Goal: Task Accomplishment & Management: Use online tool/utility

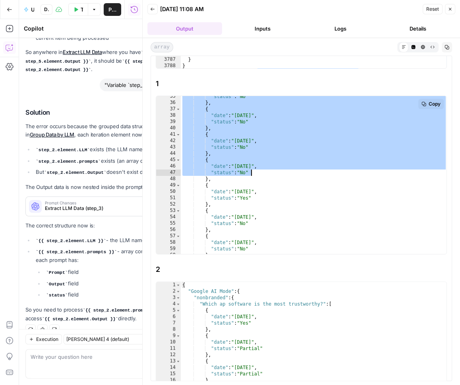
scroll to position [225, 0]
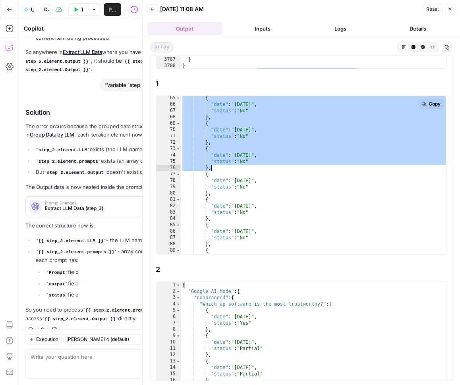
drag, startPoint x: 200, startPoint y: 116, endPoint x: 293, endPoint y: 169, distance: 107.1
click at [293, 169] on div "{ "date" : "2025-08-26" , "status" : "No" } , { "date" : "2025-08-27" , "status…" at bounding box center [314, 181] width 267 height 172
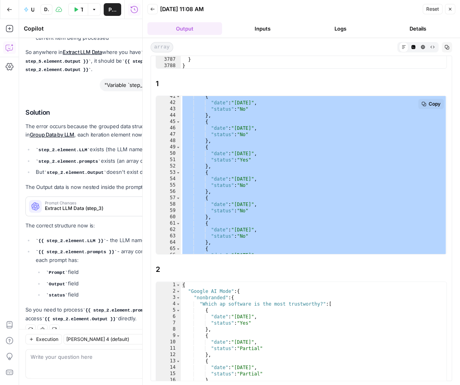
scroll to position [0, 0]
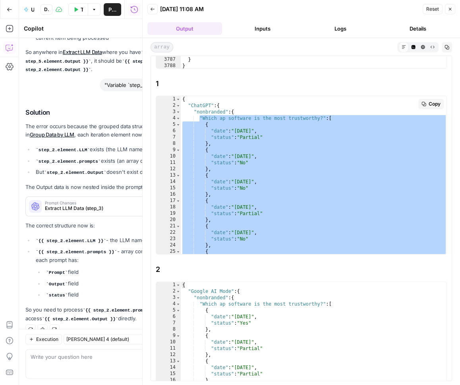
click at [300, 151] on div "{ "ChatGPT" : { "nonbranded" : { "Which ap software is the most trustworthy?" :…" at bounding box center [314, 182] width 267 height 172
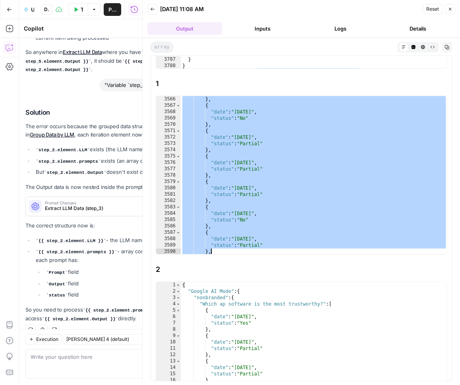
scroll to position [12859, 0]
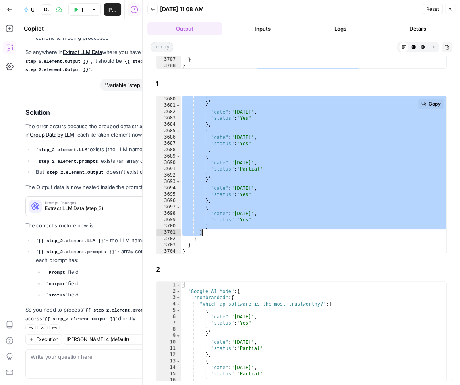
drag, startPoint x: 199, startPoint y: 116, endPoint x: 203, endPoint y: 229, distance: 113.3
click at [203, 229] on div "} , { "date" : "2025-09-03" , "status" : "Yes" } , { "date" : "2025-09-04" , "s…" at bounding box center [314, 182] width 267 height 172
type textarea "* *******"
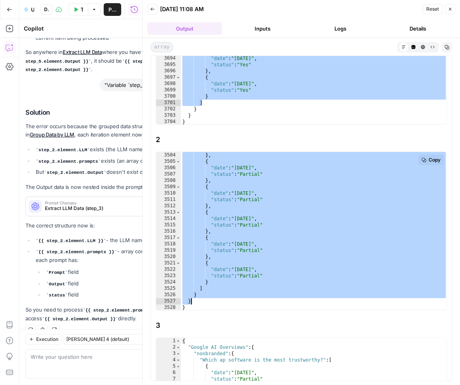
drag, startPoint x: 199, startPoint y: 173, endPoint x: 200, endPoint y: 301, distance: 127.5
click at [200, 301] on div "} , { "date" : "2025-09-05" , "status" : "Partial" } , { "date" : "2025-09-06" …" at bounding box center [314, 238] width 267 height 172
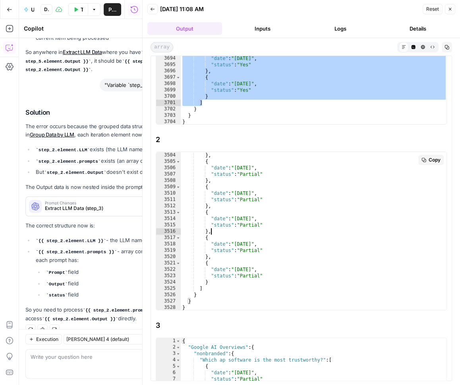
click at [294, 228] on div "} , { "date" : "2025-09-05" , "status" : "Partial" } , { "date" : "2025-09-06" …" at bounding box center [314, 238] width 267 height 172
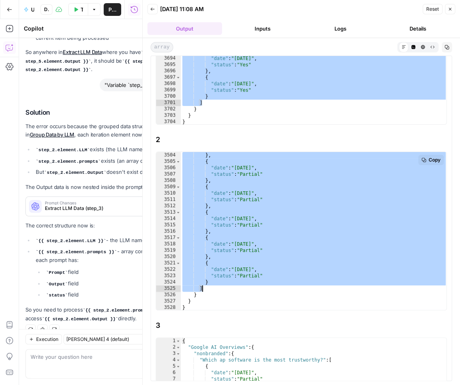
drag, startPoint x: 200, startPoint y: 172, endPoint x: 202, endPoint y: 288, distance: 116.0
click at [202, 288] on div "} , { "date" : "2025-09-05" , "status" : "Partial" } , { "date" : "2025-09-06" …" at bounding box center [314, 238] width 267 height 172
type textarea "* *******"
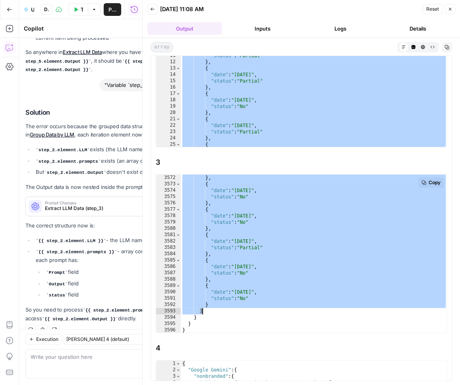
drag, startPoint x: 200, startPoint y: 195, endPoint x: 201, endPoint y: 309, distance: 113.6
click at [201, 309] on div "} , { "date" : "2025-09-05" , "status" : "No" } , { "date" : "2025-09-06" , "st…" at bounding box center [314, 261] width 267 height 172
type textarea "* *******"
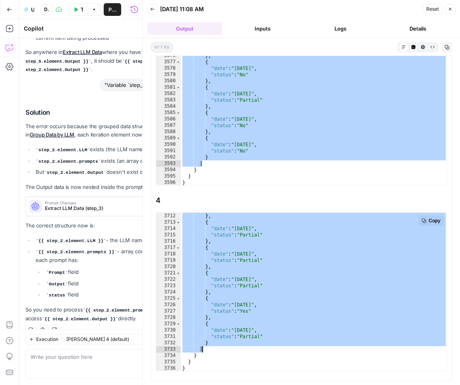
drag, startPoint x: 199, startPoint y: 232, endPoint x: 202, endPoint y: 350, distance: 118.0
click at [202, 350] on div "} , { "date" : "2025-09-05" , "status" : "Partial" } , { "date" : "2025-09-06" …" at bounding box center [314, 299] width 267 height 172
type textarea "* *******"
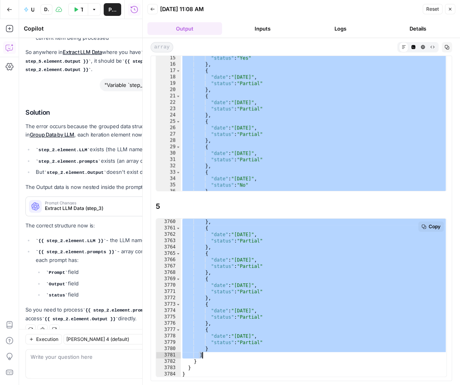
drag, startPoint x: 200, startPoint y: 239, endPoint x: 201, endPoint y: 354, distance: 115.2
click at [201, 354] on div "} , { "date" : "2025-09-05" , "status" : "Partial" } , { "date" : "2025-09-06" …" at bounding box center [314, 305] width 267 height 172
type textarea "* *******"
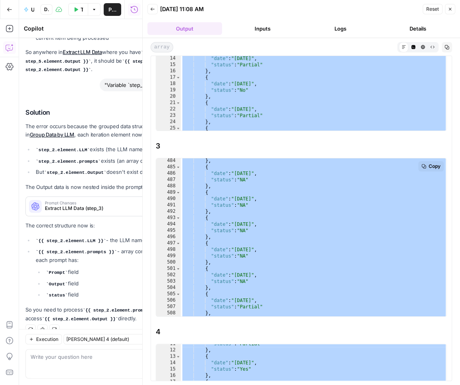
scroll to position [0, 0]
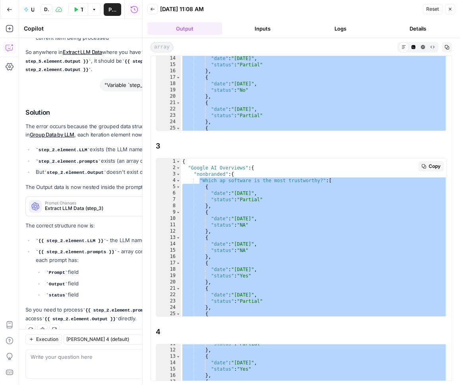
click at [250, 197] on div "{ "Google AI Overviews" : { "nonbranded" : { "Which ap software is the most tru…" at bounding box center [314, 245] width 267 height 172
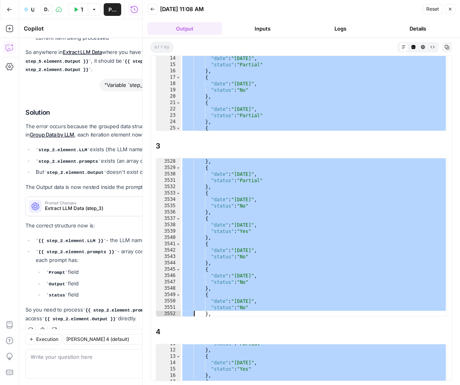
scroll to position [12859, 0]
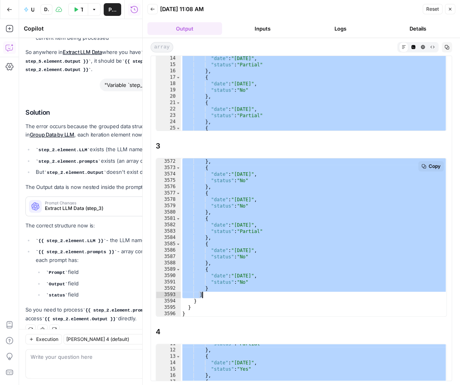
drag, startPoint x: 199, startPoint y: 179, endPoint x: 204, endPoint y: 292, distance: 113.7
click at [204, 292] on div "} , { "date" : "2025-09-05" , "status" : "No" } , { "date" : "2025-09-06" , "st…" at bounding box center [314, 245] width 267 height 172
type textarea "* *******"
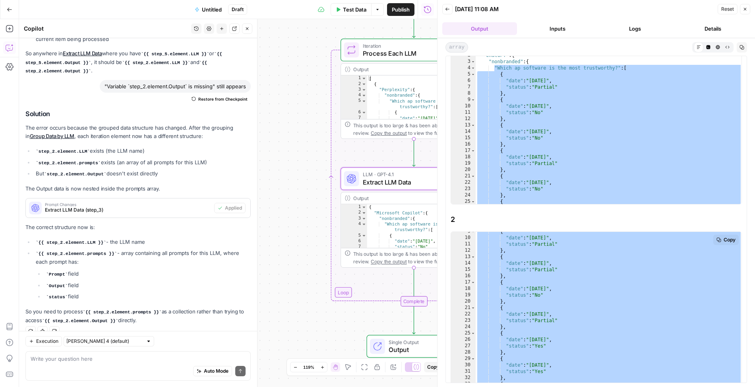
scroll to position [0, 0]
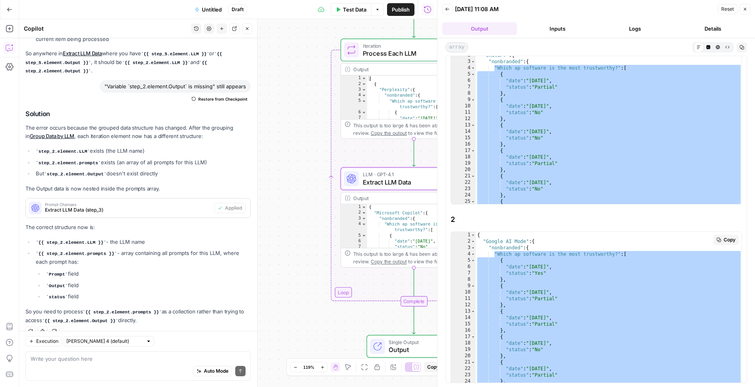
click at [460, 290] on div "{ "Google AI Mode" : { "nonbranded" : { "Which ap software is the most trustwor…" at bounding box center [609, 318] width 267 height 172
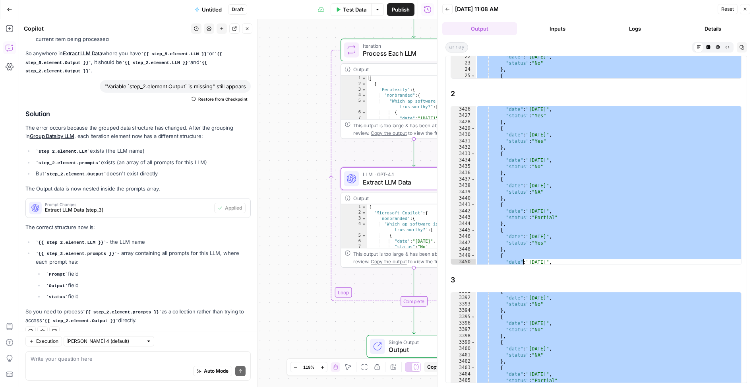
scroll to position [12859, 0]
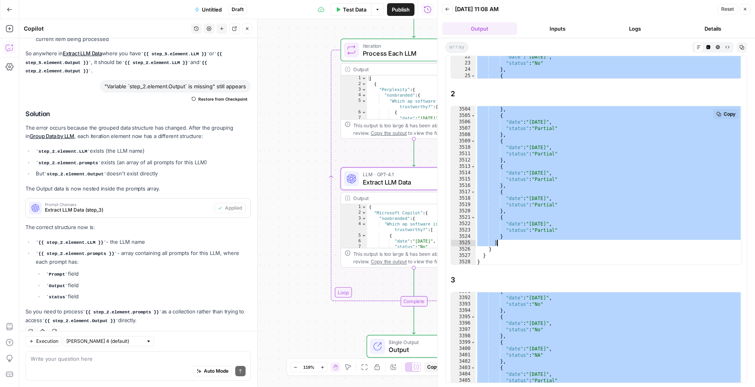
drag, startPoint x: 495, startPoint y: 252, endPoint x: 507, endPoint y: 240, distance: 17.4
click at [460, 240] on div "} , { "date" : "2025-09-05" , "status" : "Partial" } , { "date" : "2025-09-06" …" at bounding box center [609, 192] width 267 height 172
type textarea "* *******"
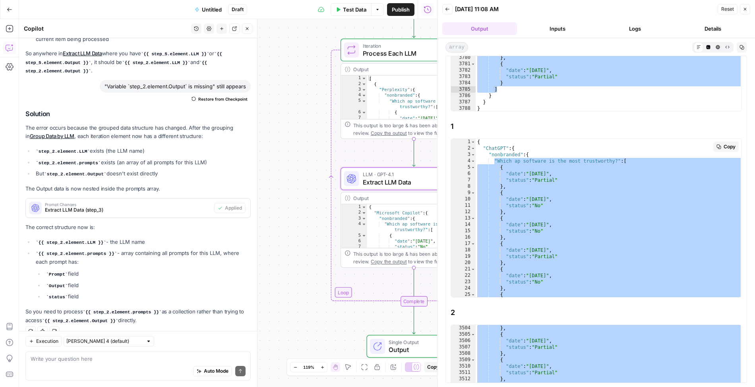
click at [460, 195] on div "{ "ChatGPT" : { "nonbranded" : { "Which ap software is the most trustworthy?" :…" at bounding box center [609, 225] width 267 height 172
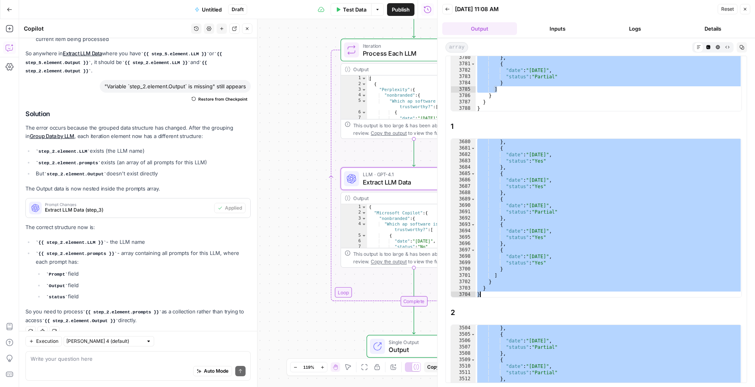
scroll to position [12859, 0]
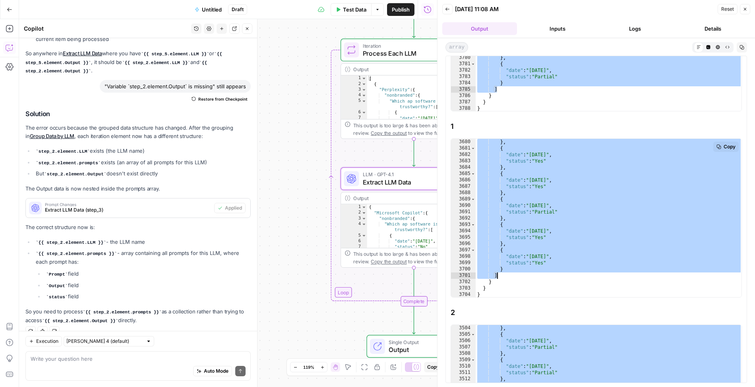
drag, startPoint x: 494, startPoint y: 158, endPoint x: 497, endPoint y: 272, distance: 114.1
click at [460, 272] on div "} , { "date" : "2025-09-03" , "status" : "Yes" } , { "date" : "2025-09-04" , "s…" at bounding box center [609, 225] width 267 height 172
type textarea "* *******"
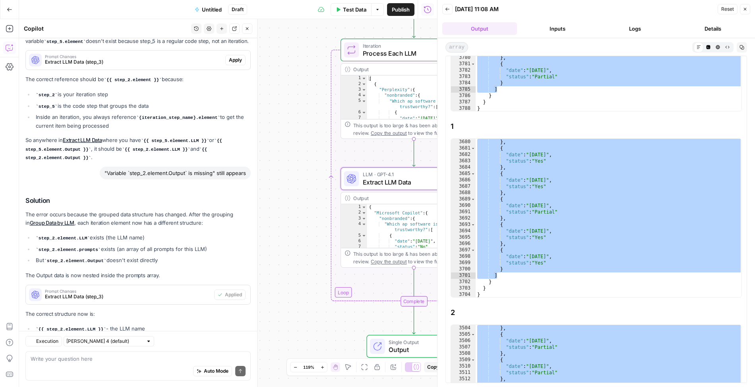
scroll to position [1212, 0]
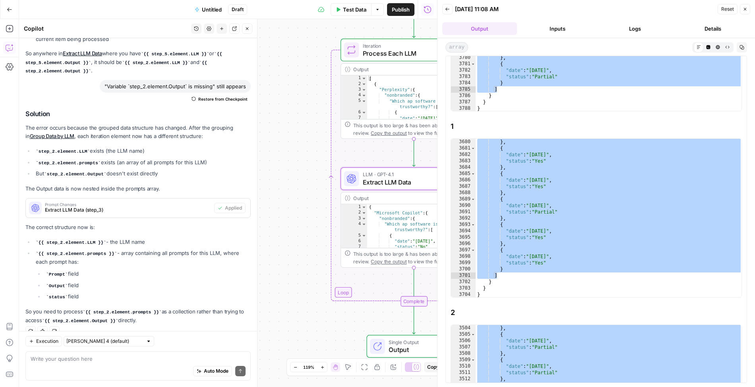
click at [207, 6] on span "Untitled" at bounding box center [212, 10] width 20 height 8
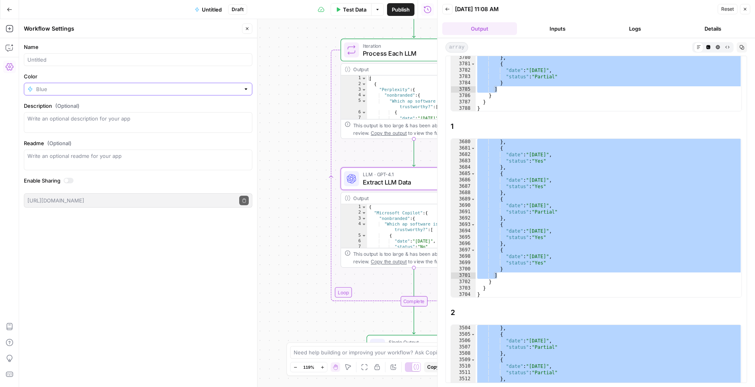
click at [40, 86] on input "Color" at bounding box center [138, 89] width 204 height 8
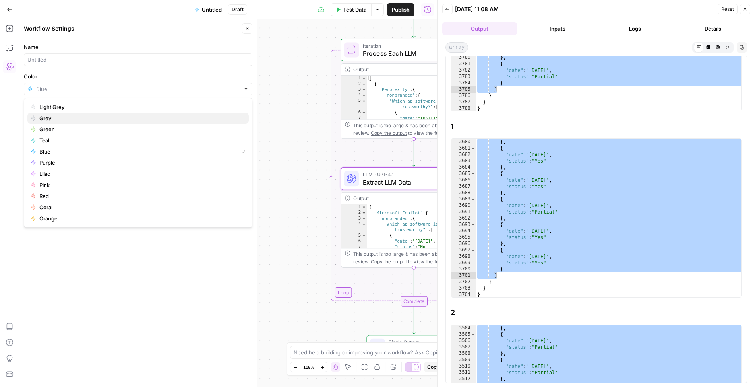
click at [42, 120] on span "Grey" at bounding box center [140, 118] width 203 height 8
type input "Grey"
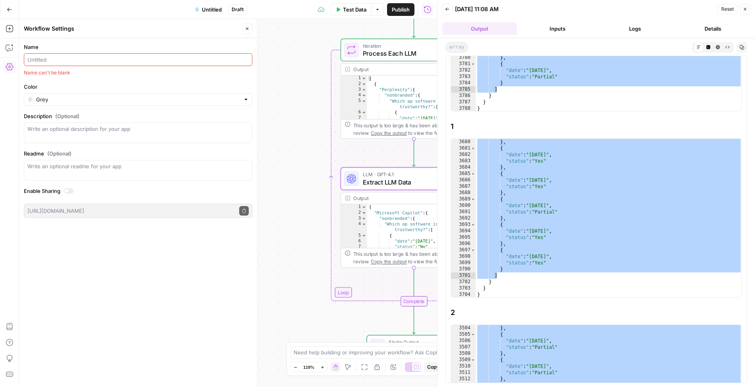
click at [44, 54] on div at bounding box center [138, 59] width 228 height 13
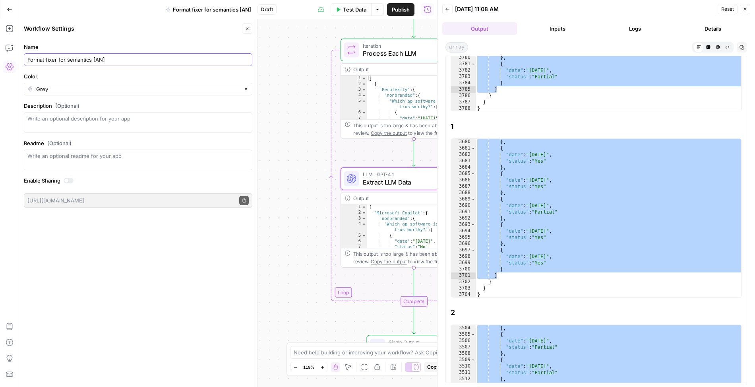
type input "Format fixer for semantics [AN]"
click at [408, 12] on span "Publish" at bounding box center [401, 10] width 18 height 8
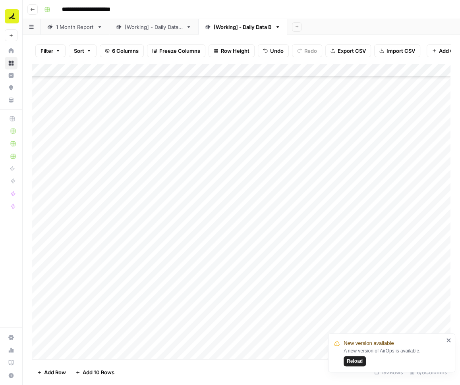
scroll to position [2323, 0]
click at [172, 28] on div "[Working] - Daily Data A" at bounding box center [154, 27] width 58 height 8
click at [447, 340] on icon "close" at bounding box center [449, 340] width 4 height 4
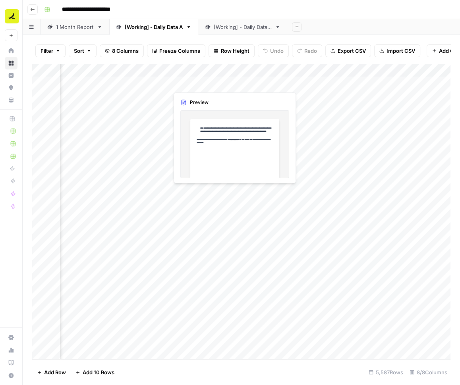
click at [221, 82] on div "Add Column" at bounding box center [241, 212] width 418 height 296
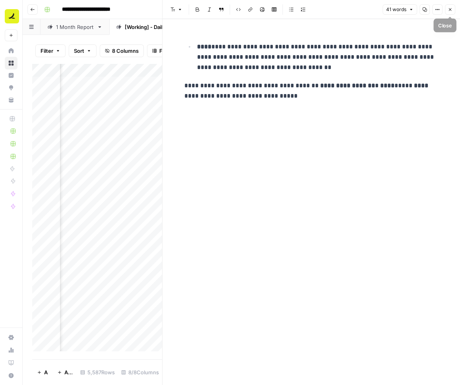
click at [454, 10] on button "Close" at bounding box center [450, 9] width 10 height 10
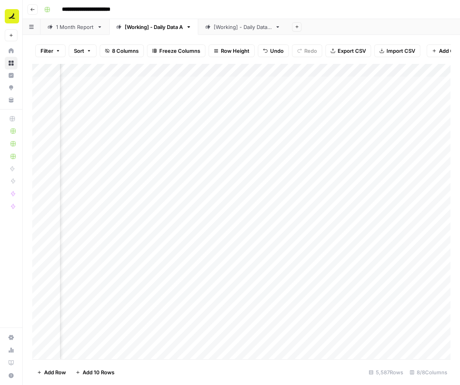
click at [237, 22] on link "[Working] - Daily Data B" at bounding box center [242, 27] width 89 height 16
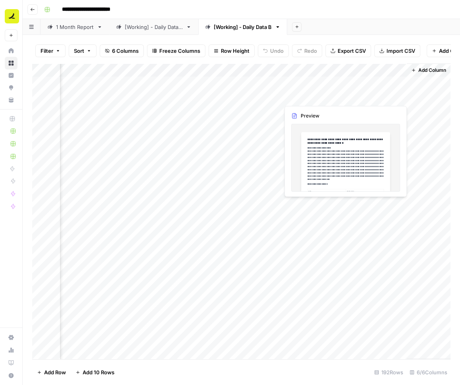
click at [306, 97] on div "Add Column" at bounding box center [241, 212] width 418 height 296
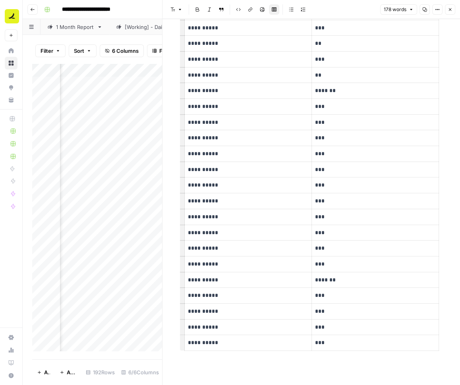
scroll to position [359, 0]
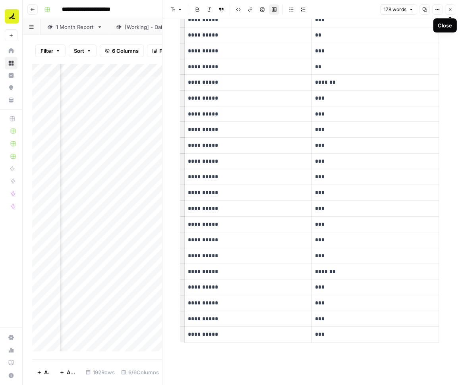
click at [452, 13] on button "Close" at bounding box center [450, 9] width 10 height 10
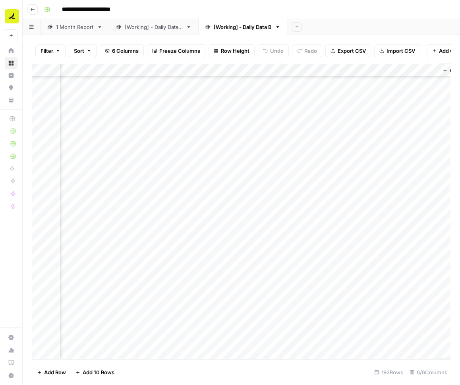
scroll to position [182, 185]
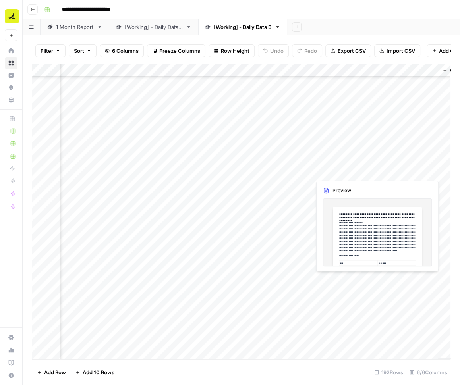
click at [342, 172] on div "Add Column" at bounding box center [241, 212] width 418 height 296
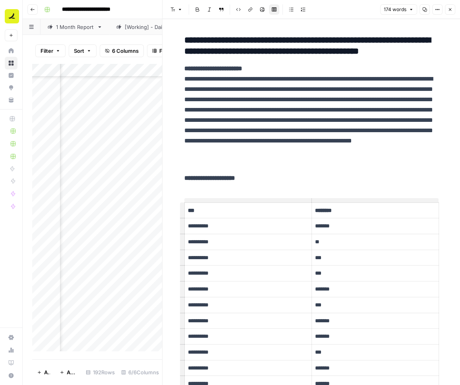
click at [455, 10] on button "Close" at bounding box center [450, 9] width 10 height 10
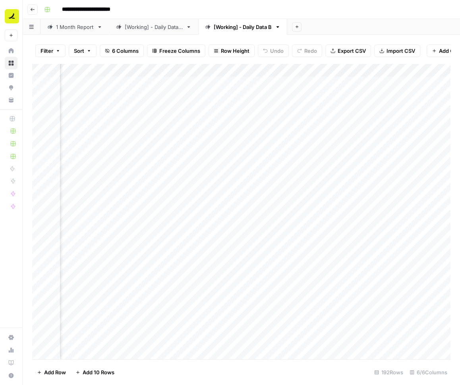
scroll to position [0, 217]
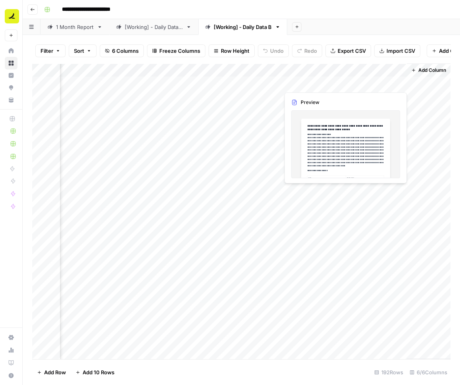
click at [301, 86] on div "Add Column" at bounding box center [241, 212] width 418 height 296
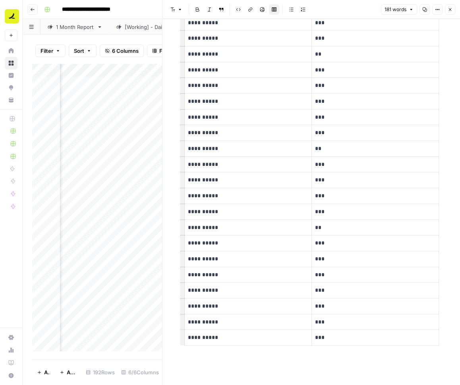
scroll to position [359, 0]
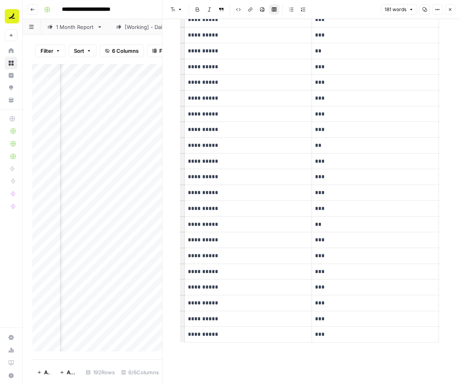
click at [452, 13] on button "Close" at bounding box center [450, 9] width 10 height 10
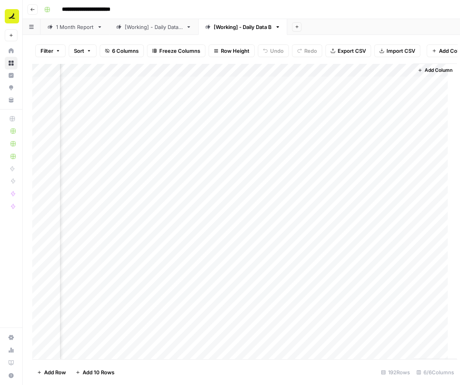
scroll to position [0, 207]
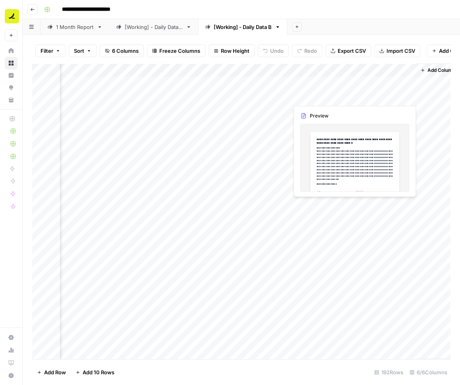
click at [324, 98] on div "Add Column" at bounding box center [241, 212] width 418 height 296
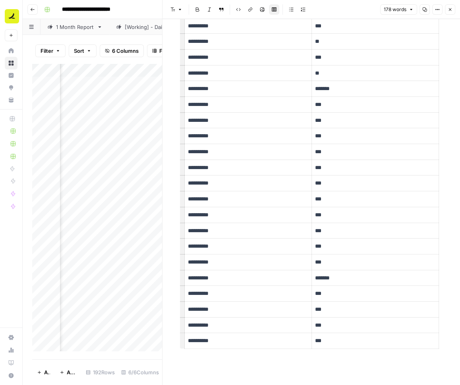
scroll to position [354, 0]
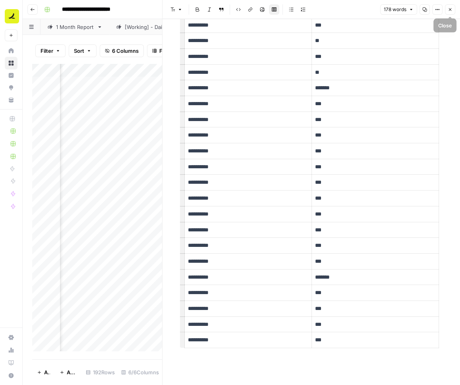
click at [449, 13] on button "Close" at bounding box center [450, 9] width 10 height 10
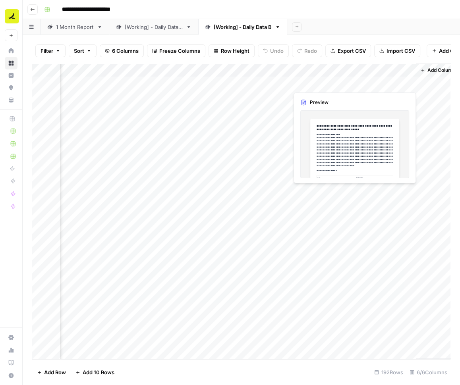
click at [312, 82] on div "Add Column" at bounding box center [241, 212] width 418 height 296
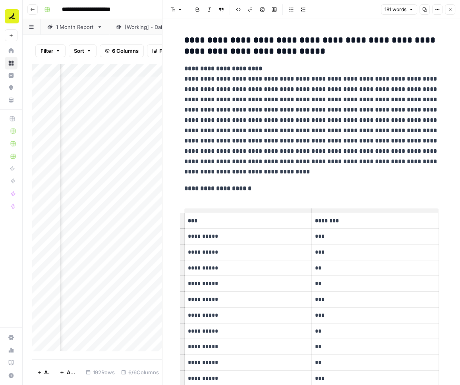
click at [455, 8] on header "Font style Bold Italic Block quote Code block Link Image Insert Table Bulleted …" at bounding box center [311, 9] width 298 height 19
click at [451, 8] on icon "button" at bounding box center [450, 9] width 5 height 5
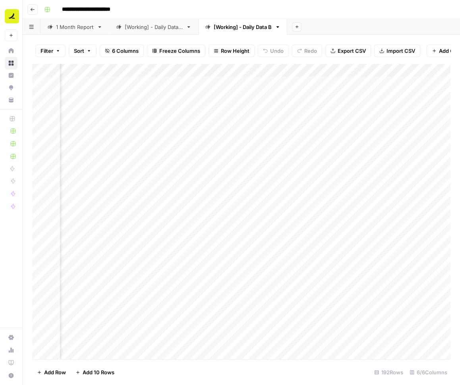
scroll to position [0, 153]
click at [308, 137] on div "Add Column" at bounding box center [241, 212] width 418 height 296
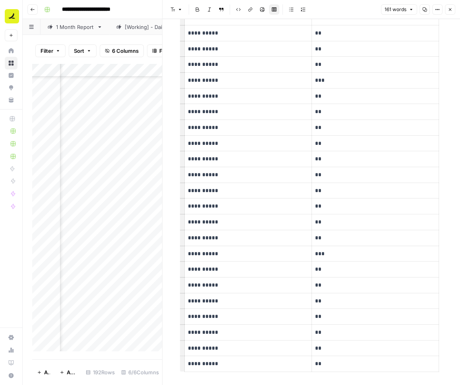
scroll to position [349, 0]
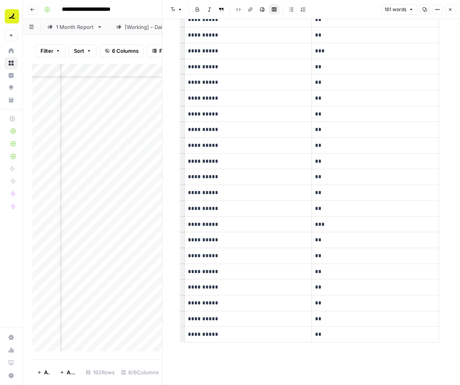
click at [453, 8] on button "Close" at bounding box center [450, 9] width 10 height 10
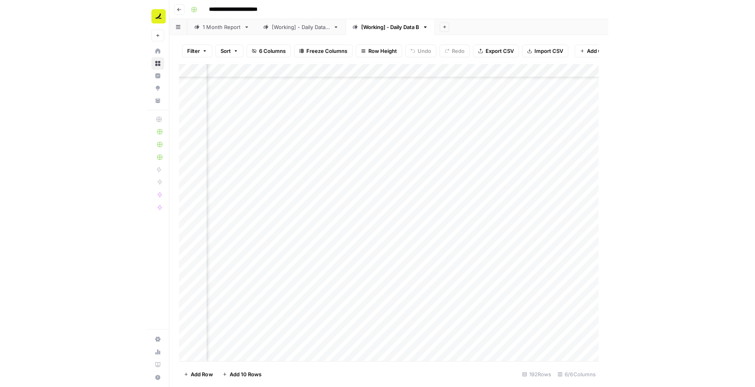
scroll to position [52, 159]
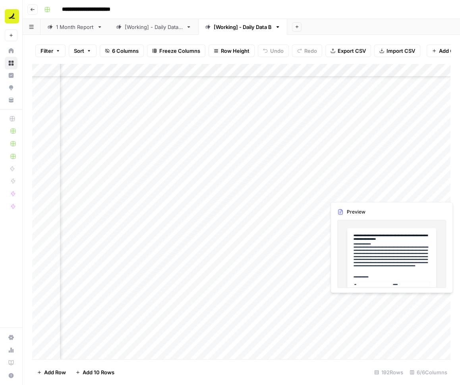
click at [378, 192] on div "Add Column" at bounding box center [241, 212] width 418 height 296
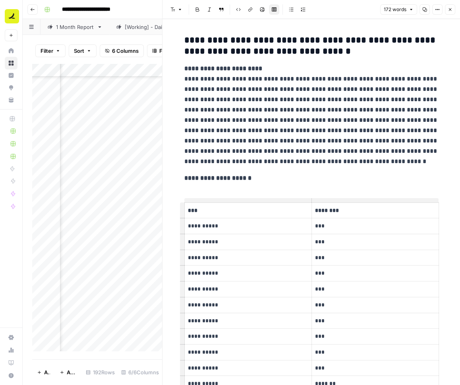
click at [378, 259] on p "***" at bounding box center [375, 257] width 120 height 9
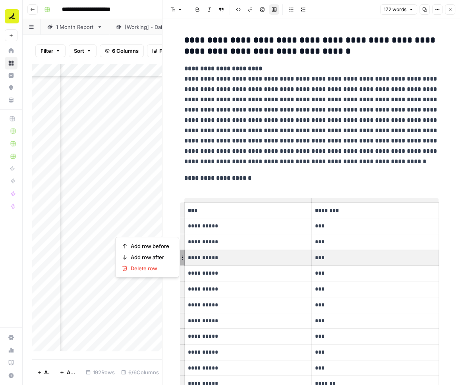
click at [217, 257] on p "**********" at bounding box center [248, 257] width 120 height 9
click at [161, 256] on span "Add row after" at bounding box center [150, 257] width 39 height 8
click at [138, 255] on span "Add row after" at bounding box center [150, 257] width 39 height 8
click at [236, 255] on p "**********" at bounding box center [248, 257] width 120 height 9
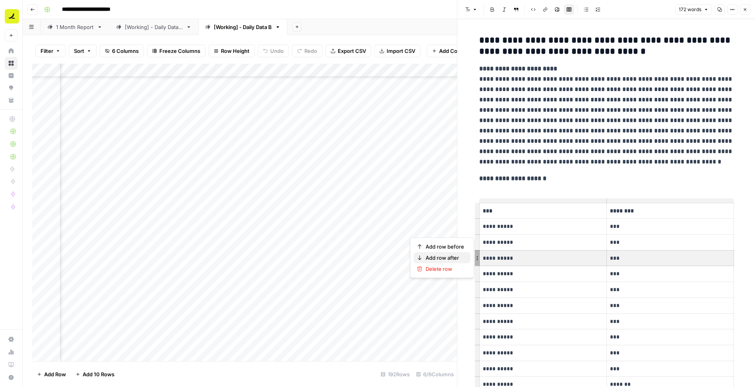
click at [444, 257] on span "Add row after" at bounding box center [445, 257] width 39 height 8
click at [460, 255] on p "**********" at bounding box center [543, 257] width 120 height 9
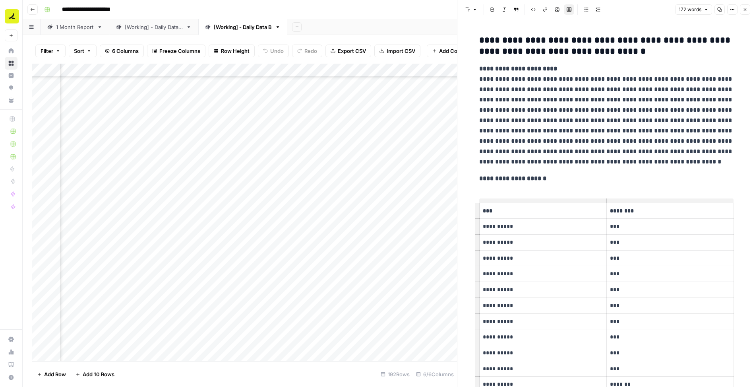
click at [460, 269] on p "***" at bounding box center [670, 273] width 120 height 9
click at [460, 257] on p "***" at bounding box center [670, 257] width 120 height 9
click at [460, 8] on button "Close" at bounding box center [745, 9] width 10 height 10
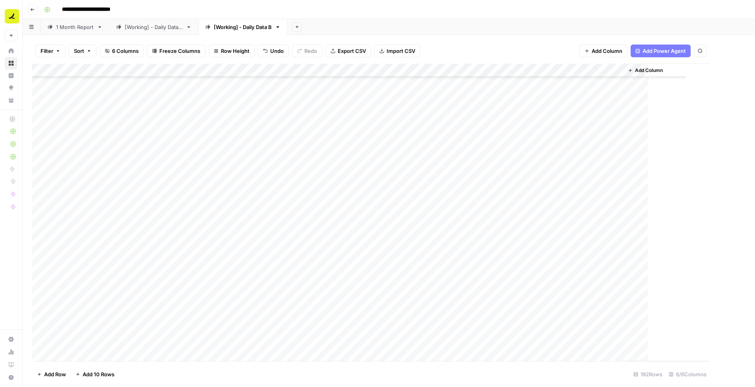
scroll to position [52, 0]
click at [460, 71] on div "Add Column" at bounding box center [388, 213] width 713 height 298
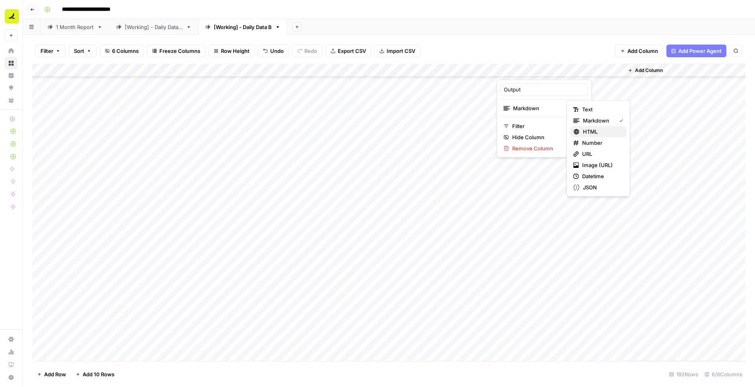
click at [460, 131] on span "HTML" at bounding box center [601, 132] width 37 height 8
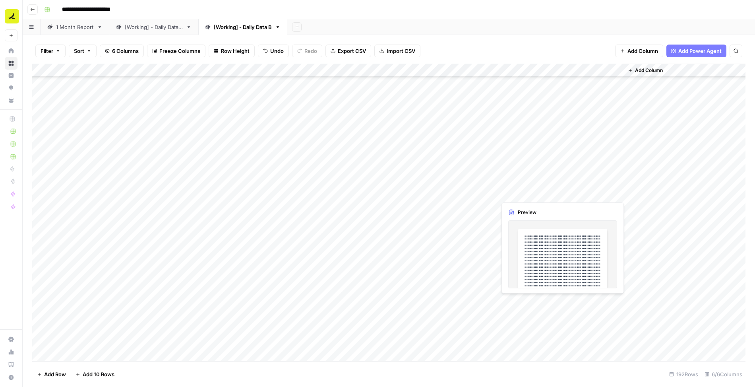
click at [460, 193] on div "Add Column" at bounding box center [388, 213] width 713 height 298
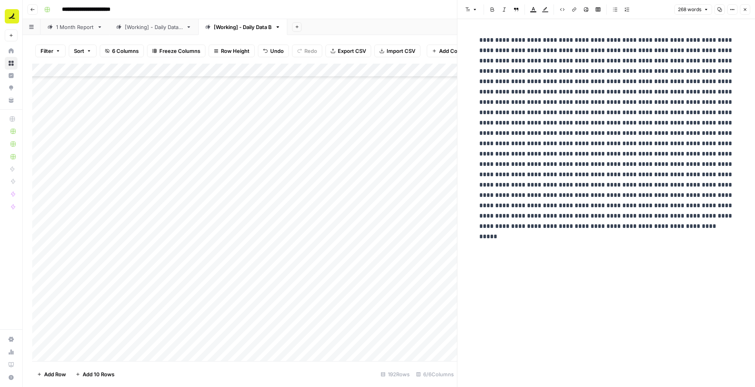
click at [460, 155] on p at bounding box center [606, 128] width 254 height 186
click at [460, 10] on button "Close" at bounding box center [745, 9] width 10 height 10
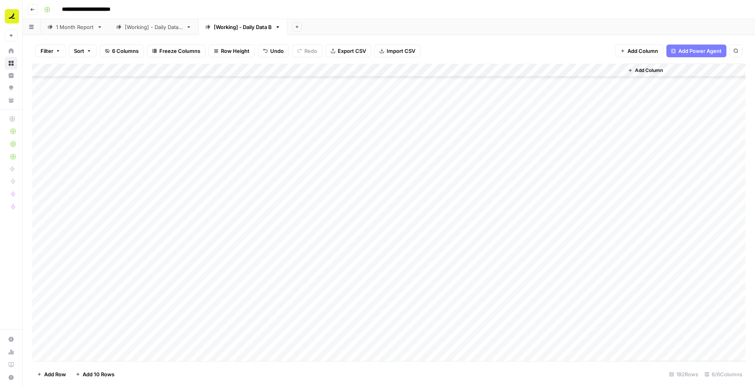
click at [323, 193] on div "Add Column" at bounding box center [388, 213] width 713 height 298
click at [155, 24] on div "[Working] - Daily Data A" at bounding box center [154, 27] width 58 height 8
click at [460, 43] on div "Filter Sort 8 Columns Freeze Columns Row Height Undo Redo Export CSV Import CSV…" at bounding box center [388, 50] width 713 height 25
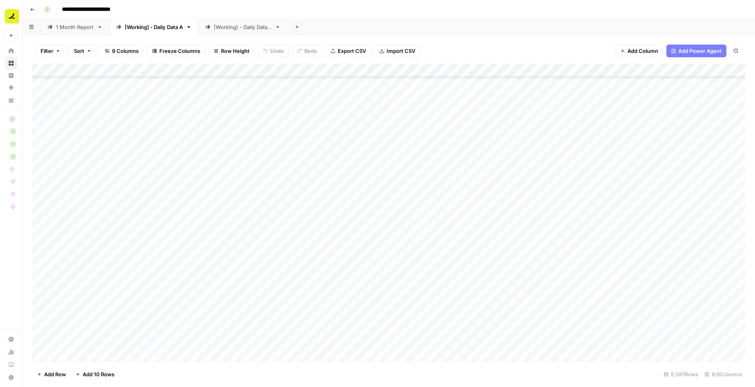
click at [311, 250] on div "Add Column" at bounding box center [388, 213] width 713 height 298
click at [460, 254] on div "Add Column" at bounding box center [388, 213] width 713 height 298
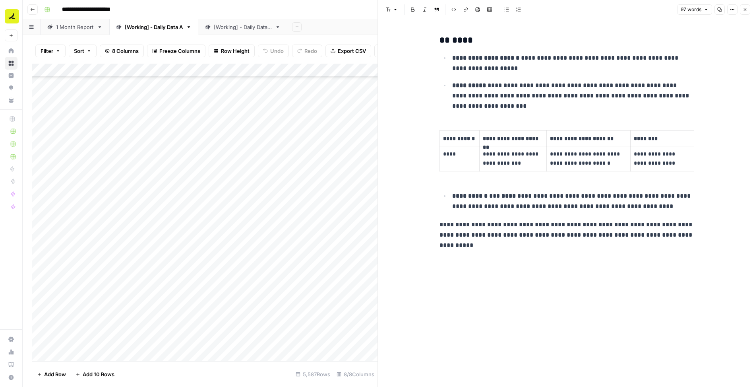
click at [460, 7] on icon "button" at bounding box center [745, 9] width 5 height 5
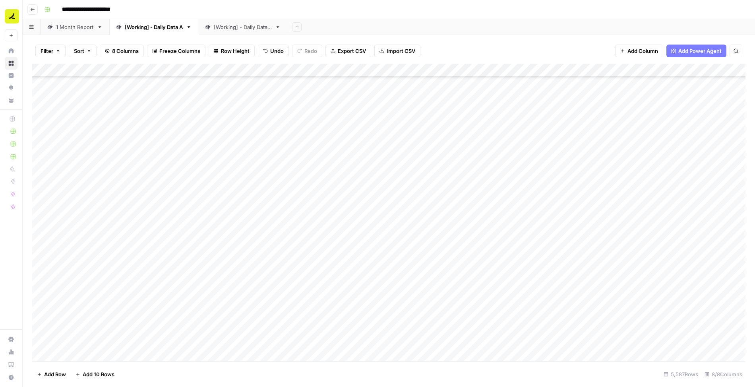
scroll to position [696, 0]
click at [460, 225] on div "Add Column" at bounding box center [388, 213] width 713 height 298
click at [262, 28] on div "[Working] - Daily Data B" at bounding box center [243, 27] width 58 height 8
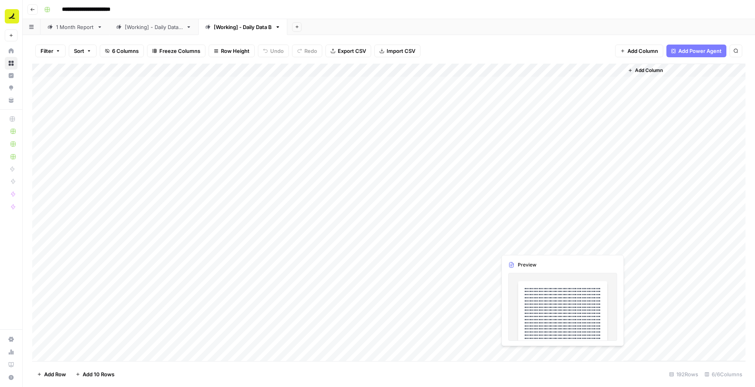
click at [460, 245] on div "Add Column" at bounding box center [388, 213] width 713 height 298
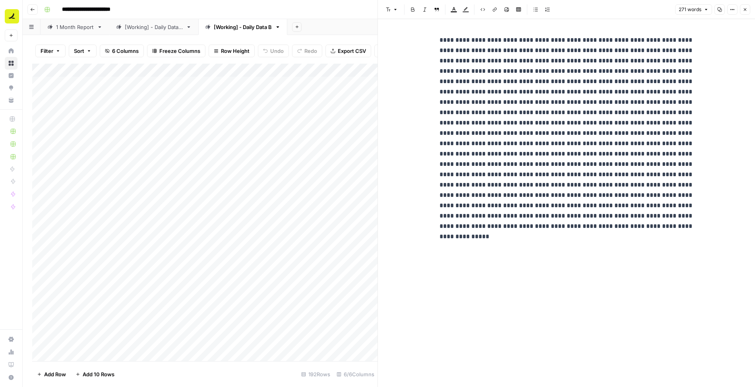
click at [460, 156] on p at bounding box center [566, 133] width 254 height 196
click at [460, 8] on header "Font style Bold Italic Block quote Text color Highlight color Code block Link I…" at bounding box center [566, 9] width 377 height 19
click at [460, 10] on icon "button" at bounding box center [745, 9] width 5 height 5
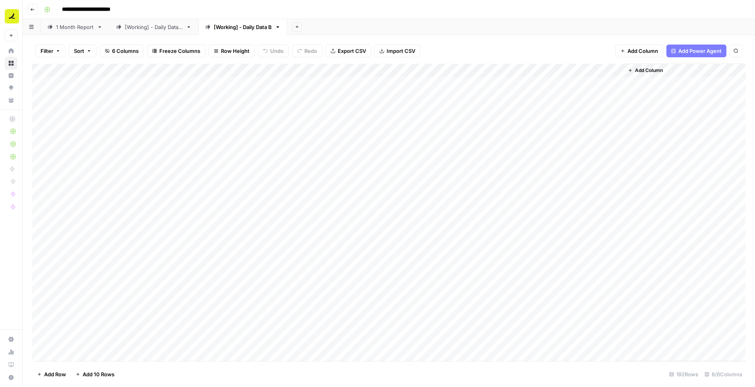
click at [460, 68] on div "Add Column" at bounding box center [388, 213] width 713 height 298
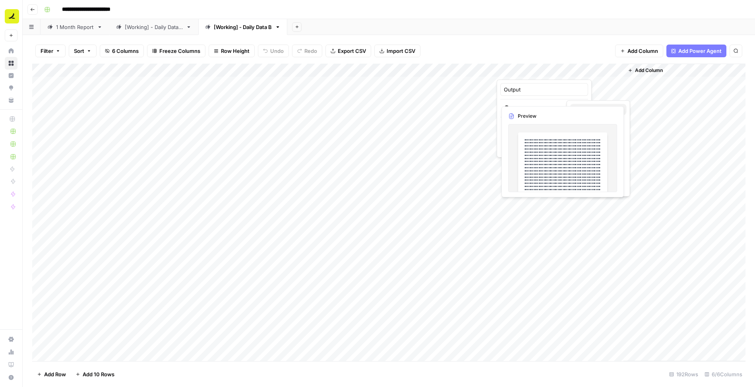
click at [460, 106] on span "Text" at bounding box center [601, 109] width 38 height 8
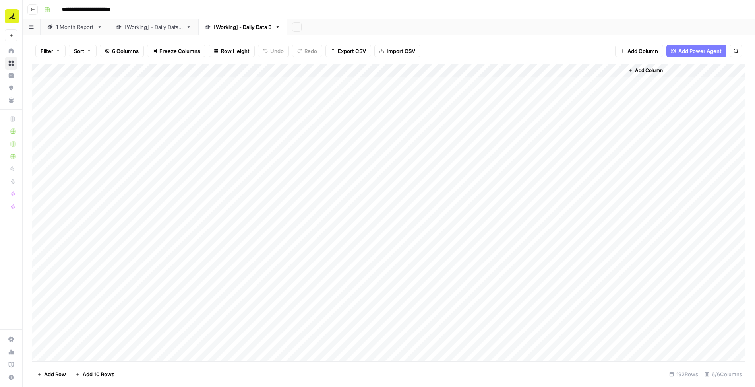
click at [460, 69] on div "Add Column" at bounding box center [388, 213] width 713 height 298
click at [460, 119] on span "Markdown" at bounding box center [601, 120] width 37 height 8
click at [460, 245] on div "Add Column" at bounding box center [388, 213] width 713 height 298
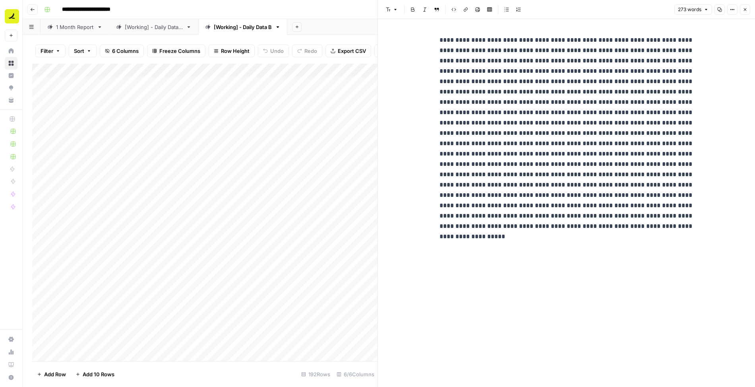
click at [460, 154] on p at bounding box center [566, 133] width 254 height 196
click at [460, 166] on p at bounding box center [566, 133] width 254 height 196
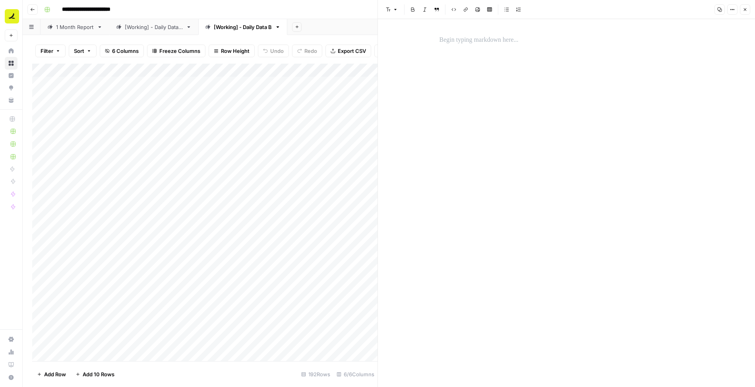
click at [460, 8] on icon "button" at bounding box center [745, 9] width 5 height 5
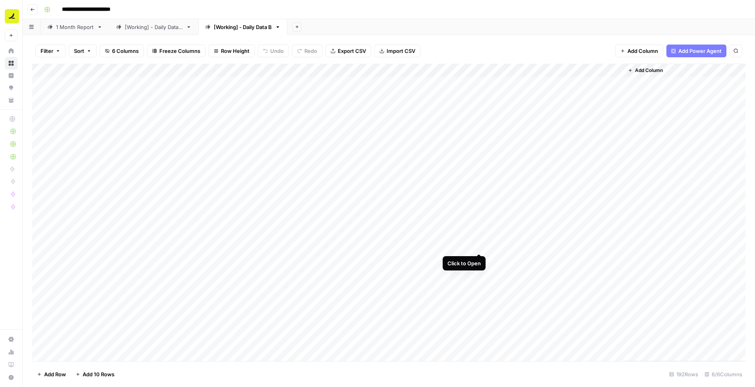
click at [460, 245] on div "Add Column" at bounding box center [388, 213] width 713 height 298
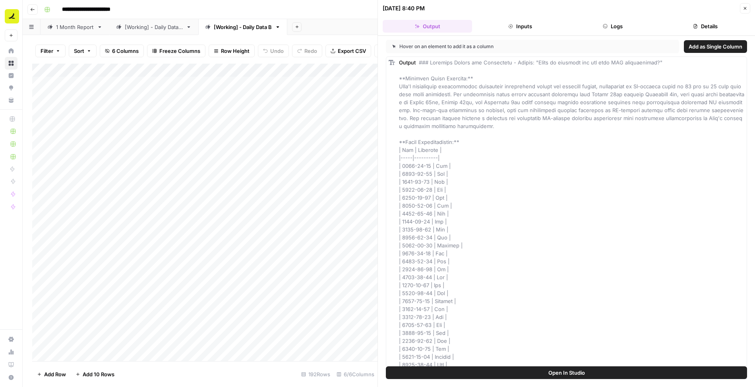
click at [460, 27] on button "Logs" at bounding box center [612, 26] width 89 height 13
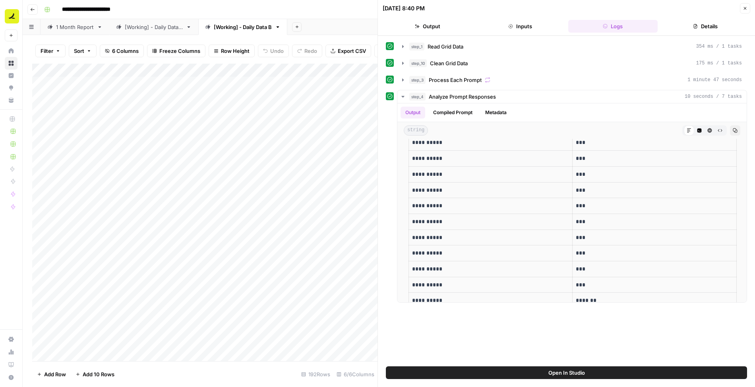
scroll to position [457, 0]
drag, startPoint x: 409, startPoint y: 147, endPoint x: 604, endPoint y: 284, distance: 238.2
copy div "**********"
click at [460, 7] on icon "button" at bounding box center [745, 8] width 5 height 5
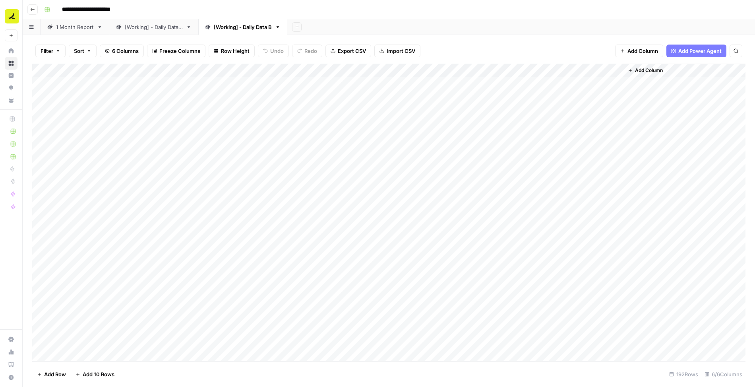
click at [460, 244] on div "Add Column" at bounding box center [388, 213] width 713 height 298
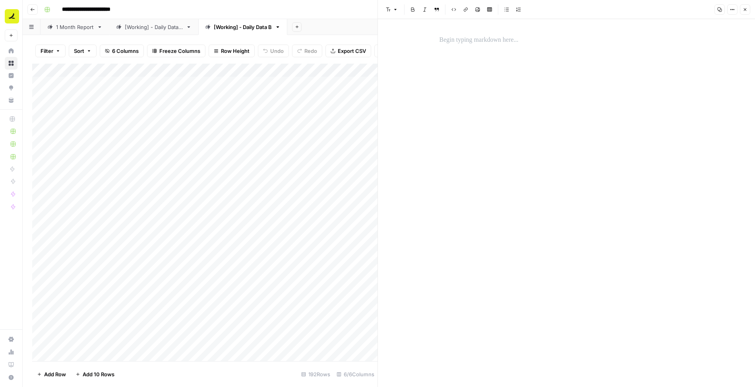
click at [460, 39] on p at bounding box center [566, 40] width 254 height 10
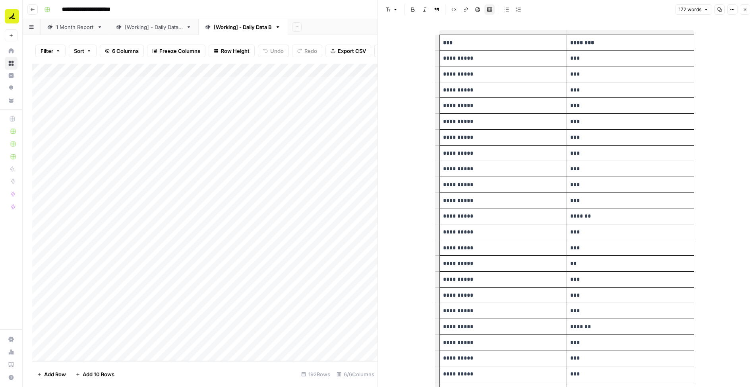
scroll to position [168, 0]
click at [460, 104] on p "***" at bounding box center [630, 105] width 120 height 9
click at [460, 104] on p "**********" at bounding box center [503, 105] width 120 height 9
click at [417, 104] on span "Add row after" at bounding box center [405, 105] width 39 height 8
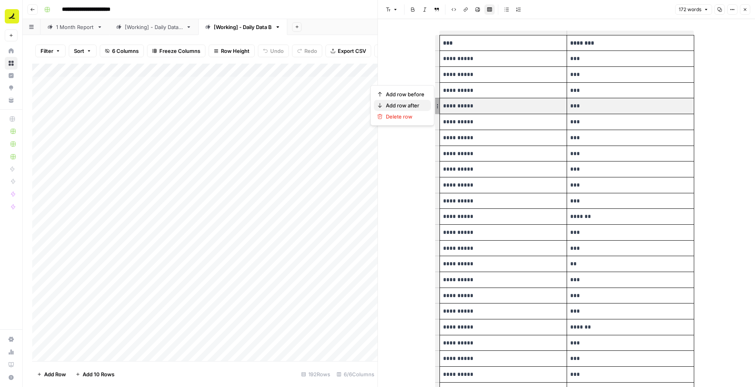
click at [417, 104] on span "Add row after" at bounding box center [405, 105] width 39 height 8
click at [460, 121] on p "**********" at bounding box center [503, 121] width 120 height 9
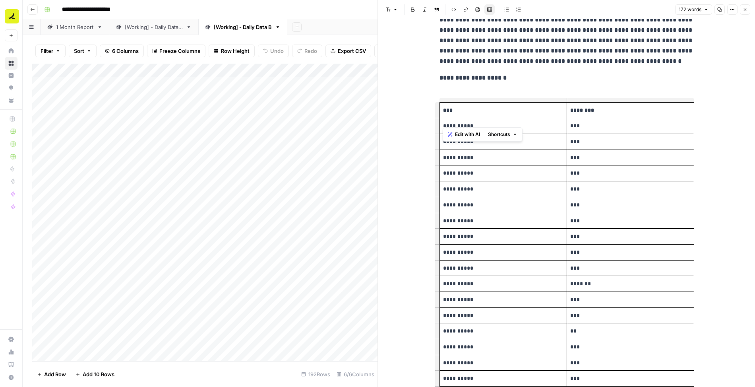
scroll to position [12, 0]
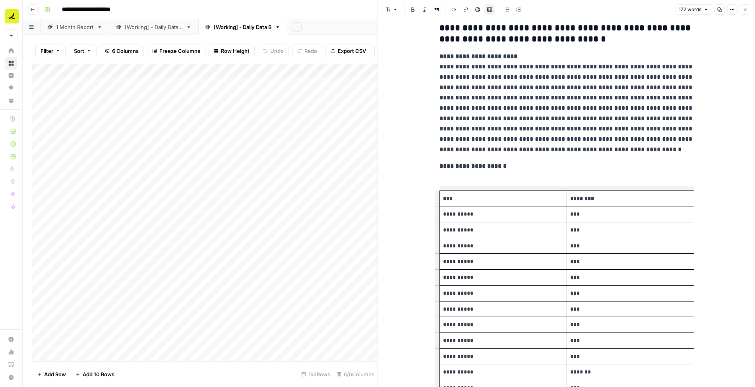
click at [460, 174] on div "**********" at bounding box center [567, 352] width 264 height 666
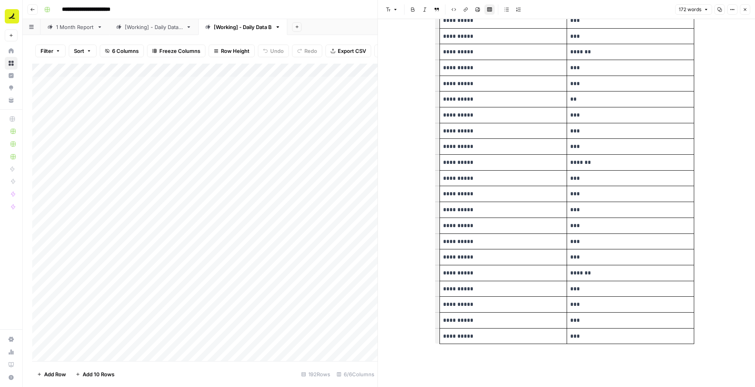
scroll to position [28, 0]
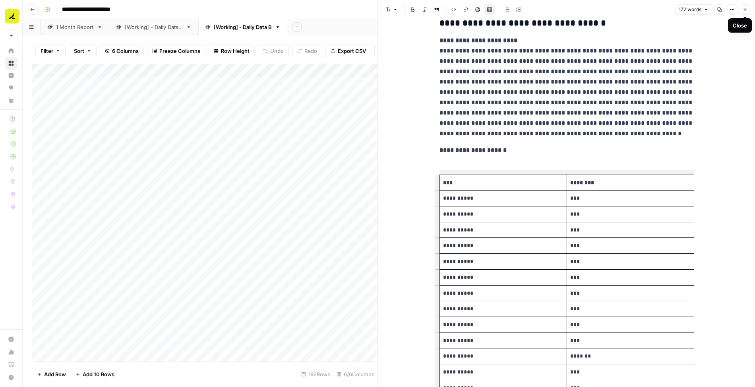
click at [460, 8] on icon "button" at bounding box center [745, 9] width 3 height 3
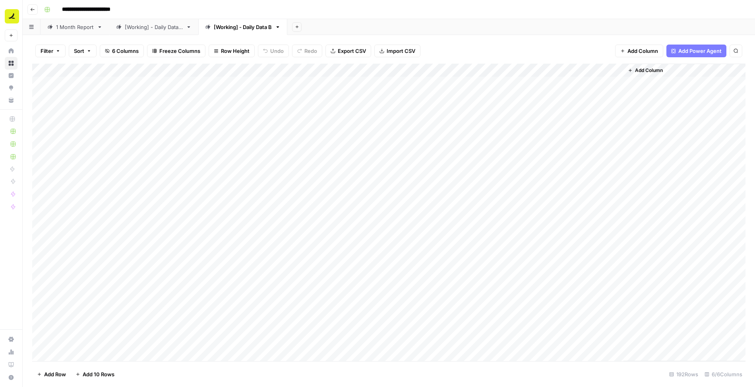
click at [168, 26] on div "[Working] - Daily Data A" at bounding box center [154, 27] width 58 height 8
click at [76, 50] on span "Sort" at bounding box center [79, 51] width 10 height 8
click at [47, 52] on span "Filter" at bounding box center [47, 51] width 13 height 8
click at [65, 91] on button "Add Filter" at bounding box center [193, 90] width 296 height 10
click at [73, 93] on input "text" at bounding box center [93, 93] width 87 height 8
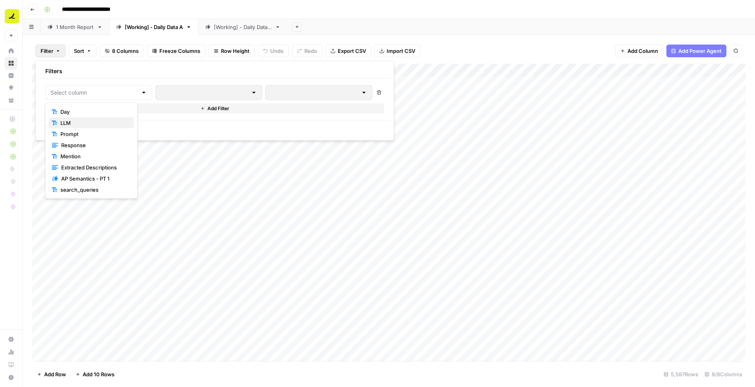
click at [82, 121] on span "LLM" at bounding box center [93, 123] width 67 height 8
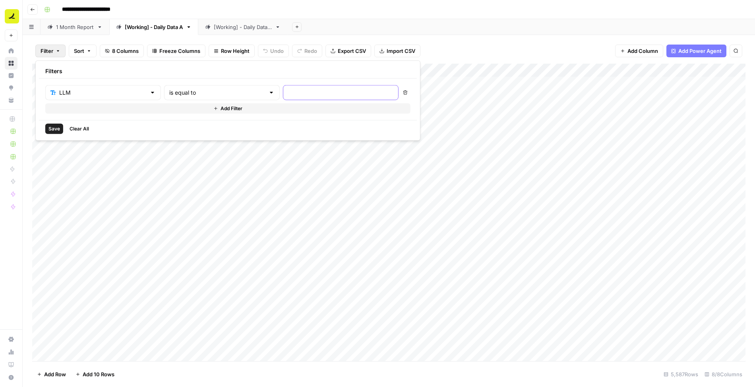
click at [288, 93] on input "text" at bounding box center [340, 93] width 105 height 8
type input "ChatGPT"
click at [213, 109] on button "Add Filter" at bounding box center [227, 108] width 365 height 10
click at [96, 110] on input "text" at bounding box center [98, 111] width 96 height 8
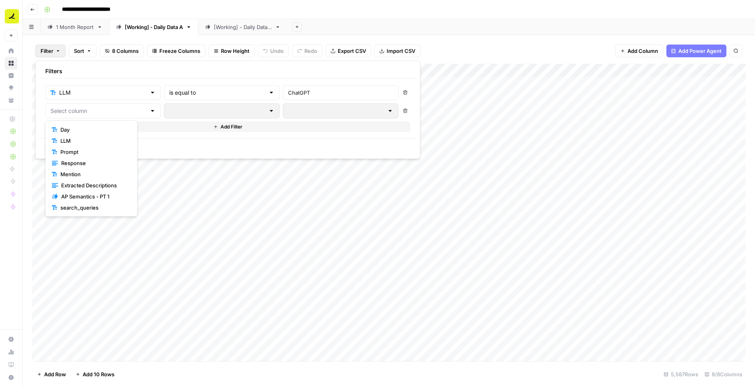
click at [92, 152] on span "Prompt" at bounding box center [93, 152] width 67 height 8
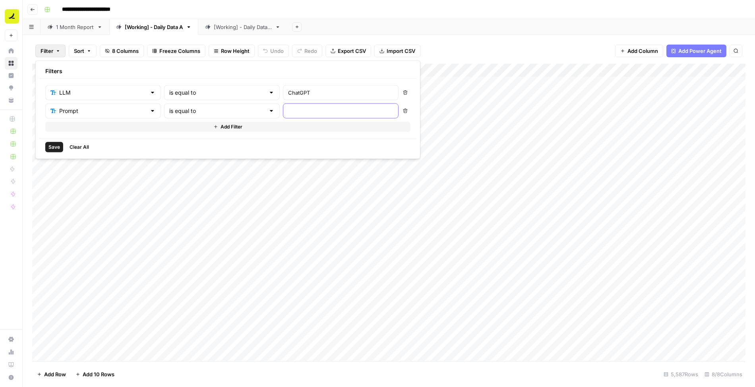
click at [288, 112] on input "text" at bounding box center [340, 111] width 105 height 8
paste input "{ "date": "2025-08-13", "status": "Yes" },"
type input "{ "date": "2025-08-13", "status": "Yes" },"
paste input "Which ap software has the best ERP integrations?"
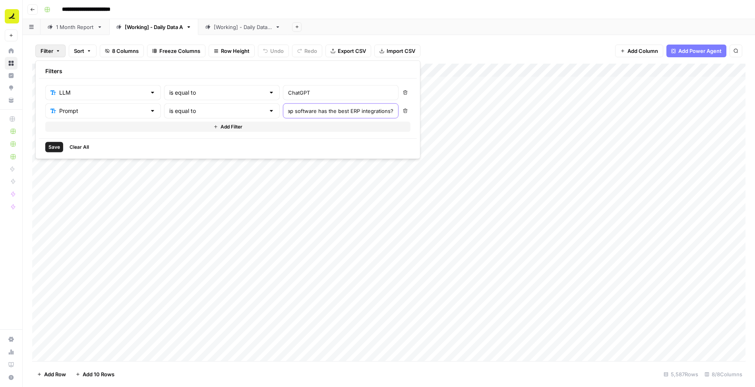
type input "Which ap software has the best ERP integrations?"
click at [55, 143] on span "Save" at bounding box center [54, 146] width 12 height 7
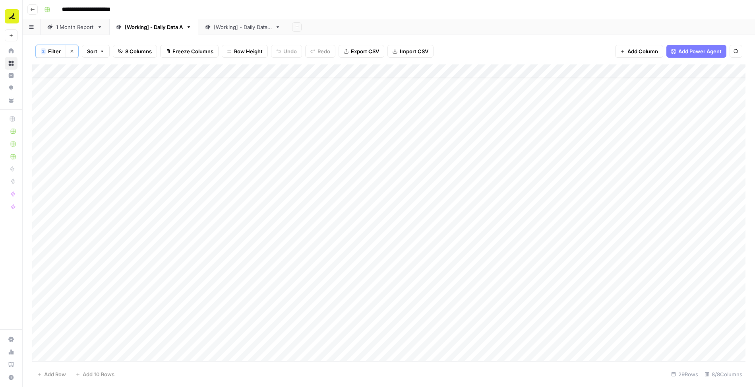
scroll to position [107, 0]
click at [92, 289] on div "Add Column" at bounding box center [388, 213] width 713 height 298
click at [71, 49] on icon "button" at bounding box center [72, 51] width 5 height 5
click at [83, 353] on div "Add Column" at bounding box center [388, 213] width 713 height 298
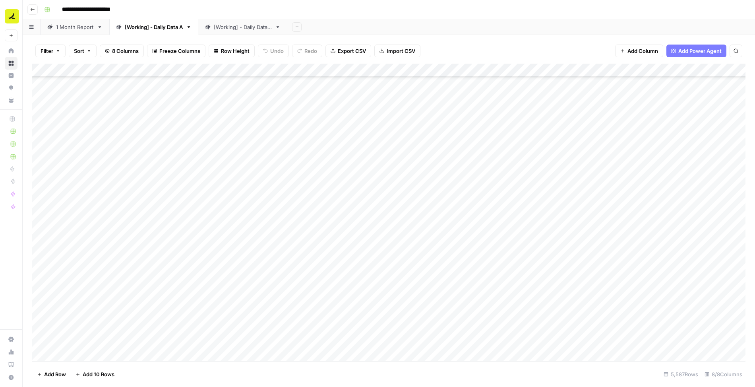
scroll to position [75212, 0]
type textarea "**********"
type textarea "*******"
click at [241, 342] on div "Add Column" at bounding box center [388, 213] width 713 height 298
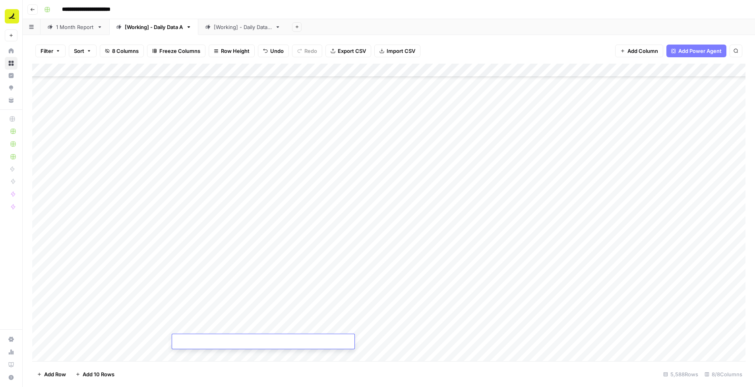
type textarea "**********"
paste textarea "**********"
type textarea "**********"
click at [387, 340] on div "Add Column" at bounding box center [388, 213] width 713 height 298
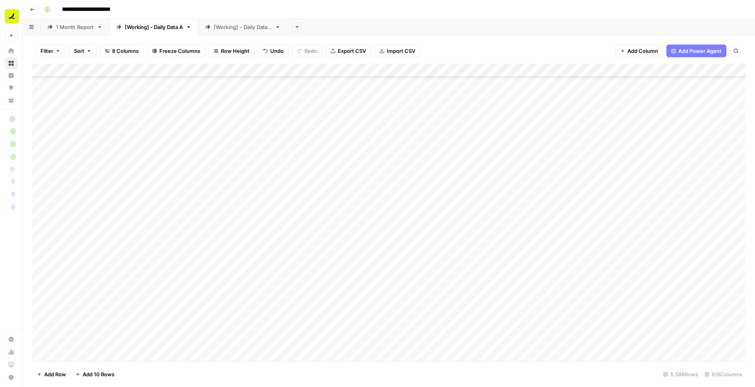
click at [261, 27] on div "[Working] - Daily Data B" at bounding box center [243, 27] width 58 height 8
click at [321, 169] on div "Add Column" at bounding box center [388, 213] width 713 height 298
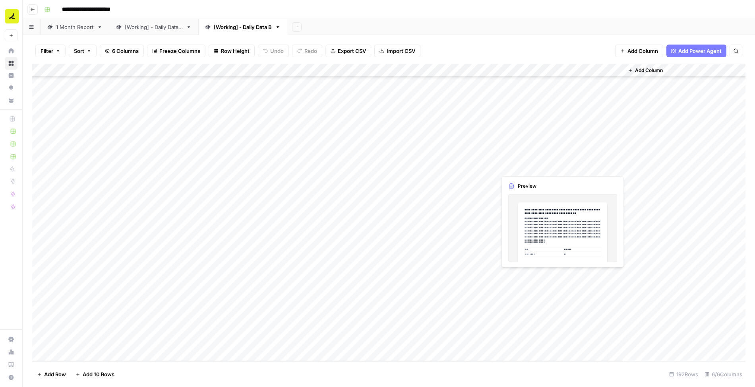
click at [460, 166] on div "Add Column" at bounding box center [388, 213] width 713 height 298
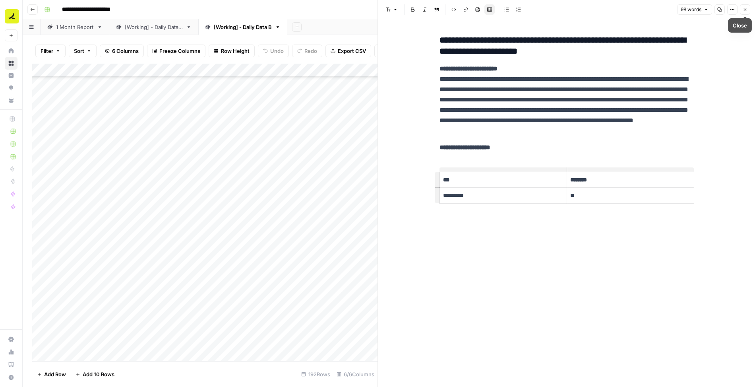
click at [460, 12] on button "Close" at bounding box center [745, 9] width 10 height 10
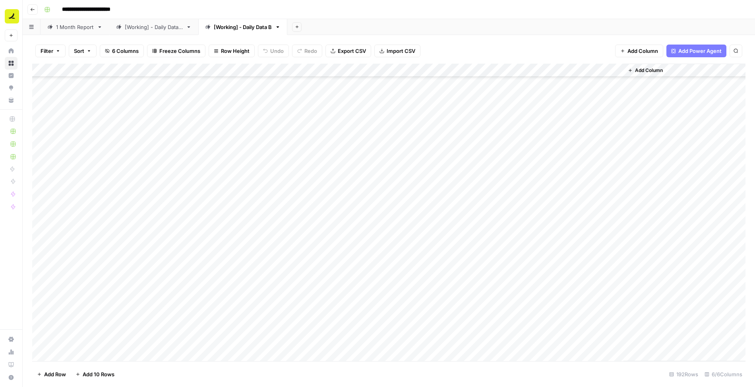
click at [297, 169] on div "Add Column" at bounding box center [388, 213] width 713 height 298
click at [290, 162] on div "Add Column" at bounding box center [388, 213] width 713 height 298
click at [292, 168] on textarea "**********" at bounding box center [318, 167] width 174 height 11
type textarea "**********"
click at [296, 180] on div "Add Column" at bounding box center [388, 213] width 713 height 298
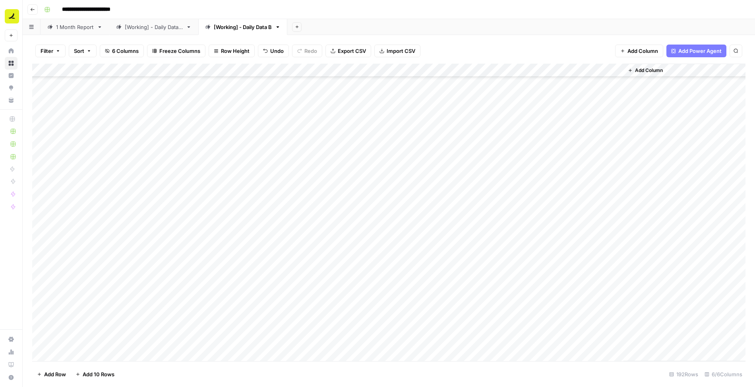
click at [306, 168] on div "Add Column" at bounding box center [388, 213] width 713 height 298
click at [460, 166] on div "Add Column" at bounding box center [388, 213] width 713 height 298
click at [165, 27] on div "[Working] - Daily Data A" at bounding box center [154, 27] width 58 height 8
click at [45, 50] on span "Filter" at bounding box center [47, 51] width 13 height 8
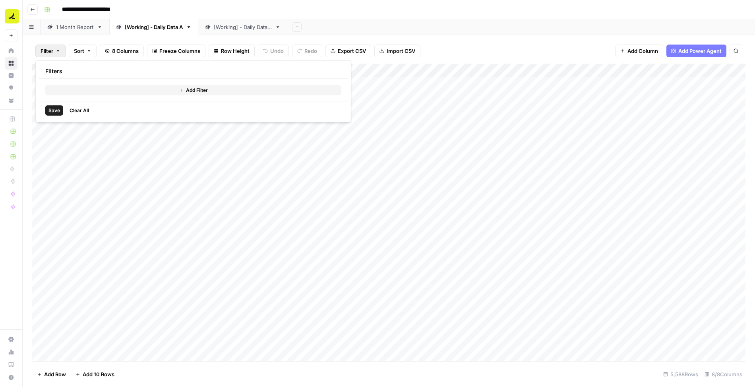
click at [97, 92] on button "Add Filter" at bounding box center [193, 90] width 296 height 10
click at [98, 96] on div at bounding box center [98, 92] width 107 height 15
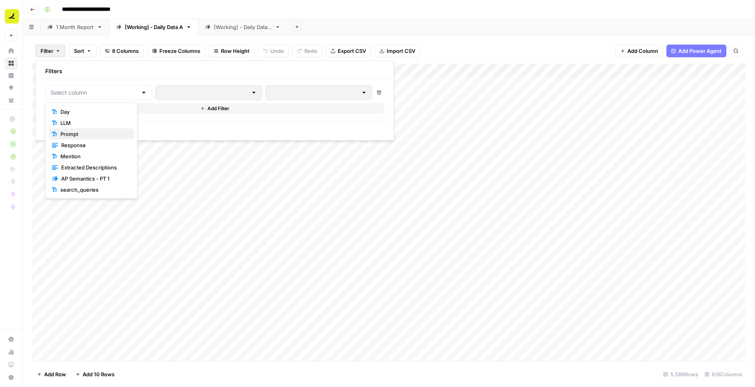
click at [94, 136] on span "Prompt" at bounding box center [93, 134] width 67 height 8
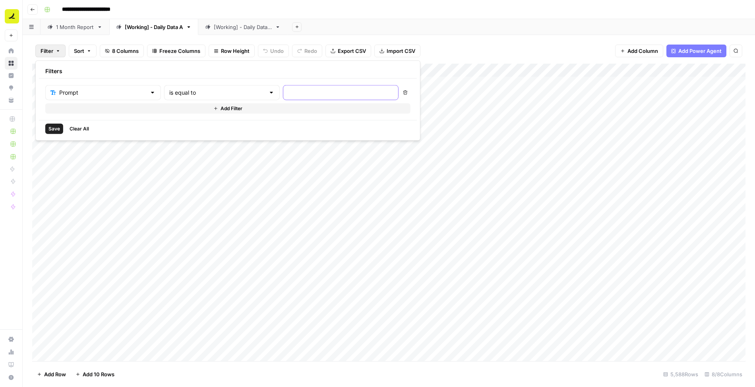
click at [288, 95] on input "text" at bounding box center [340, 93] width 105 height 8
paste input "Best ap software for enterprise companies"
type input "Best ap software for enterprise companies"
click at [220, 111] on span "Add Filter" at bounding box center [231, 108] width 22 height 7
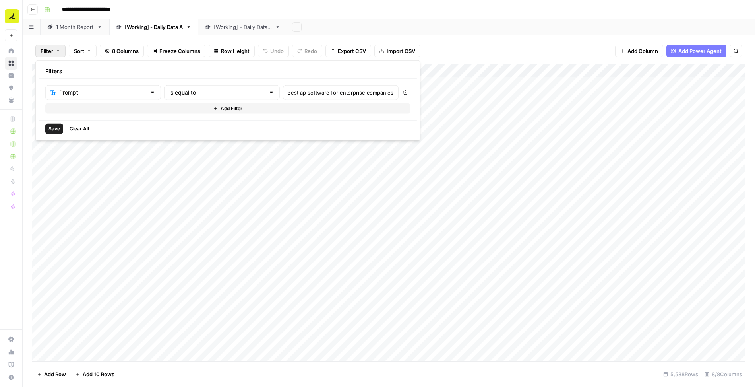
scroll to position [0, 0]
click at [86, 117] on div at bounding box center [103, 110] width 116 height 15
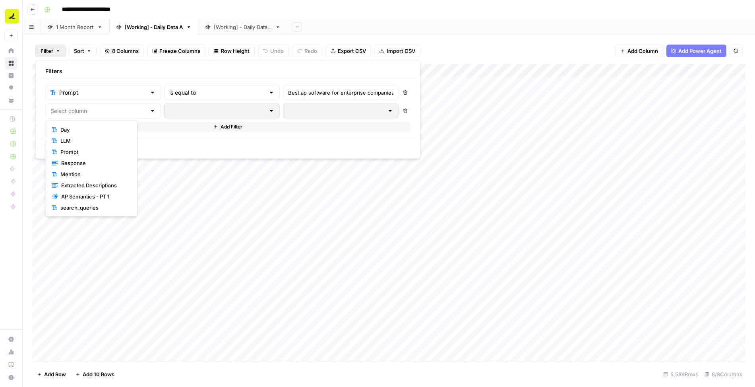
click at [190, 70] on div "Filters" at bounding box center [228, 71] width 378 height 15
click at [56, 144] on span "Save" at bounding box center [54, 146] width 12 height 7
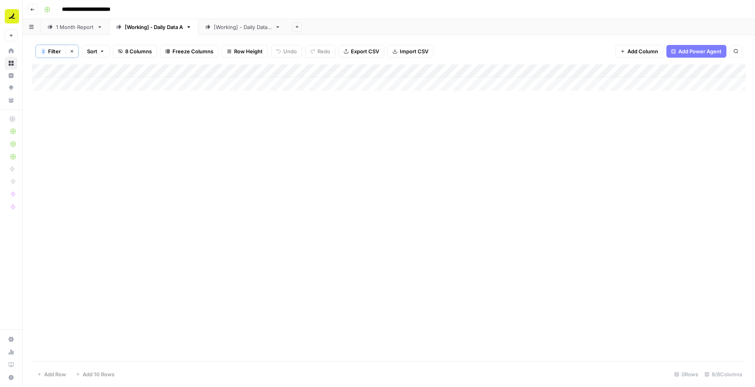
click at [45, 52] on div "2" at bounding box center [43, 51] width 5 height 6
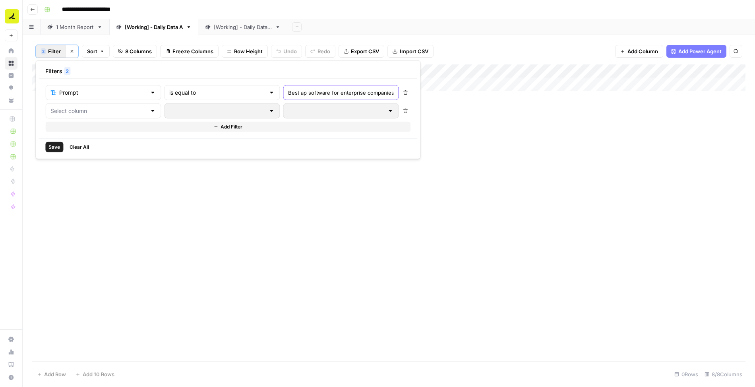
click at [288, 93] on input "Best ap software for enterprise companies" at bounding box center [340, 93] width 105 height 8
click at [172, 95] on input "text" at bounding box center [217, 93] width 96 height 8
click at [167, 136] on span "contains" at bounding box center [186, 134] width 76 height 8
type input "contains"
click at [288, 89] on input "Best ap software for enterprise companies" at bounding box center [340, 93] width 105 height 8
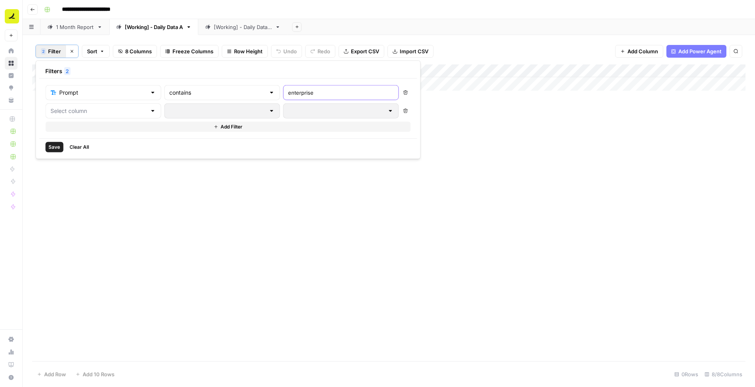
type input "enterprise"
click at [49, 145] on span "Save" at bounding box center [54, 146] width 12 height 7
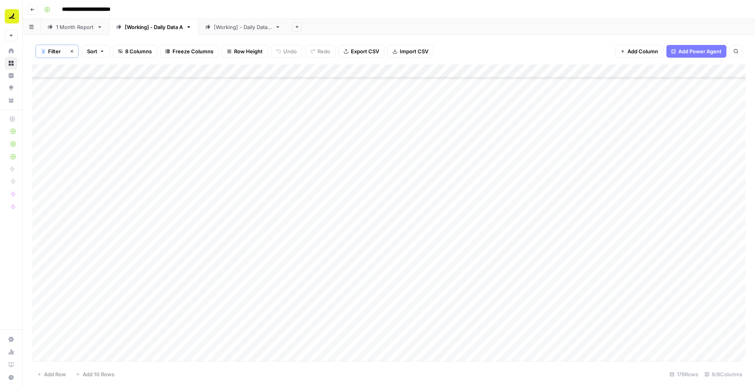
scroll to position [752, 0]
click at [246, 27] on div "[Working] - Daily Data B" at bounding box center [243, 27] width 58 height 8
click at [331, 181] on div "Add Column" at bounding box center [388, 213] width 713 height 298
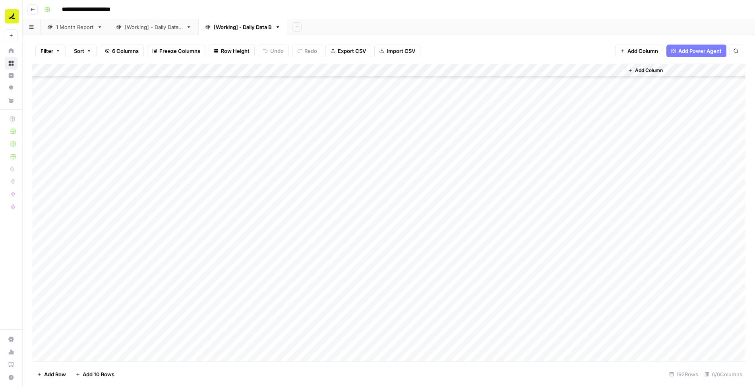
click at [326, 188] on div "Add Column" at bounding box center [388, 213] width 713 height 298
click at [285, 186] on textarea "**********" at bounding box center [318, 187] width 174 height 11
type textarea "**********"
click at [316, 209] on div "Add Column" at bounding box center [388, 213] width 713 height 298
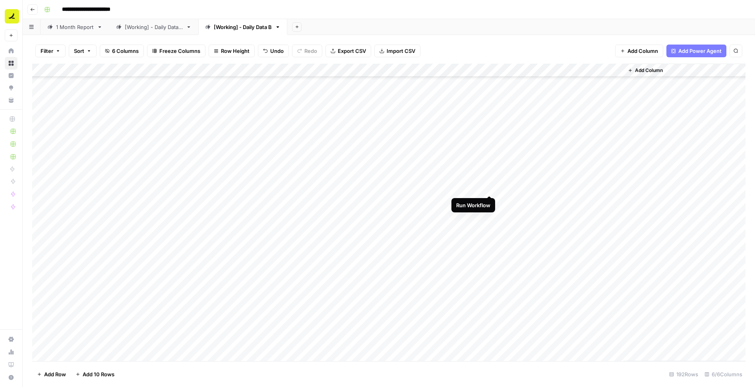
click at [460, 187] on div "Add Column" at bounding box center [388, 213] width 713 height 298
click at [460, 186] on div "Add Column" at bounding box center [388, 213] width 713 height 298
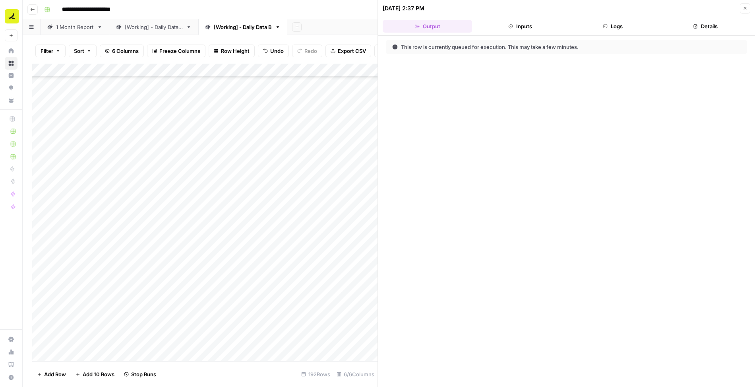
click at [460, 27] on button "Logs" at bounding box center [612, 26] width 89 height 13
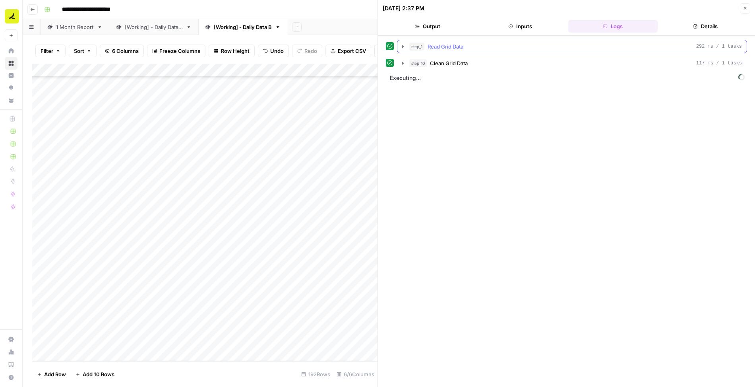
click at [400, 44] on icon "button" at bounding box center [403, 46] width 6 height 6
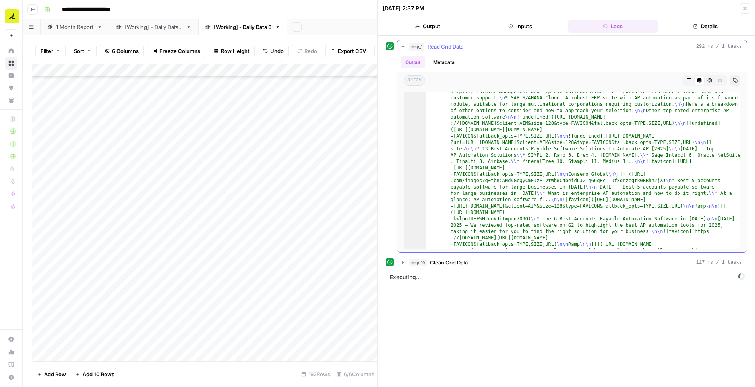
scroll to position [769, 0]
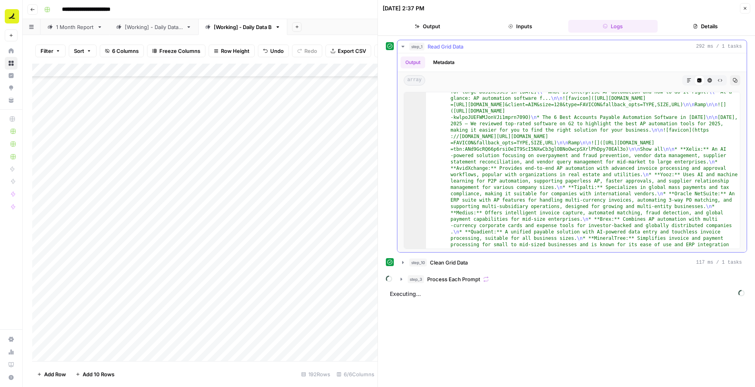
click at [404, 47] on icon "button" at bounding box center [403, 46] width 6 height 6
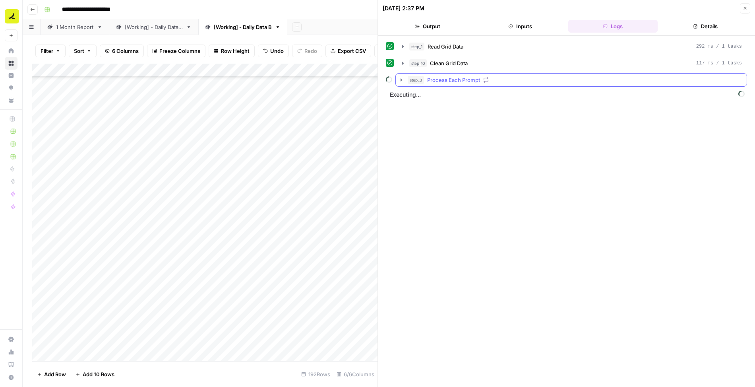
click at [399, 78] on icon "button" at bounding box center [401, 80] width 6 height 6
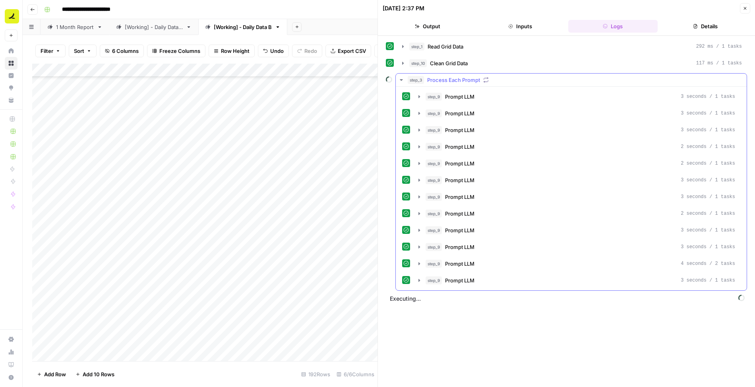
click at [399, 77] on icon "button" at bounding box center [401, 80] width 6 height 6
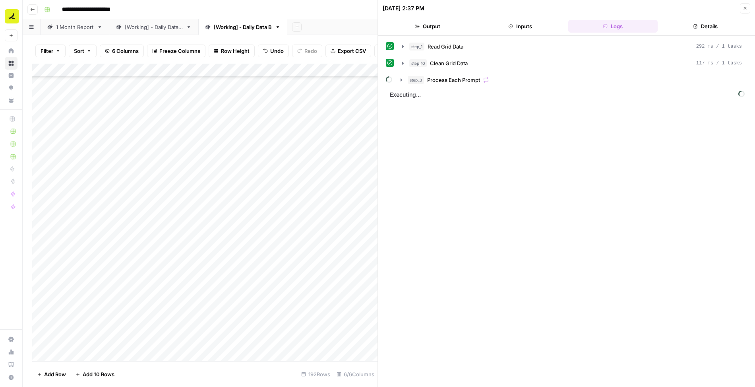
click at [423, 27] on button "Output" at bounding box center [427, 26] width 89 height 13
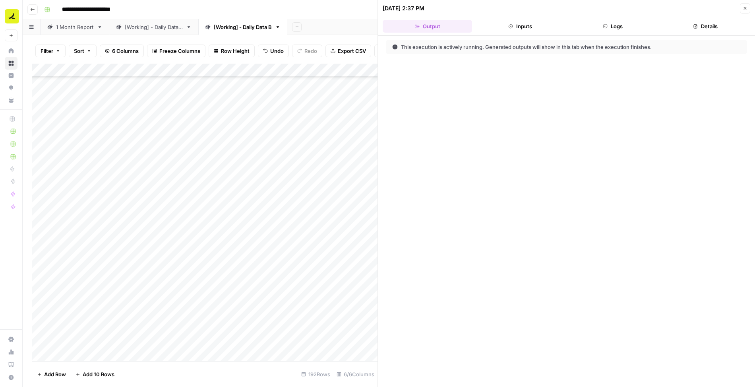
click at [460, 29] on button "Logs" at bounding box center [612, 26] width 89 height 13
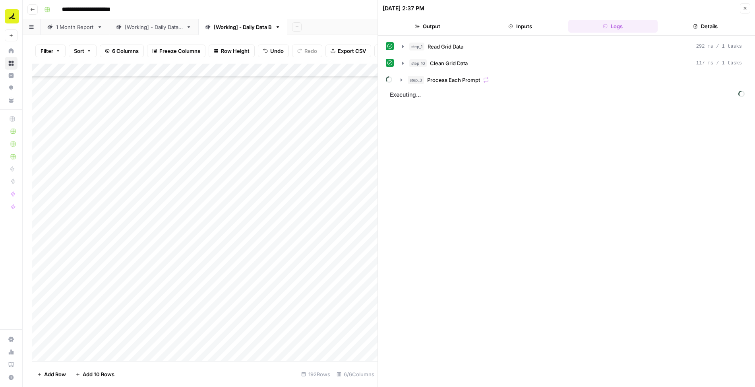
click at [435, 17] on header "10/08/25 at 2:37 PM Close Output Inputs Logs Details" at bounding box center [566, 18] width 377 height 36
click at [444, 26] on button "Output" at bounding box center [427, 26] width 89 height 13
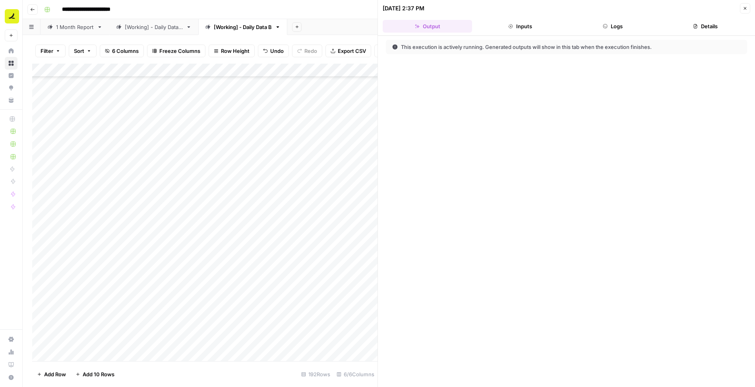
click at [460, 25] on icon "button" at bounding box center [605, 26] width 4 height 4
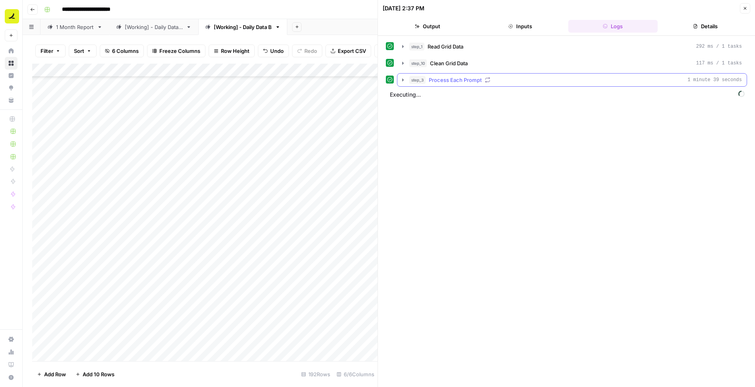
click at [401, 80] on icon "button" at bounding box center [403, 80] width 6 height 6
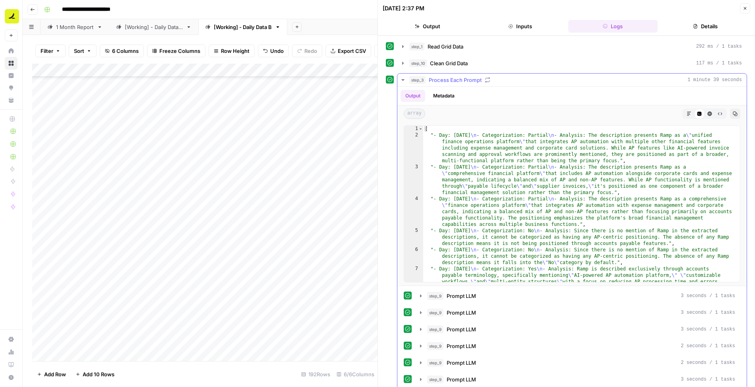
click at [401, 79] on icon "button" at bounding box center [403, 80] width 6 height 6
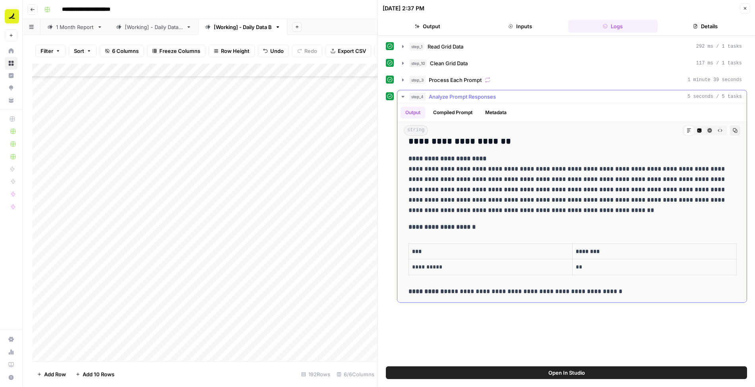
scroll to position [0, 0]
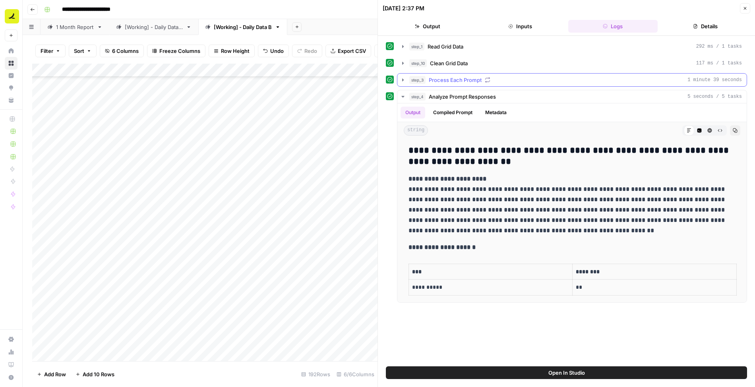
click at [400, 79] on icon "button" at bounding box center [403, 80] width 6 height 6
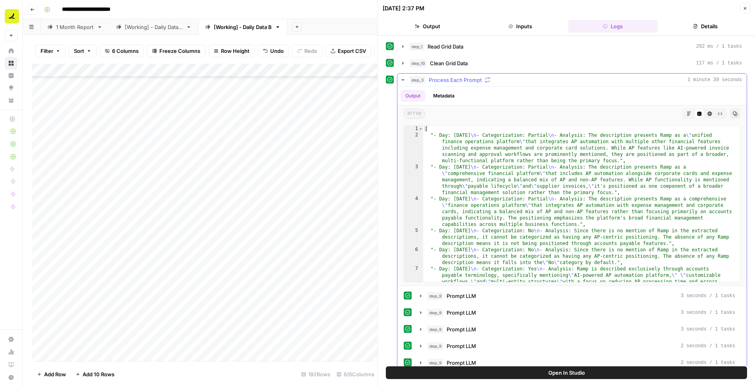
click at [460, 112] on icon "button" at bounding box center [689, 113] width 5 height 5
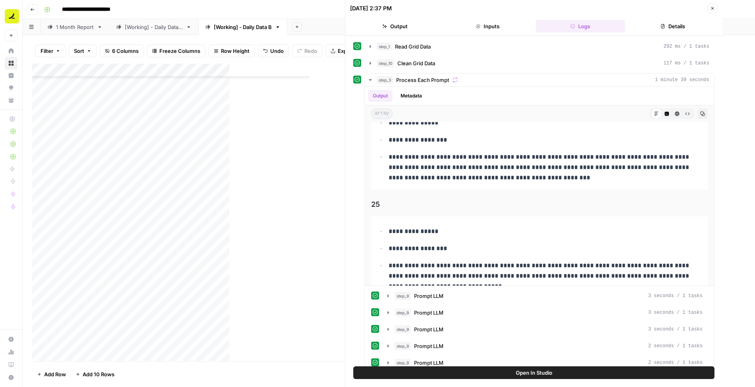
scroll to position [2790, 0]
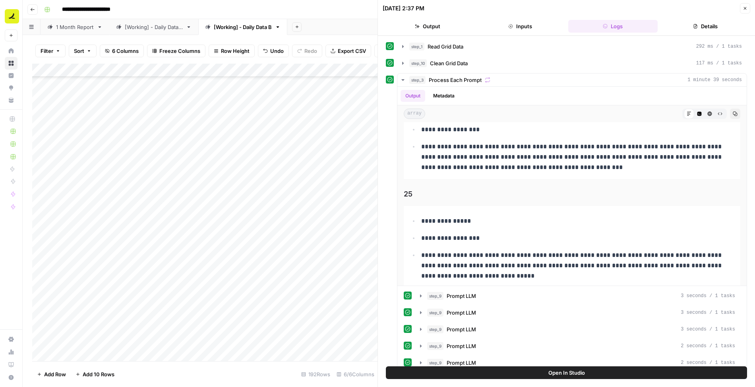
click at [460, 9] on icon "button" at bounding box center [745, 8] width 5 height 5
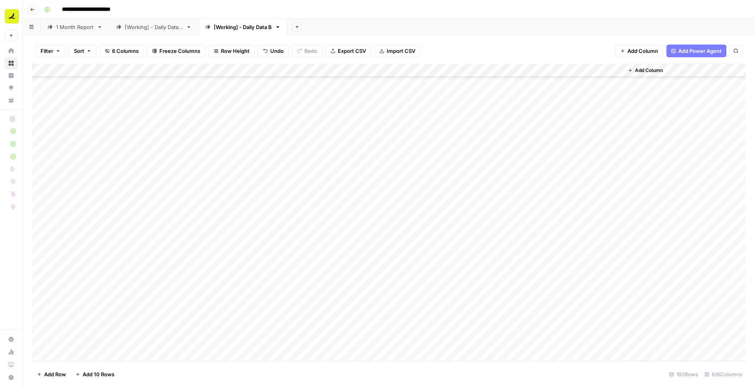
scroll to position [883, 0]
click at [347, 189] on div "Add Column" at bounding box center [388, 213] width 713 height 298
click at [460, 190] on div "Add Column" at bounding box center [388, 213] width 713 height 298
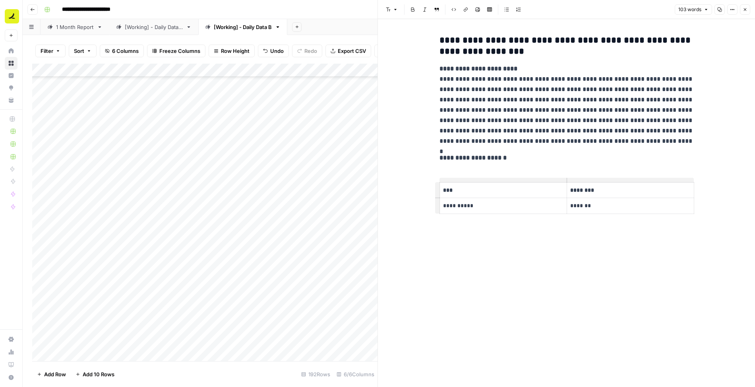
click at [460, 11] on icon "button" at bounding box center [745, 9] width 5 height 5
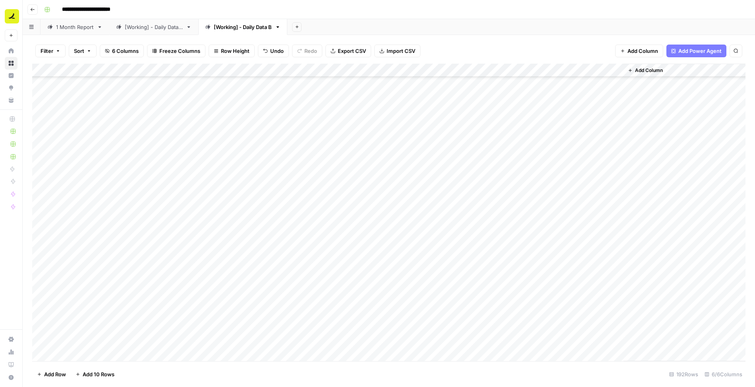
click at [460, 186] on div "Add Column" at bounding box center [388, 213] width 713 height 298
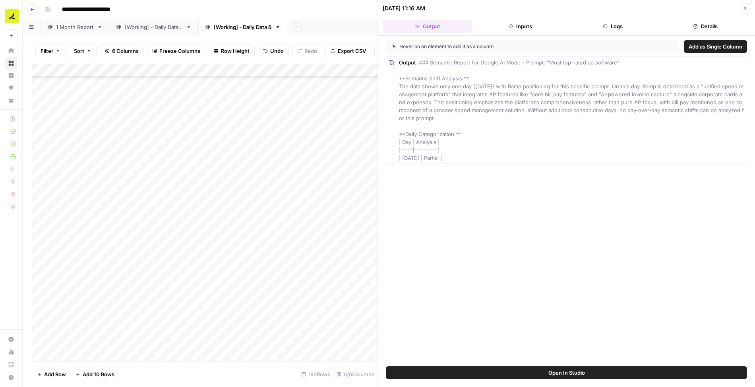
click at [460, 23] on button "Logs" at bounding box center [612, 26] width 89 height 13
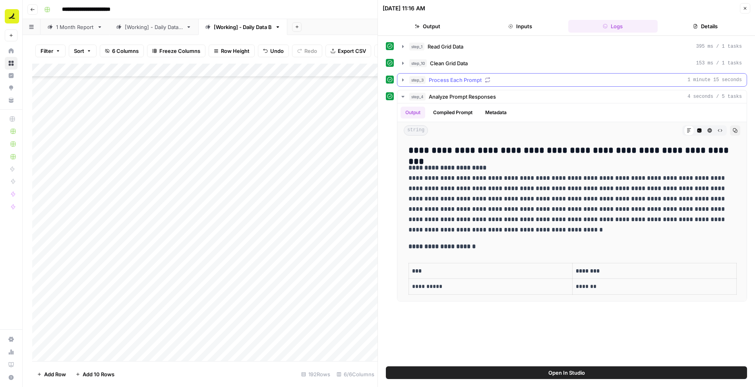
click at [401, 79] on icon "button" at bounding box center [403, 80] width 6 height 6
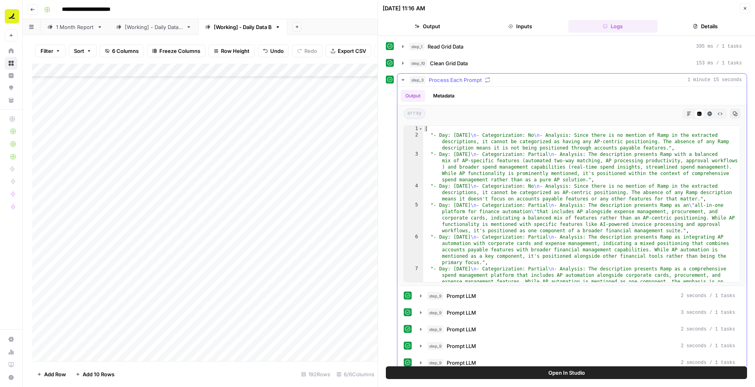
click at [460, 114] on button "Markdown" at bounding box center [689, 113] width 10 height 10
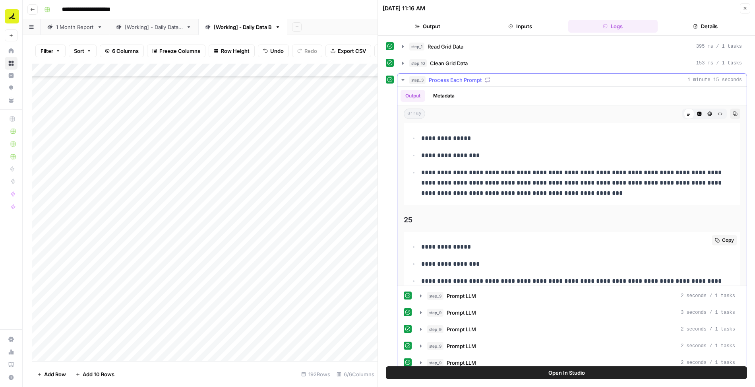
scroll to position [2743, 0]
click at [44, 51] on span "Filter" at bounding box center [47, 51] width 13 height 8
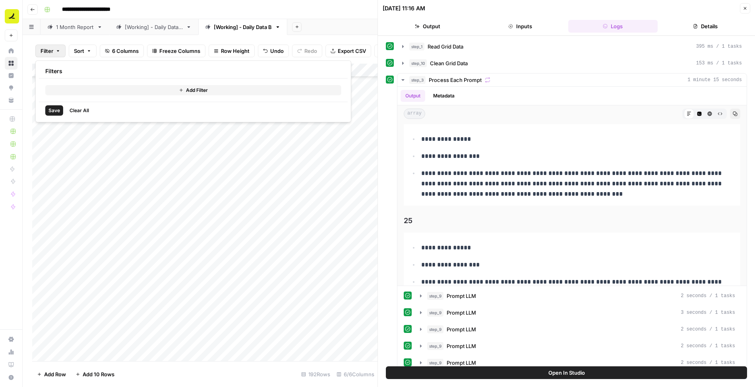
click at [133, 90] on button "Add Filter" at bounding box center [193, 90] width 296 height 10
click at [89, 93] on input "text" at bounding box center [93, 93] width 87 height 8
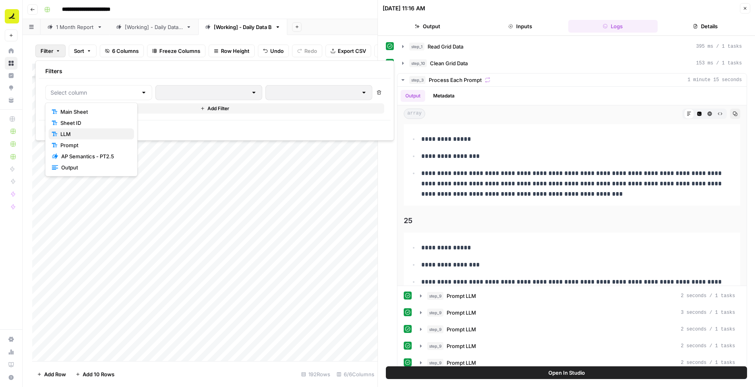
click at [88, 131] on span "LLM" at bounding box center [93, 134] width 67 height 8
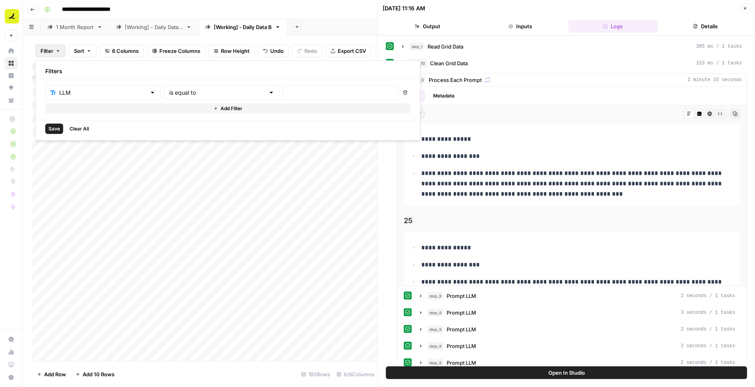
click at [283, 97] on div at bounding box center [341, 92] width 116 height 15
type input "C"
type input "Google AI Mode"
click at [52, 128] on span "Save" at bounding box center [54, 128] width 12 height 7
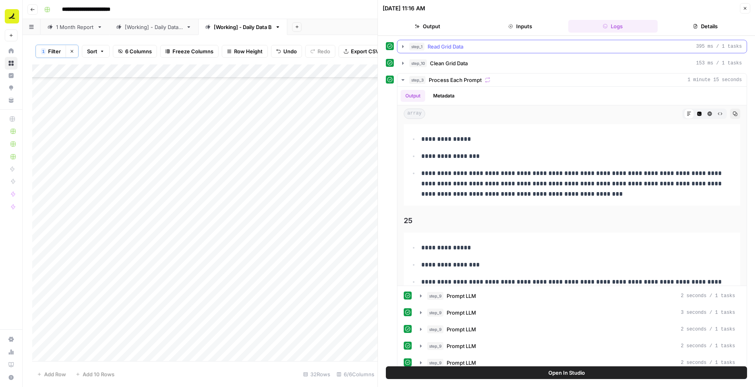
scroll to position [147, 0]
click at [460, 7] on icon "button" at bounding box center [745, 8] width 5 height 5
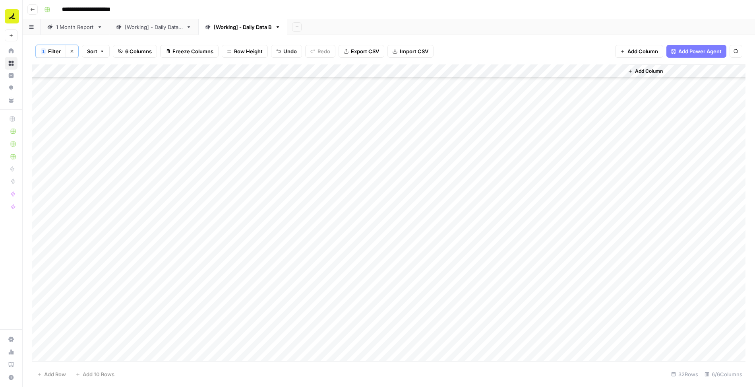
click at [53, 51] on span "Filter" at bounding box center [54, 51] width 13 height 8
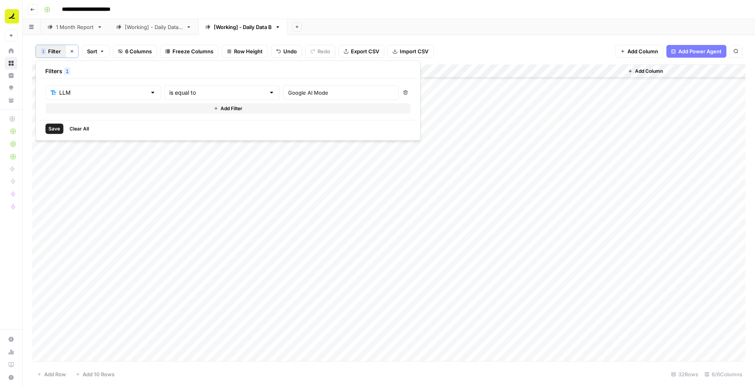
click at [82, 108] on button "Add Filter" at bounding box center [227, 108] width 365 height 10
click at [83, 112] on input "text" at bounding box center [98, 111] width 96 height 8
click at [79, 159] on span "Prompt" at bounding box center [94, 163] width 67 height 8
click at [288, 109] on input "text" at bounding box center [340, 111] width 105 height 8
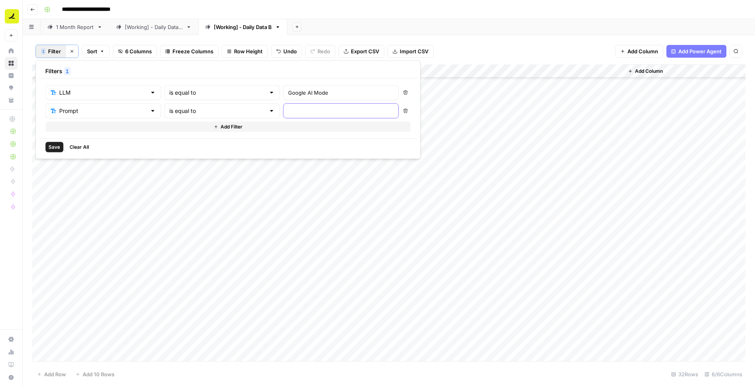
paste input "Which ap software is objectively the best to use?"
type input "Which ap software is objectively the best to use?"
click at [52, 152] on div "Save Clear All" at bounding box center [228, 146] width 378 height 17
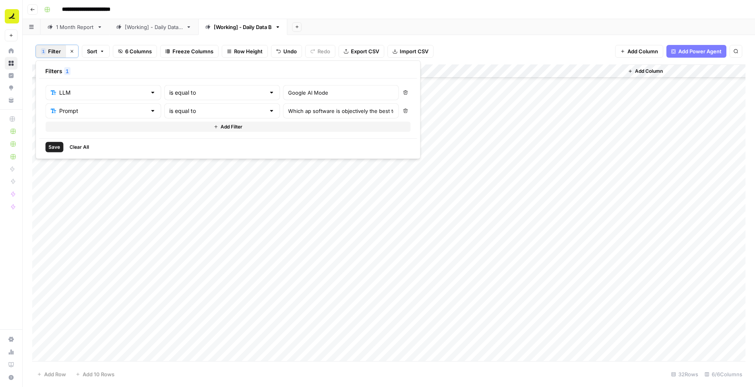
click at [52, 145] on span "Save" at bounding box center [54, 146] width 12 height 7
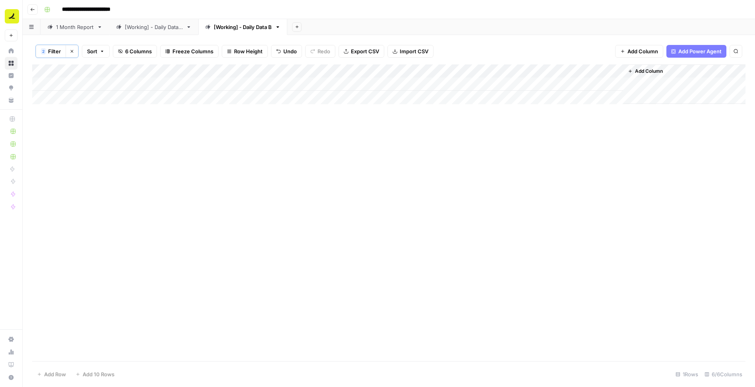
click at [168, 28] on div "[Working] - Daily Data A" at bounding box center [154, 27] width 58 height 8
click at [50, 51] on span "Filter" at bounding box center [54, 51] width 13 height 8
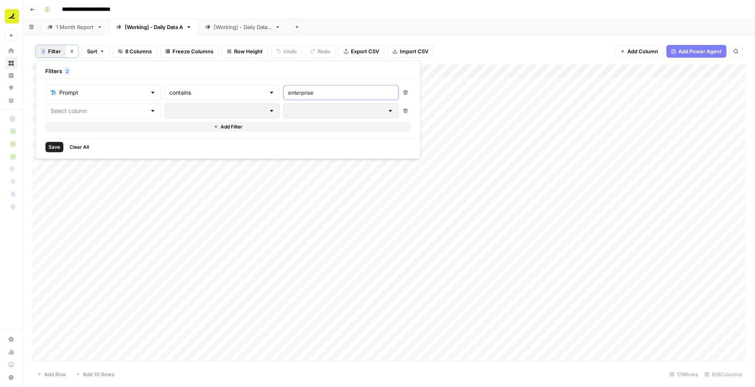
click at [288, 94] on input "enterprise" at bounding box center [340, 93] width 105 height 8
paste input "Which ap software is objectively the best to use?"
type input "Which ap software is objectively the best to use?"
click at [172, 90] on input "text" at bounding box center [217, 93] width 96 height 8
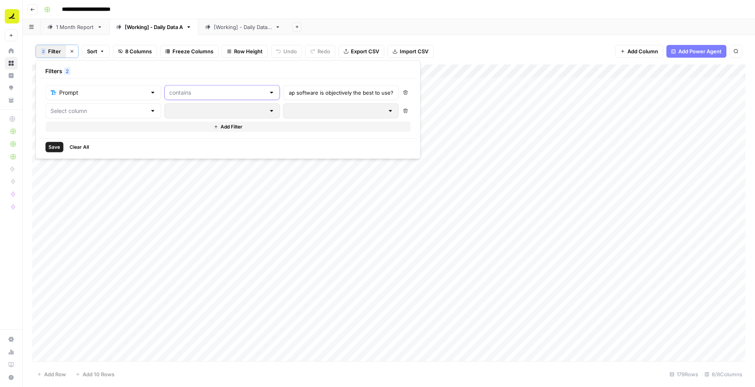
scroll to position [0, 0]
click at [164, 157] on span "is equal to" at bounding box center [186, 156] width 76 height 8
type input "is equal to"
click at [85, 109] on input "text" at bounding box center [98, 111] width 96 height 8
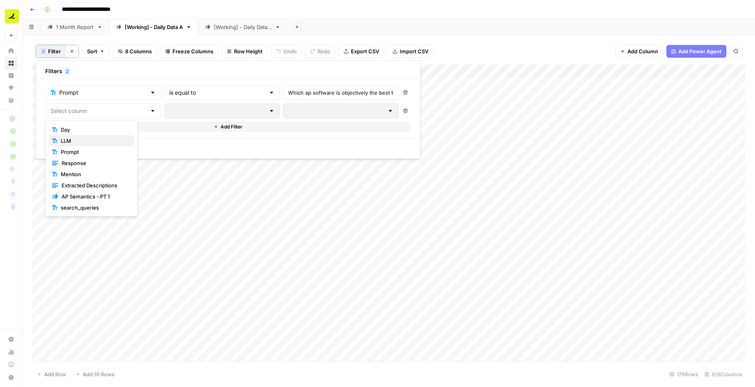
click at [86, 143] on span "LLM" at bounding box center [94, 141] width 67 height 8
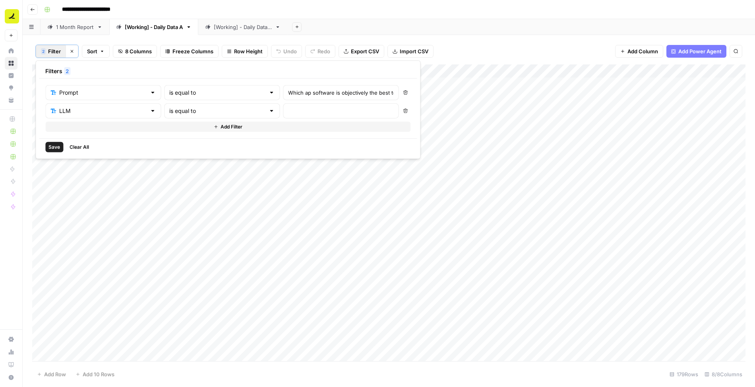
click at [283, 116] on div at bounding box center [341, 110] width 116 height 15
type input "Google AI Mode"
click at [55, 144] on span "Save" at bounding box center [54, 146] width 12 height 7
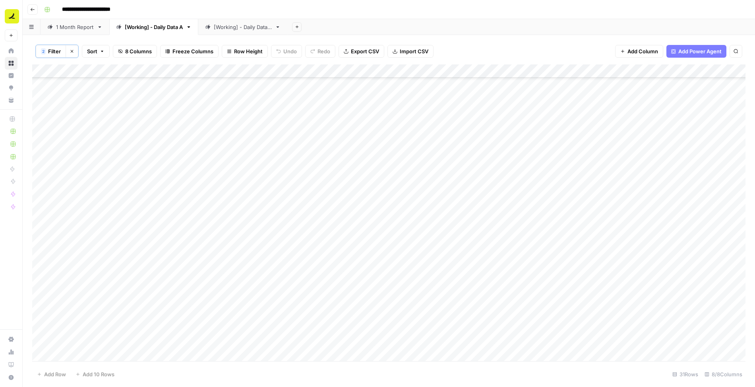
click at [147, 126] on div "Add Column" at bounding box center [388, 213] width 713 height 298
click at [376, 126] on div "Add Column" at bounding box center [388, 213] width 713 height 298
click at [460, 125] on div "Add Column" at bounding box center [388, 213] width 713 height 298
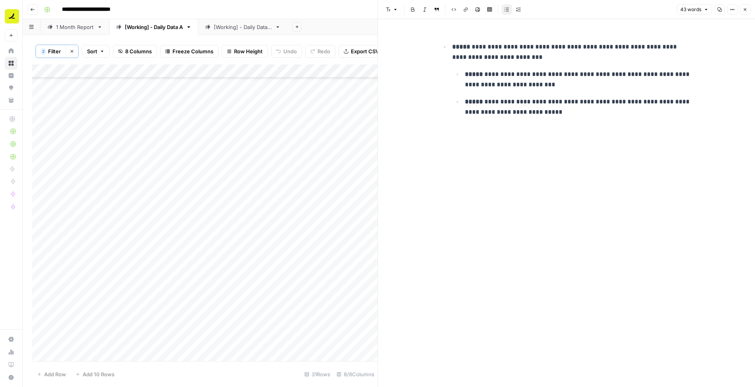
click at [460, 12] on icon "button" at bounding box center [745, 9] width 5 height 5
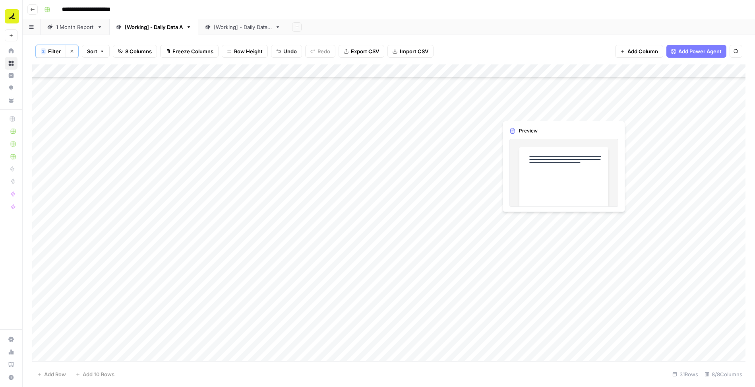
click at [460, 111] on div "Add Column" at bounding box center [388, 213] width 713 height 298
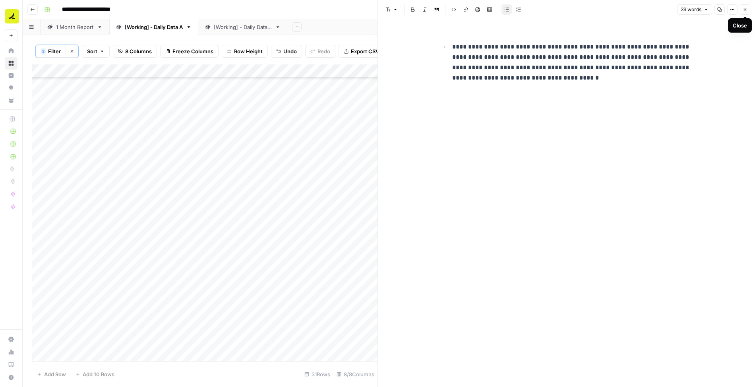
click at [460, 7] on icon "button" at bounding box center [745, 9] width 5 height 5
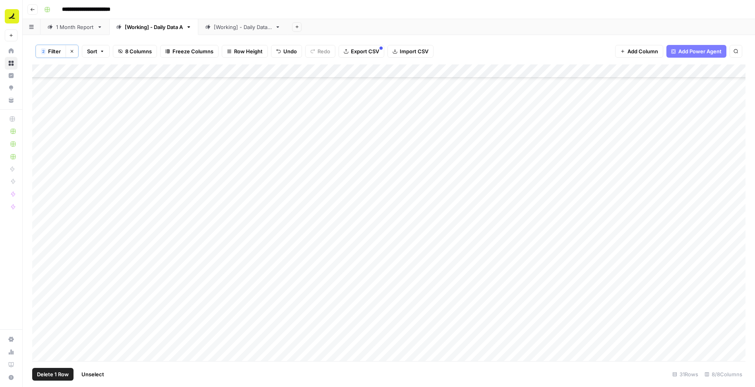
click at [41, 125] on div "Add Column" at bounding box center [388, 213] width 713 height 298
click at [48, 371] on span "Delete 1 Row" at bounding box center [53, 374] width 32 height 8
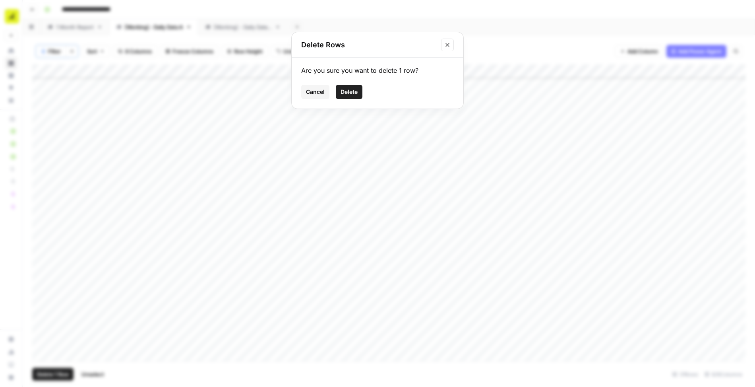
click at [352, 95] on span "Delete" at bounding box center [348, 92] width 17 height 8
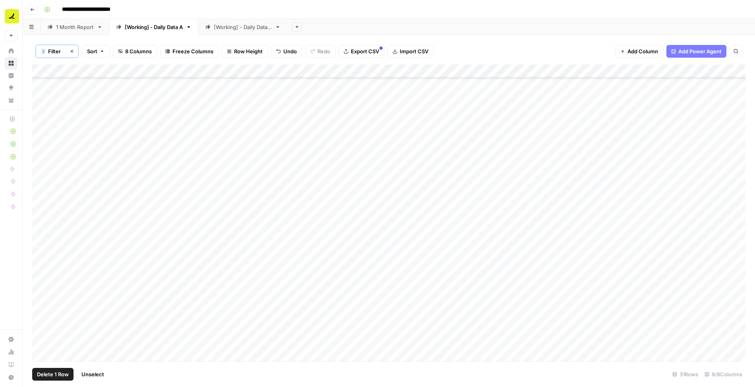
scroll to position [120, 0]
click at [51, 49] on span "Filter" at bounding box center [54, 51] width 13 height 8
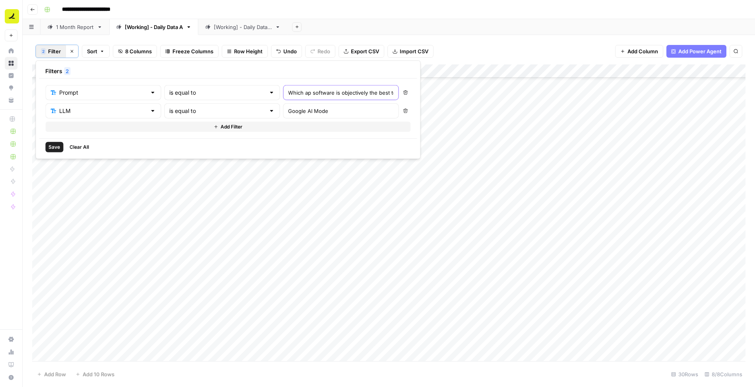
click at [288, 95] on input "Which ap software is objectively the best to use?" at bounding box center [340, 93] width 105 height 8
paste input "at is the most top-rated AP automation softwar"
type input "What is the most top-rated AP automation software?"
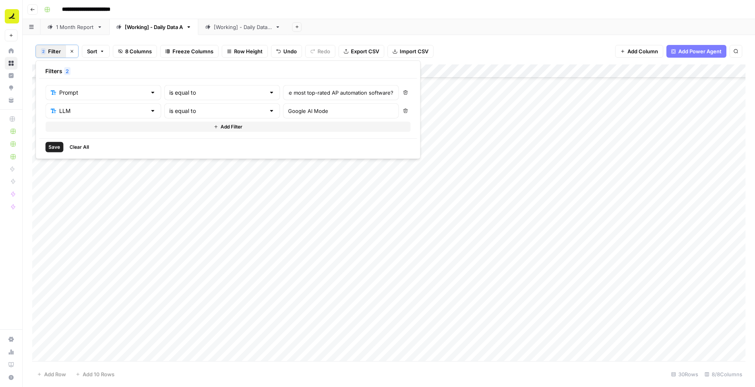
click at [54, 143] on span "Save" at bounding box center [54, 146] width 12 height 7
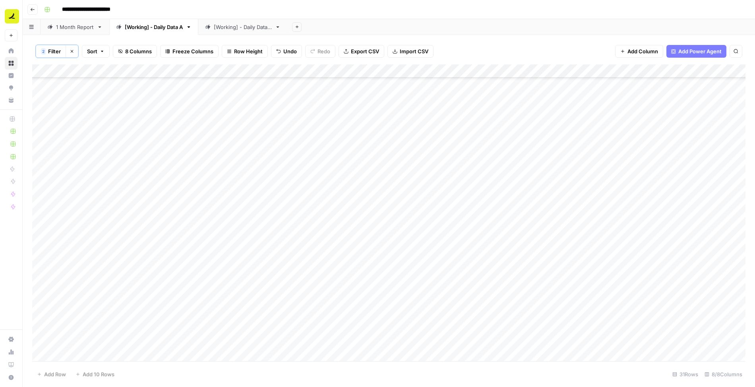
scroll to position [87, 0]
click at [245, 161] on div "Add Column" at bounding box center [388, 213] width 713 height 298
click at [404, 174] on div "Add Column" at bounding box center [388, 213] width 713 height 298
click at [460, 172] on div "Add Column" at bounding box center [388, 213] width 713 height 298
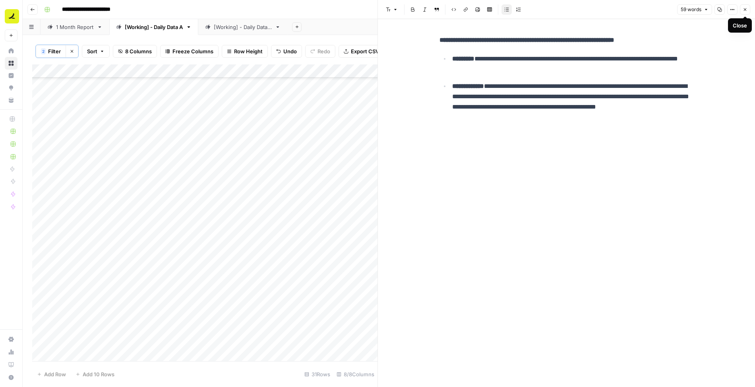
click at [460, 10] on icon "button" at bounding box center [745, 9] width 5 height 5
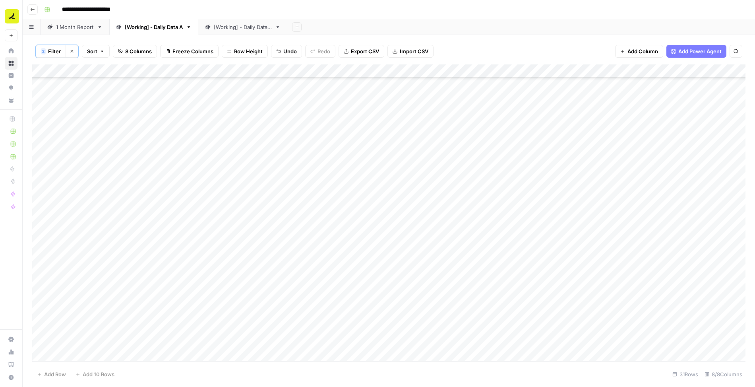
click at [460, 173] on div "Add Column" at bounding box center [388, 213] width 713 height 298
click at [460, 175] on div "Add Column" at bounding box center [388, 213] width 713 height 298
click at [43, 157] on div "Add Column" at bounding box center [388, 213] width 713 height 298
click at [61, 374] on span "Delete 1 Row" at bounding box center [53, 374] width 32 height 8
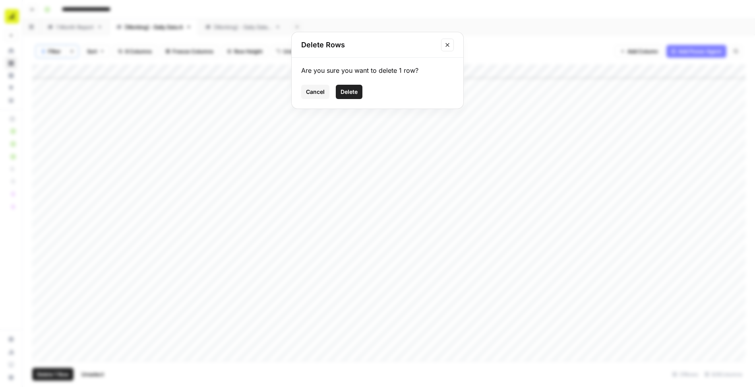
click at [354, 92] on span "Delete" at bounding box center [348, 92] width 17 height 8
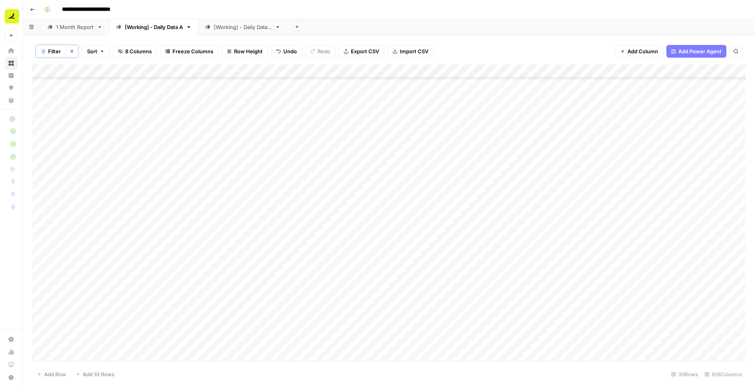
click at [261, 29] on div "[Working] - Daily Data B" at bounding box center [243, 27] width 58 height 8
click at [71, 52] on icon "button" at bounding box center [72, 51] width 5 height 5
click at [50, 50] on span "Filter" at bounding box center [47, 51] width 13 height 8
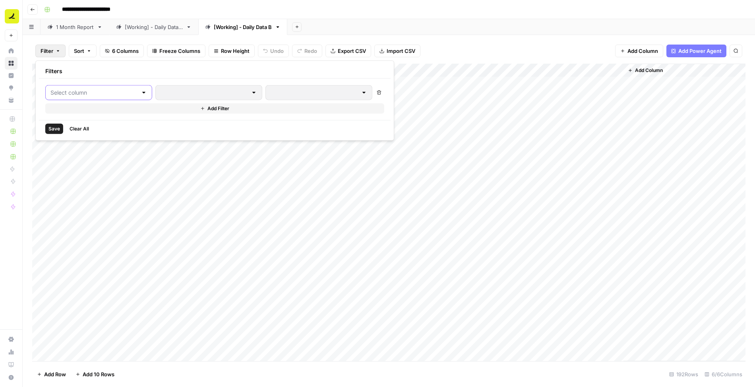
click at [68, 89] on input "text" at bounding box center [93, 93] width 87 height 8
click at [77, 142] on span "Prompt" at bounding box center [93, 145] width 67 height 8
click at [288, 90] on input "text" at bounding box center [340, 93] width 105 height 8
paste input "Best ap tool for finance teams"
type input "Best ap tool for finance teams"
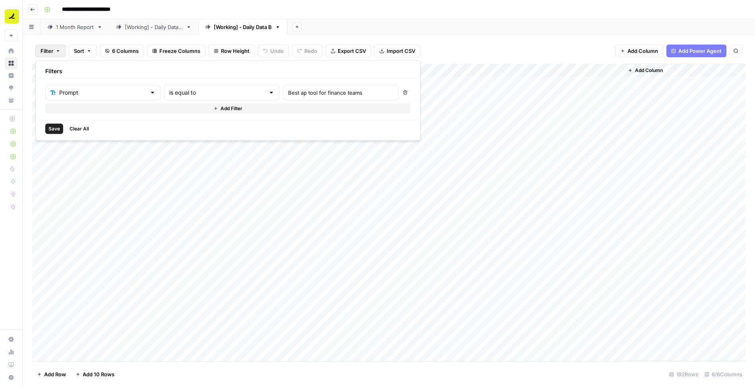
click at [54, 129] on span "Save" at bounding box center [54, 128] width 12 height 7
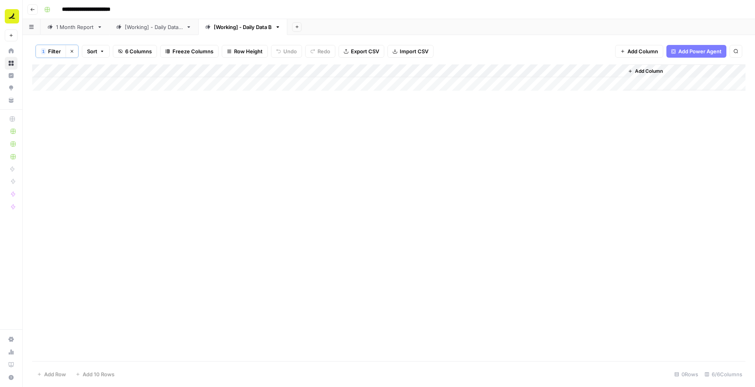
click at [51, 51] on span "Filter" at bounding box center [54, 51] width 13 height 8
click at [299, 92] on input "Best ap tool for finance teams" at bounding box center [340, 93] width 105 height 8
click at [400, 96] on button "Delete" at bounding box center [405, 92] width 10 height 10
click at [460, 40] on div "1 Filter Clear filters Sort 6 Columns Freeze Columns Row Height Undo Redo Expor…" at bounding box center [388, 51] width 713 height 26
click at [68, 50] on button "Clear filters" at bounding box center [72, 51] width 13 height 13
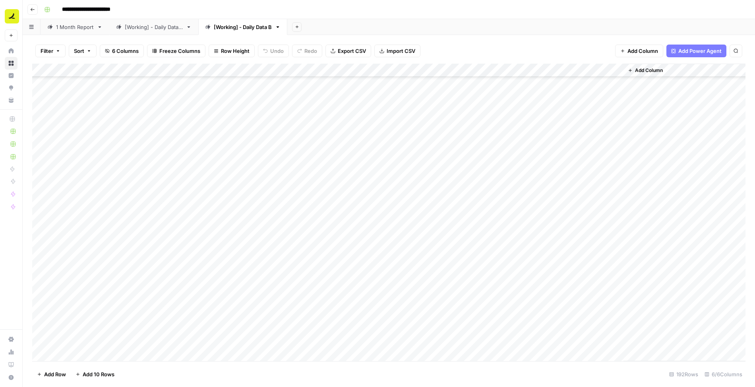
scroll to position [662, 0]
click at [331, 207] on div "Add Column" at bounding box center [388, 213] width 713 height 298
click at [340, 136] on div "Add Column" at bounding box center [388, 213] width 713 height 298
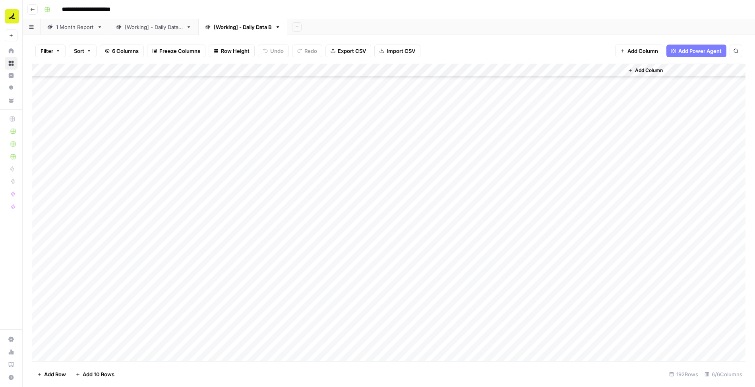
click at [340, 293] on div "Add Column" at bounding box center [388, 213] width 713 height 298
click at [460, 203] on div "Add Column" at bounding box center [388, 213] width 713 height 298
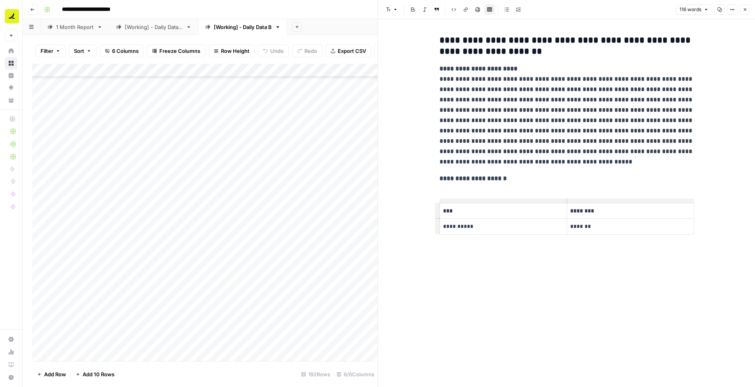
click at [460, 12] on icon "button" at bounding box center [745, 9] width 5 height 5
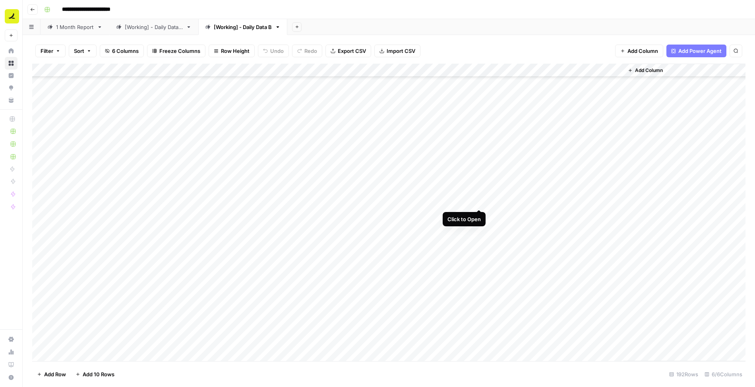
click at [460, 200] on div "Add Column" at bounding box center [388, 213] width 713 height 298
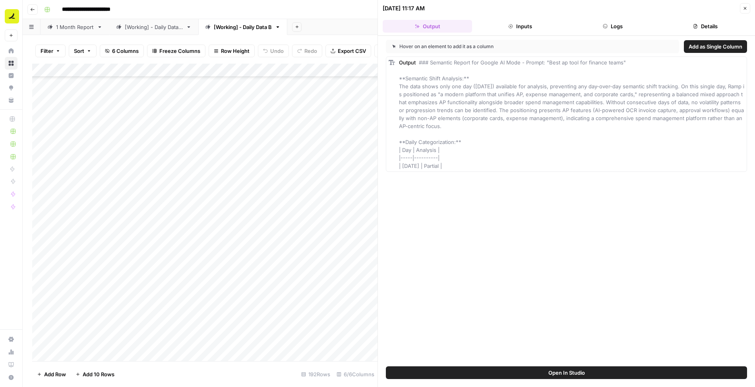
click at [460, 29] on button "Logs" at bounding box center [612, 26] width 89 height 13
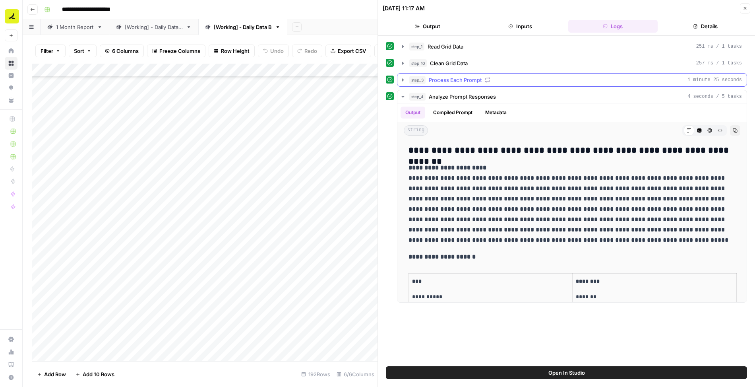
click at [460, 83] on button "step_3 Process Each Prompt 1 minute 25 seconds" at bounding box center [571, 79] width 349 height 13
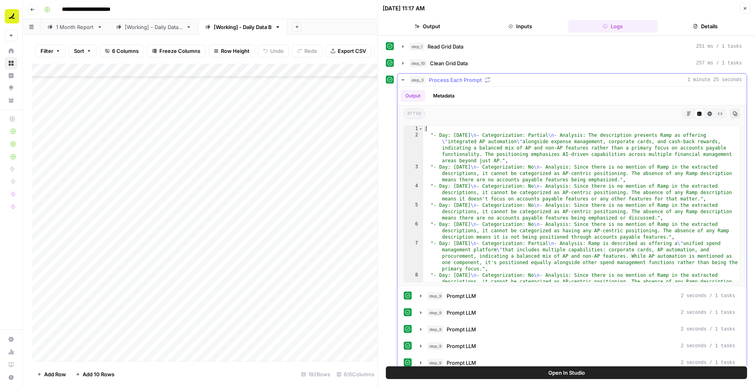
click at [460, 112] on icon "button" at bounding box center [689, 113] width 5 height 5
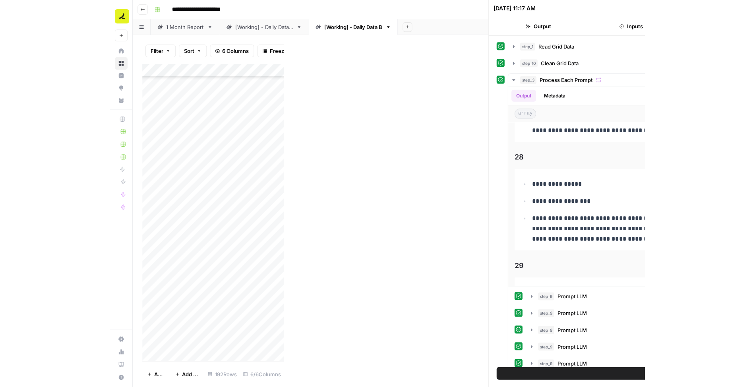
scroll to position [3048, 0]
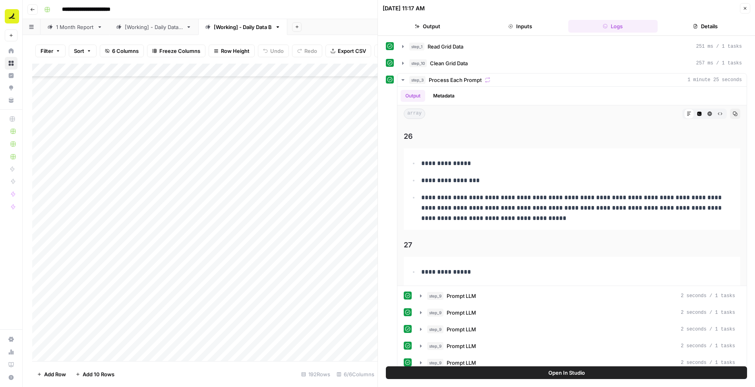
click at [460, 9] on button "Close" at bounding box center [745, 8] width 10 height 10
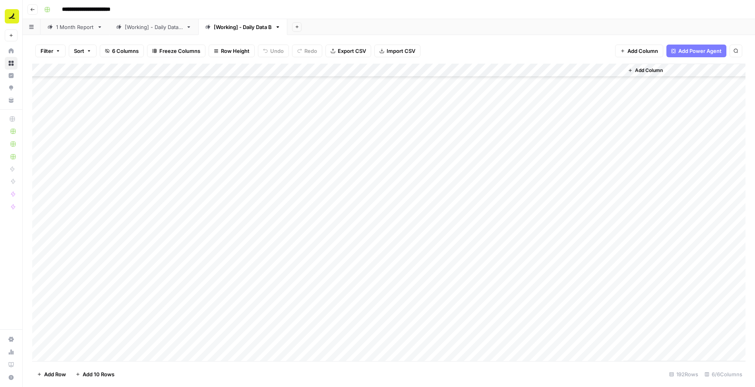
scroll to position [1706, 0]
click at [290, 162] on div "Add Column" at bounding box center [388, 213] width 713 height 298
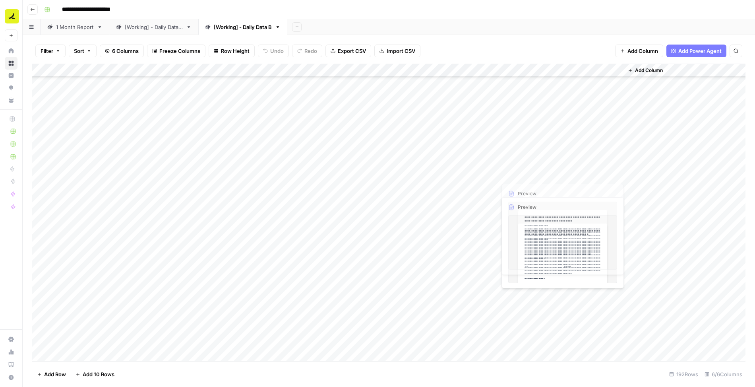
click at [460, 162] on div "Add Column" at bounding box center [388, 213] width 713 height 298
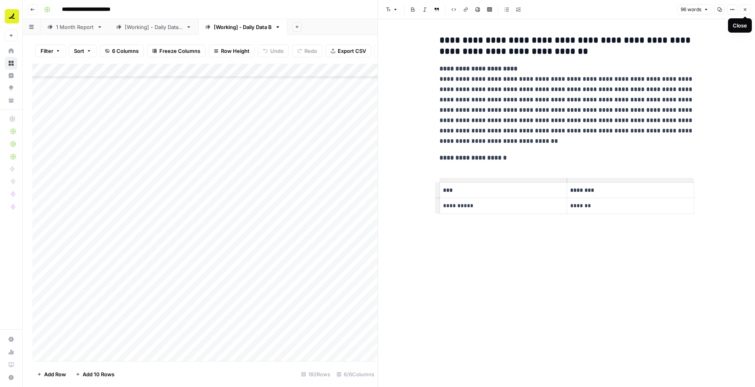
click at [460, 12] on button "Close" at bounding box center [745, 9] width 10 height 10
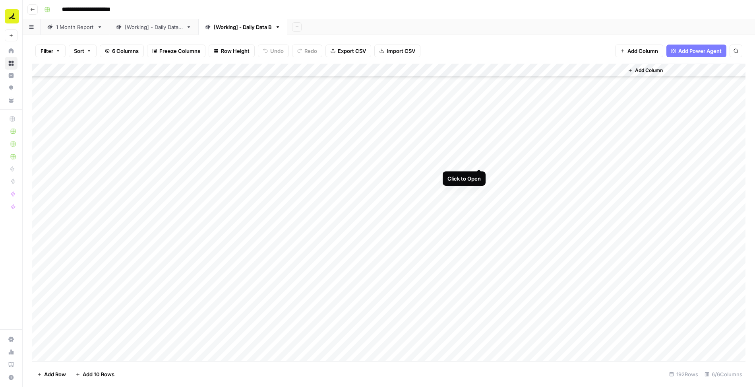
click at [460, 161] on div "Add Column" at bounding box center [388, 213] width 713 height 298
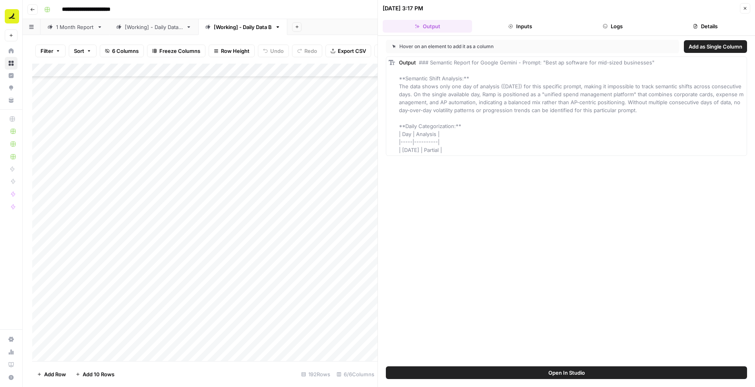
click at [460, 21] on button "Logs" at bounding box center [612, 26] width 89 height 13
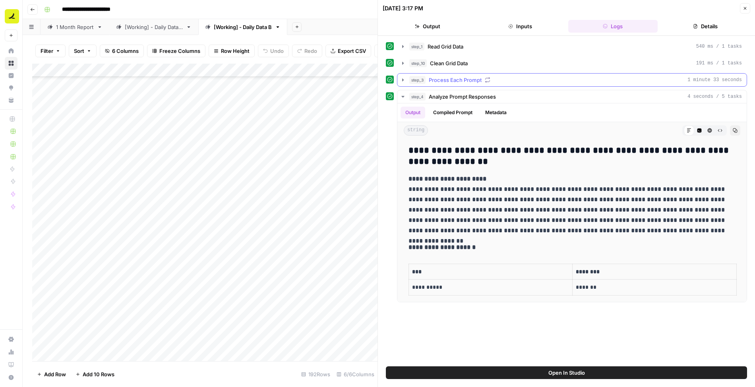
click at [435, 79] on span "Process Each Prompt" at bounding box center [455, 80] width 53 height 8
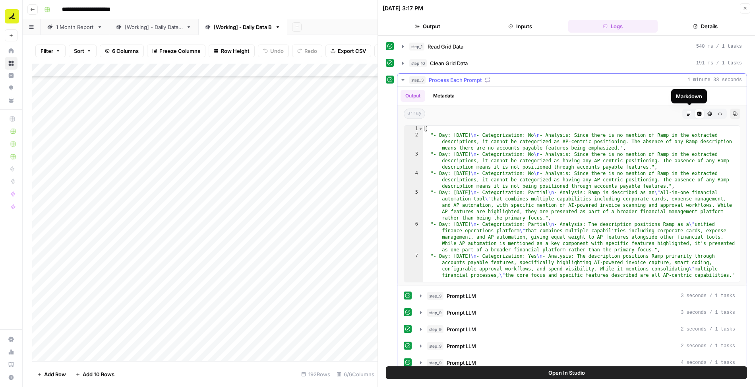
click at [460, 112] on icon "button" at bounding box center [689, 113] width 5 height 5
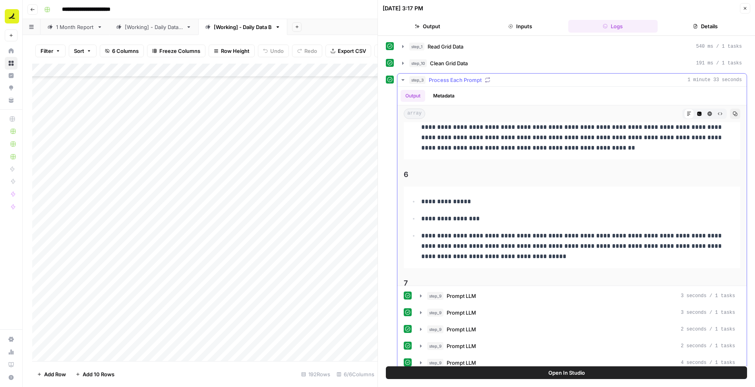
scroll to position [853, 0]
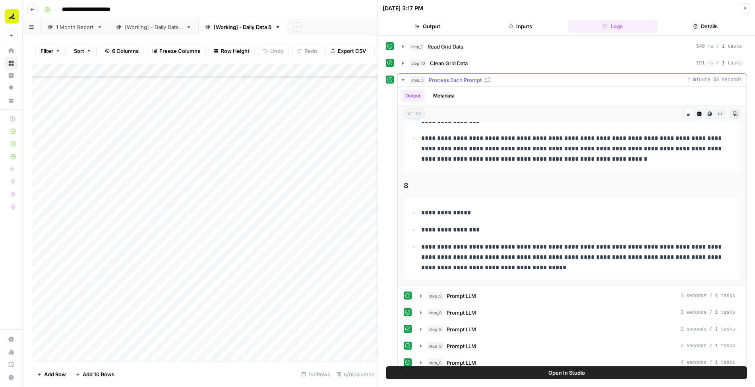
click at [400, 78] on icon "button" at bounding box center [403, 80] width 6 height 6
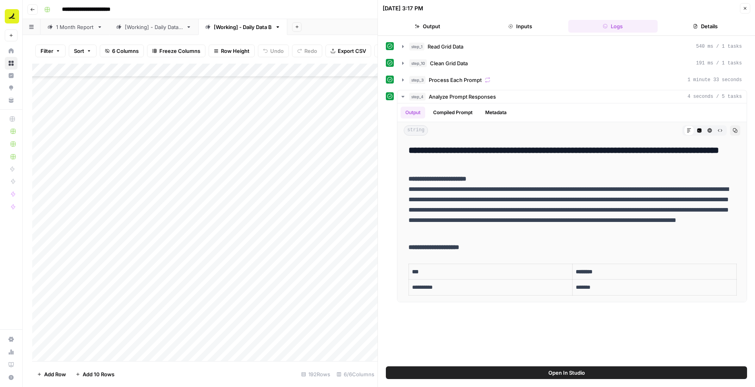
click at [460, 371] on span "Open In Studio" at bounding box center [566, 372] width 37 height 8
click at [460, 7] on button "Close" at bounding box center [745, 8] width 10 height 10
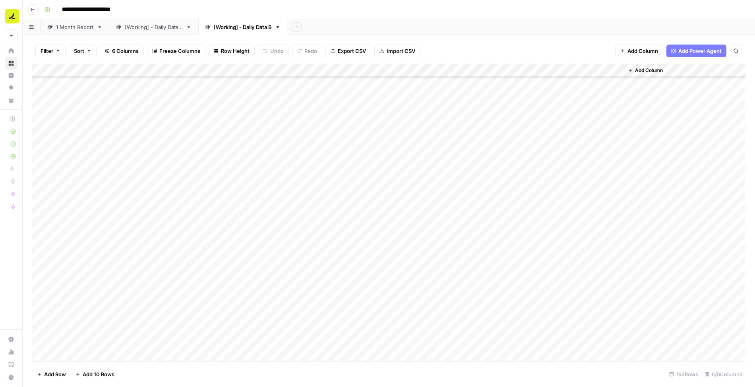
scroll to position [2096, 0]
click at [319, 198] on div "Add Column" at bounding box center [388, 213] width 713 height 298
click at [460, 201] on div "Add Column" at bounding box center [388, 213] width 713 height 298
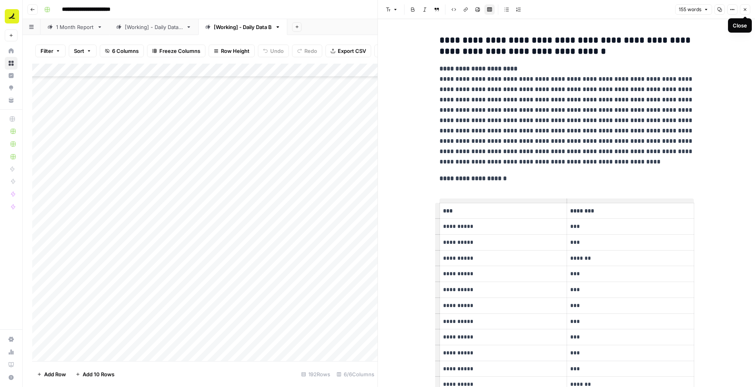
click at [460, 10] on icon "button" at bounding box center [745, 9] width 3 height 3
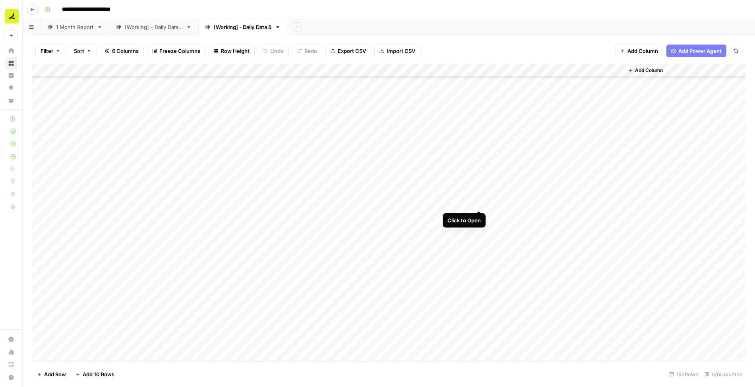
click at [460, 202] on div "Add Column" at bounding box center [388, 213] width 713 height 298
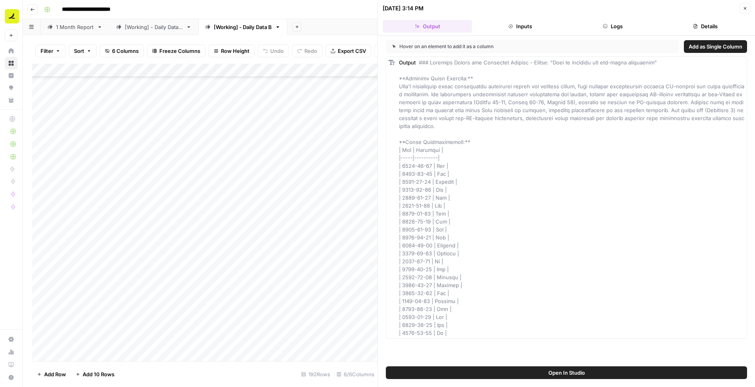
click at [460, 26] on button "Logs" at bounding box center [612, 26] width 89 height 13
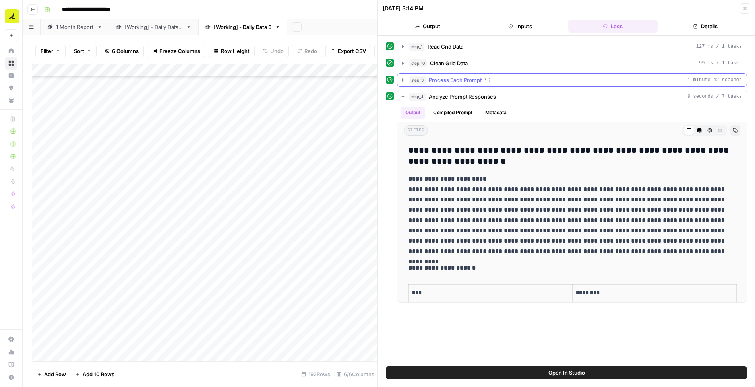
click at [460, 80] on div "step_3 Process Each Prompt 1 minute 42 seconds" at bounding box center [575, 80] width 333 height 8
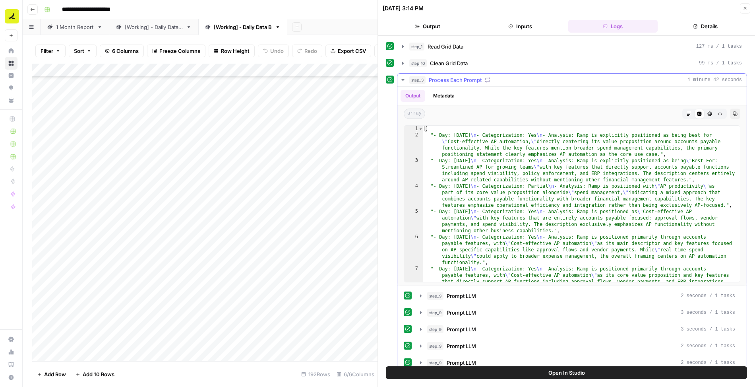
click at [460, 110] on button "Markdown" at bounding box center [689, 113] width 10 height 10
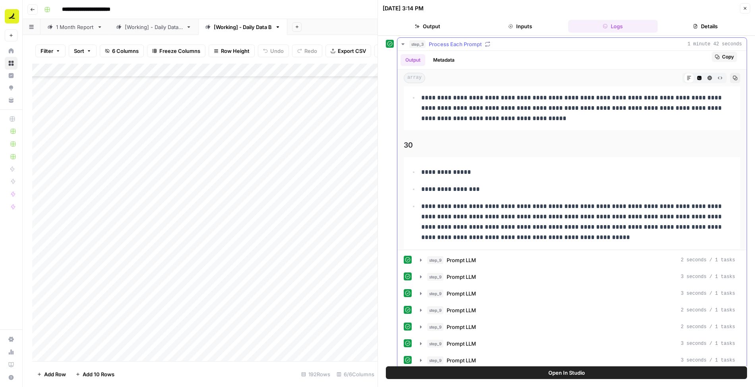
scroll to position [3380, 0]
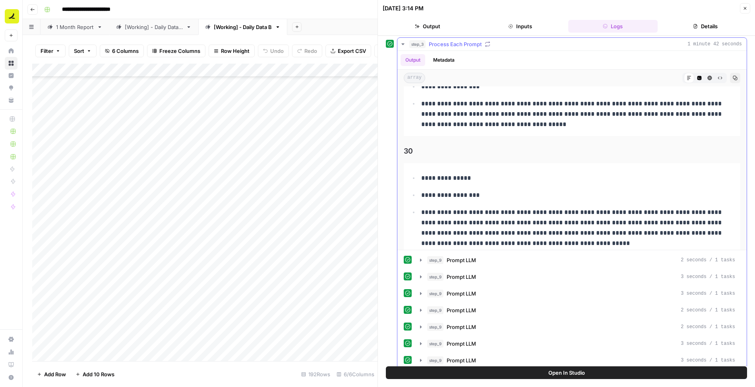
click at [400, 41] on icon "button" at bounding box center [403, 44] width 6 height 6
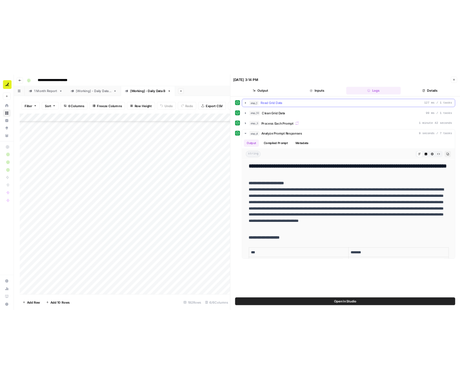
scroll to position [0, 0]
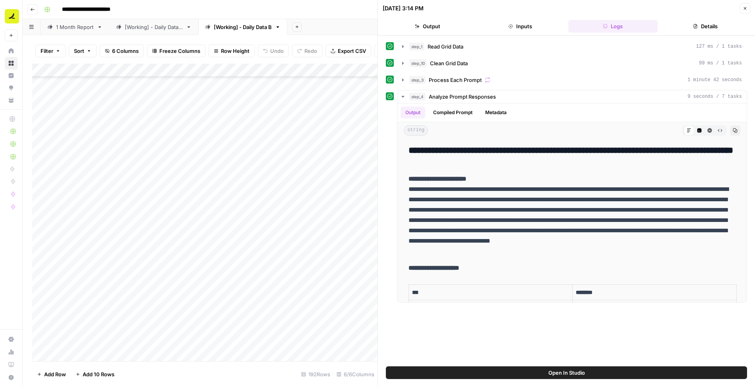
click at [460, 371] on span "Open In Studio" at bounding box center [566, 372] width 37 height 8
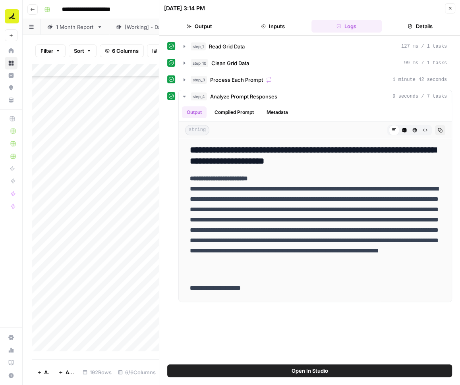
click at [448, 7] on icon "button" at bounding box center [450, 8] width 5 height 5
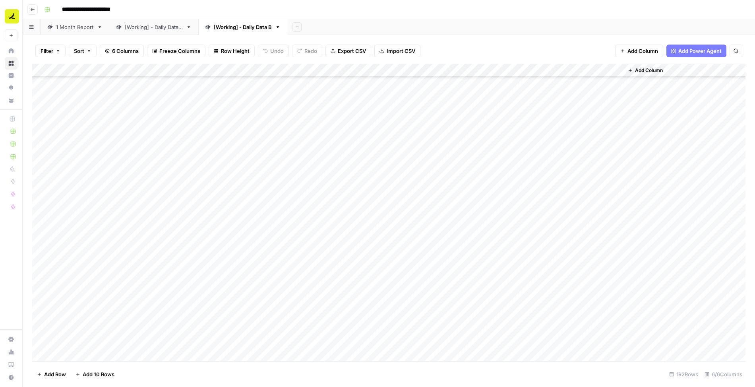
scroll to position [2112, 0]
click at [460, 213] on div "Add Column" at bounding box center [388, 213] width 713 height 298
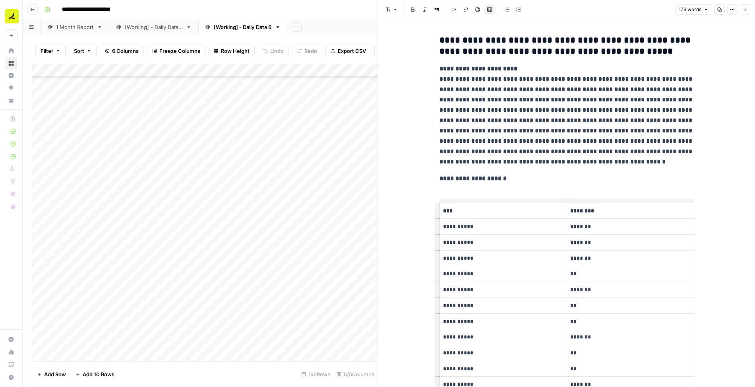
scroll to position [332, 0]
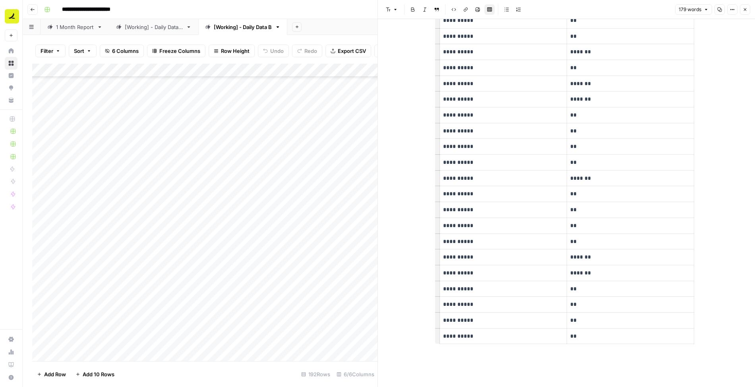
click at [460, 8] on button "Close" at bounding box center [745, 9] width 10 height 10
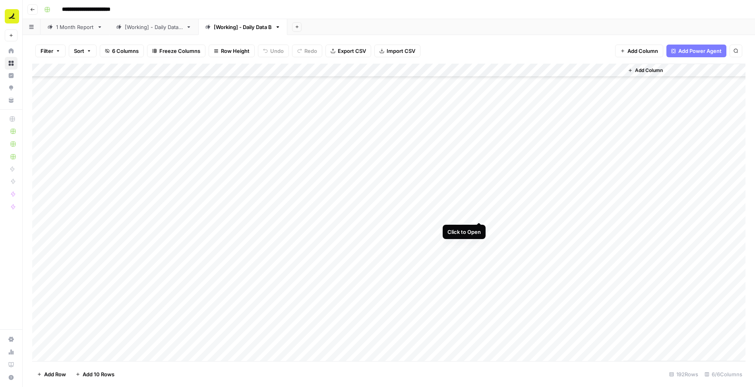
click at [460, 214] on div "Add Column" at bounding box center [388, 213] width 713 height 298
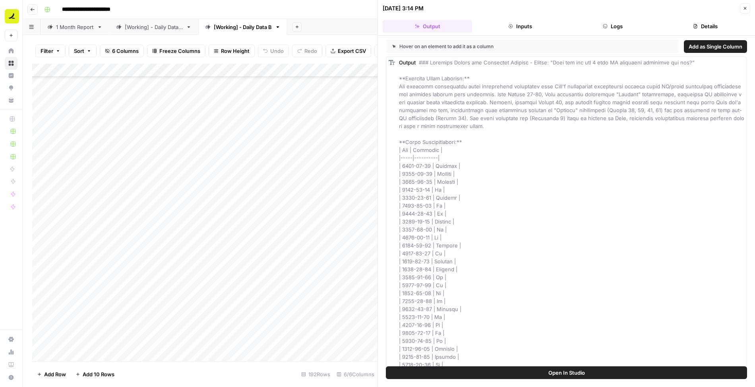
click at [460, 27] on button "Logs" at bounding box center [612, 26] width 89 height 13
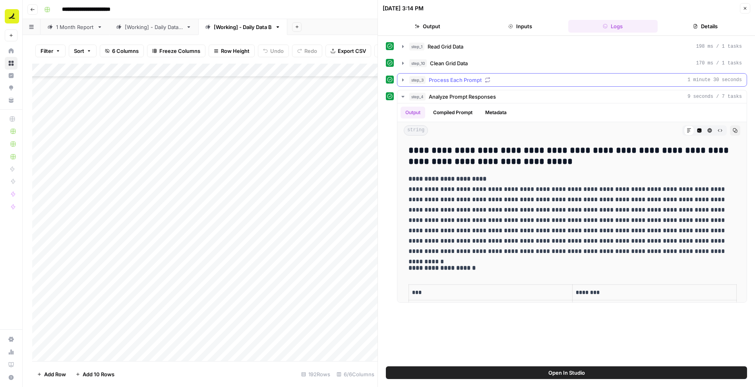
click at [460, 80] on div "step_3 Process Each Prompt 1 minute 30 seconds" at bounding box center [575, 80] width 333 height 8
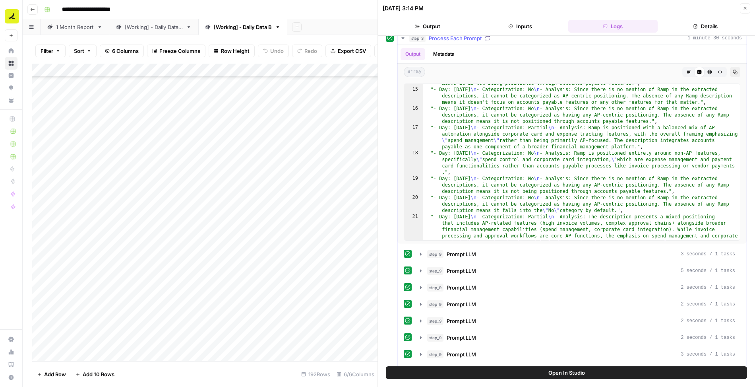
scroll to position [328, 0]
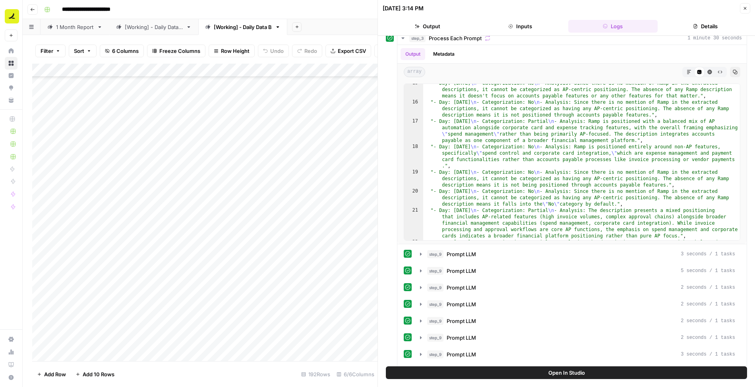
click at [460, 9] on icon "button" at bounding box center [745, 8] width 5 height 5
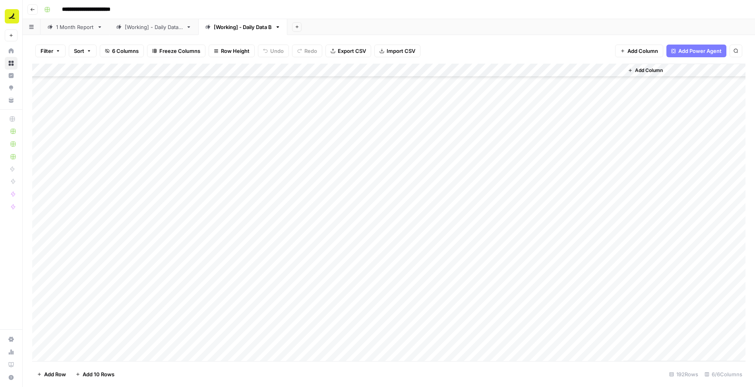
click at [277, 211] on div "Add Column" at bounding box center [388, 213] width 713 height 298
click at [174, 25] on div "[Working] - Daily Data A" at bounding box center [154, 27] width 58 height 8
click at [48, 51] on span "Filter" at bounding box center [54, 51] width 13 height 8
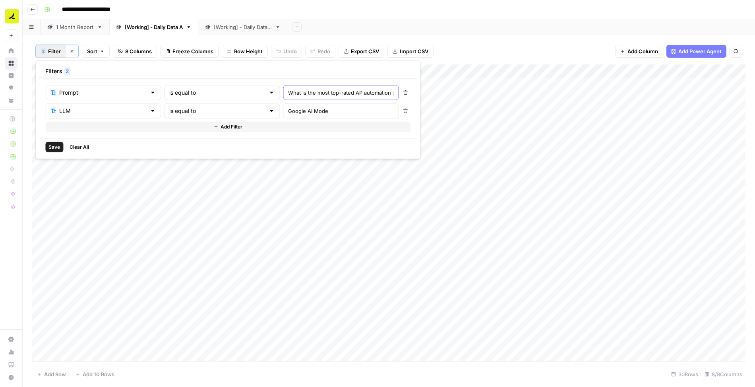
click at [288, 95] on input "What is the most top-rated AP automation software?" at bounding box center [340, 93] width 105 height 8
paste input "are the top 5 best AP softwares available and why"
type input "What are the top 5 best AP softwares available and why?"
click at [288, 109] on input "Google AI Mode" at bounding box center [340, 111] width 105 height 8
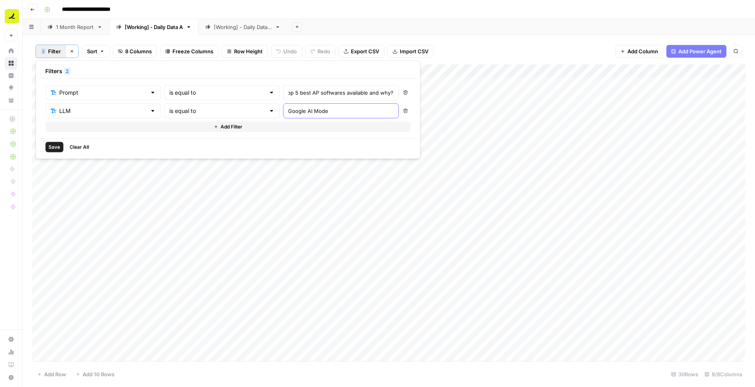
scroll to position [0, 0]
type input "Microsoft Copilot"
click at [55, 142] on button "Save" at bounding box center [54, 147] width 18 height 10
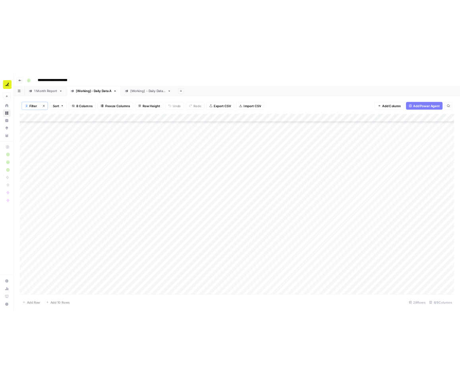
scroll to position [107, 0]
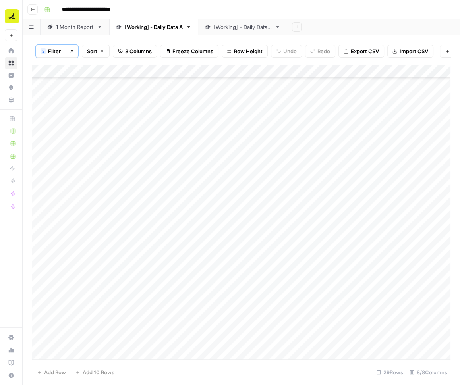
click at [49, 50] on span "Filter" at bounding box center [54, 51] width 13 height 8
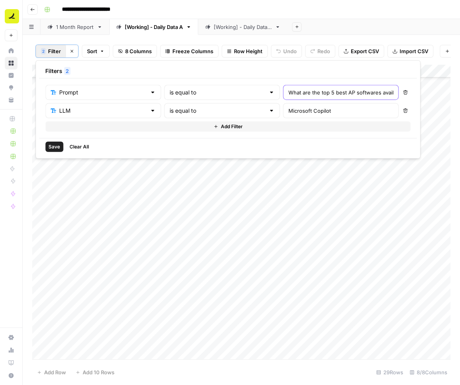
click at [288, 92] on input "What are the top 5 best AP softwares available and why?" at bounding box center [340, 93] width 105 height 8
click at [288, 89] on input "What are the top 5 best AP softwares available and why?" at bounding box center [340, 93] width 105 height 8
paste input "Best ap automation platforms offering two-way erp data flows"
type input "Best ap automation platforms offering two-way erp data flows"
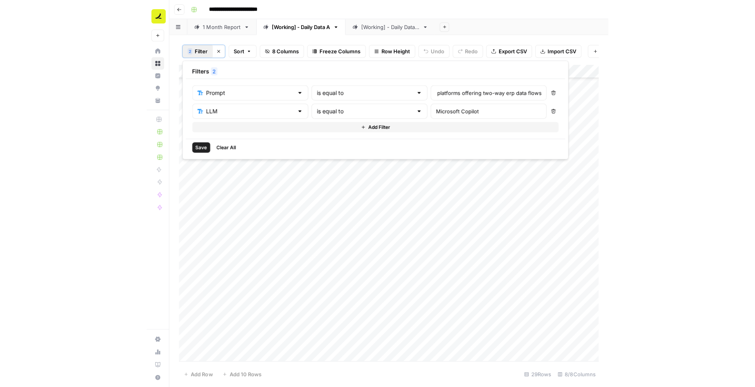
scroll to position [0, 0]
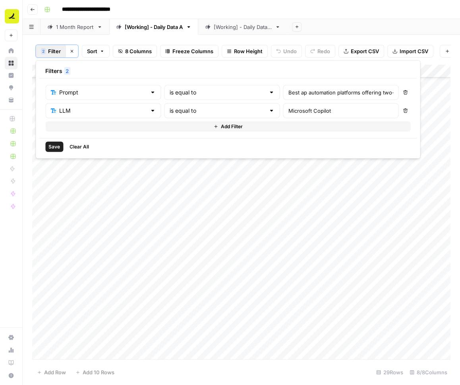
click at [52, 146] on span "Save" at bounding box center [54, 146] width 12 height 7
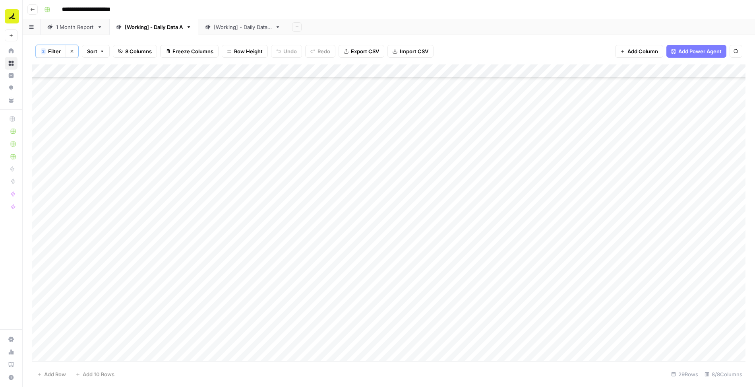
click at [220, 116] on div "Add Column" at bounding box center [388, 213] width 713 height 298
click at [207, 329] on div "Add Column" at bounding box center [388, 213] width 713 height 298
click at [460, 330] on div "Add Column" at bounding box center [388, 213] width 713 height 298
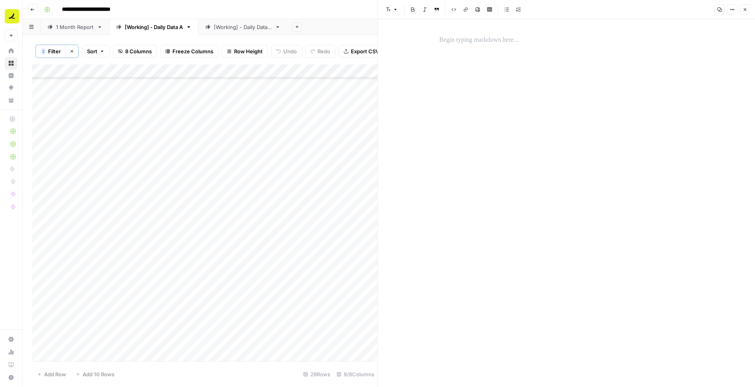
click at [460, 12] on icon "button" at bounding box center [745, 9] width 5 height 5
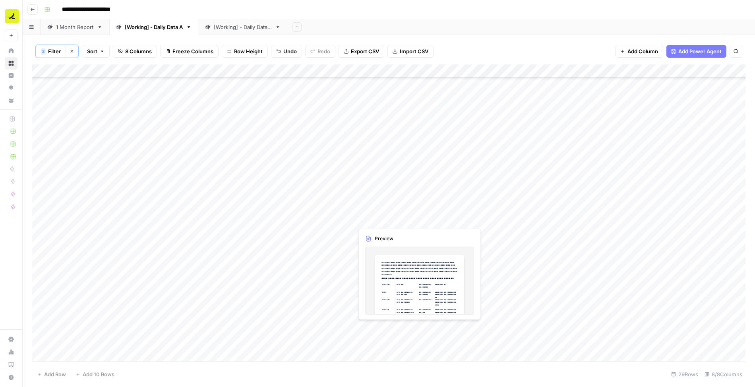
click at [387, 328] on div "Add Column" at bounding box center [388, 213] width 713 height 298
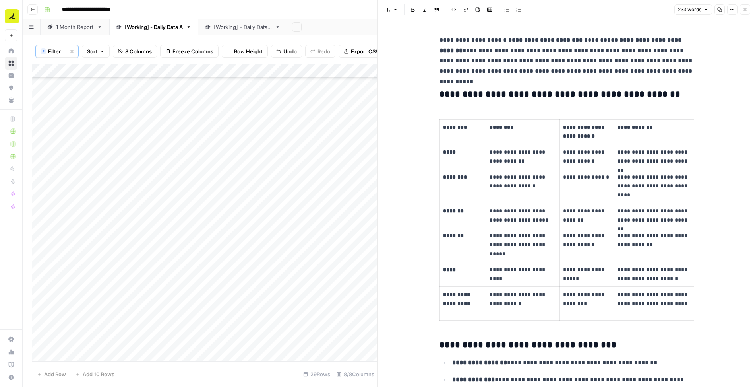
click at [460, 63] on p "**********" at bounding box center [566, 55] width 254 height 41
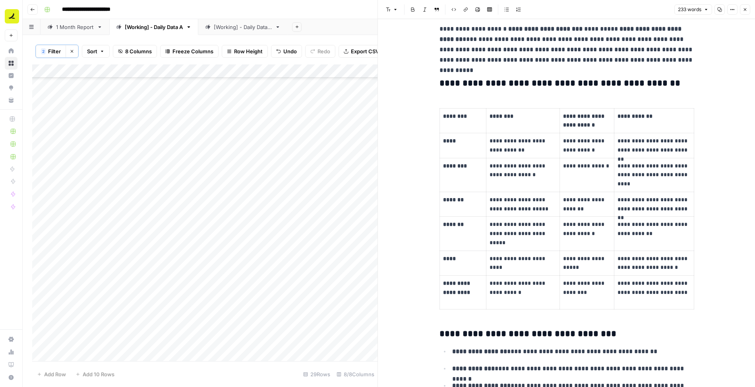
scroll to position [12, 0]
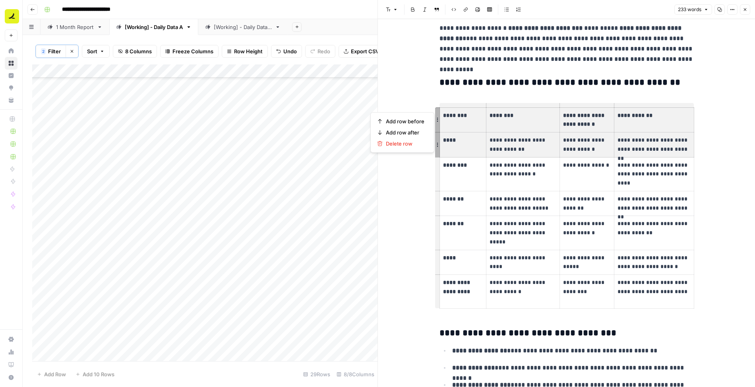
drag, startPoint x: 474, startPoint y: 114, endPoint x: 657, endPoint y: 137, distance: 184.2
click at [460, 137] on tbody "**********" at bounding box center [566, 207] width 255 height 201
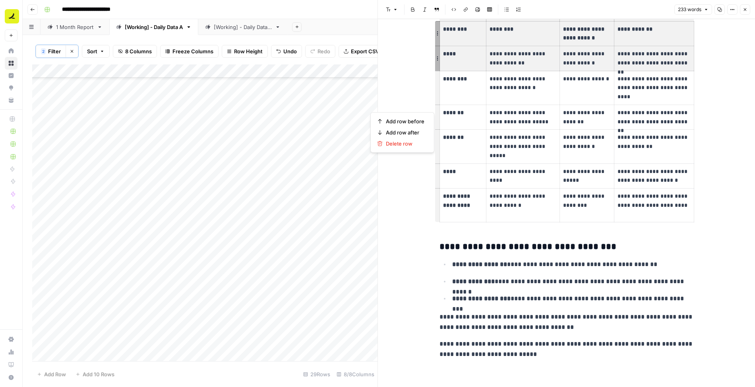
click at [460, 11] on icon "button" at bounding box center [745, 9] width 3 height 3
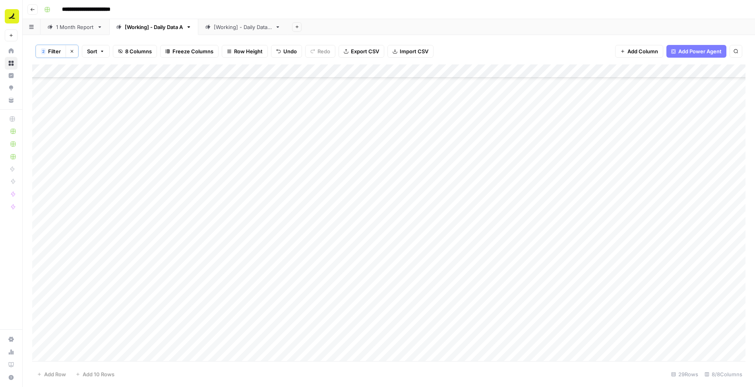
click at [460, 324] on div "Add Column" at bounding box center [388, 213] width 713 height 298
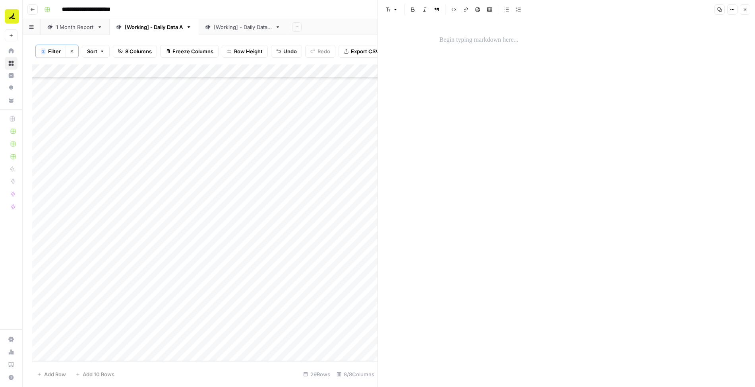
click at [460, 39] on p at bounding box center [566, 40] width 254 height 10
click at [460, 10] on header "Font style Bold Italic Block quote Code block Link Image Insert Table Bulleted …" at bounding box center [566, 9] width 377 height 19
click at [460, 12] on button "Close" at bounding box center [745, 9] width 10 height 10
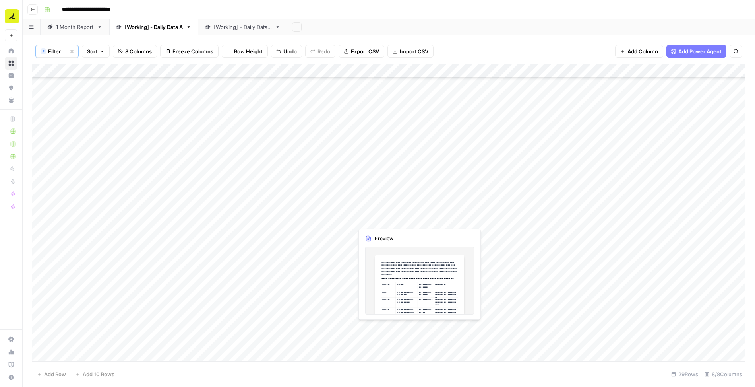
click at [366, 328] on div "Add Column" at bounding box center [388, 213] width 713 height 298
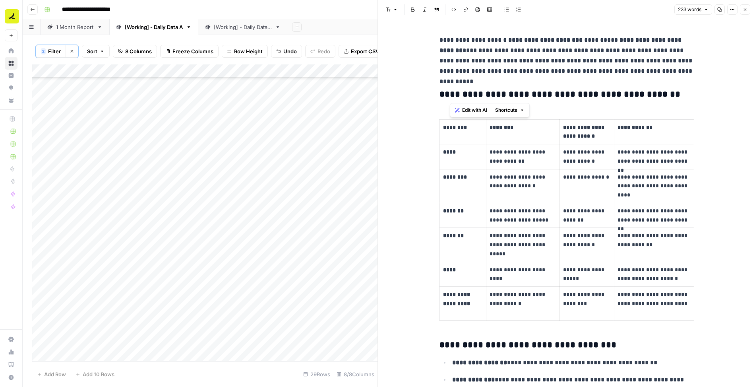
drag, startPoint x: 450, startPoint y: 90, endPoint x: 478, endPoint y: 118, distance: 39.3
click at [460, 118] on div "**********" at bounding box center [567, 246] width 264 height 429
click at [460, 132] on th "********" at bounding box center [462, 131] width 47 height 25
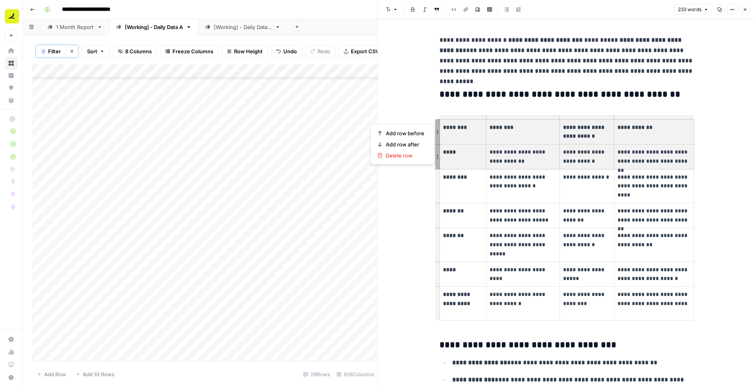
drag, startPoint x: 442, startPoint y: 125, endPoint x: 672, endPoint y: 149, distance: 231.3
click at [460, 149] on tbody "**********" at bounding box center [566, 219] width 255 height 201
click at [460, 14] on button "Close" at bounding box center [745, 9] width 10 height 10
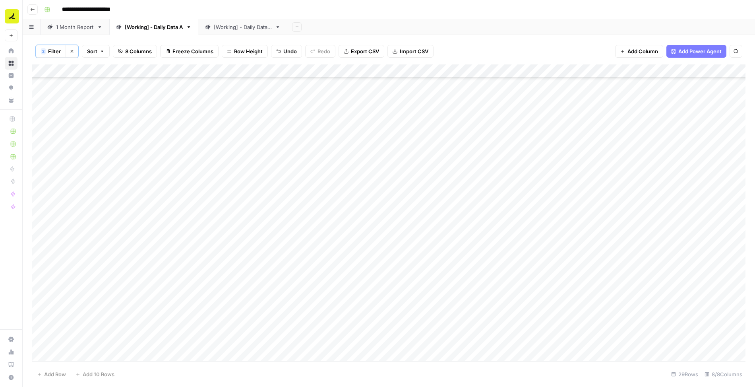
click at [460, 326] on div "Add Column" at bounding box center [388, 213] width 713 height 298
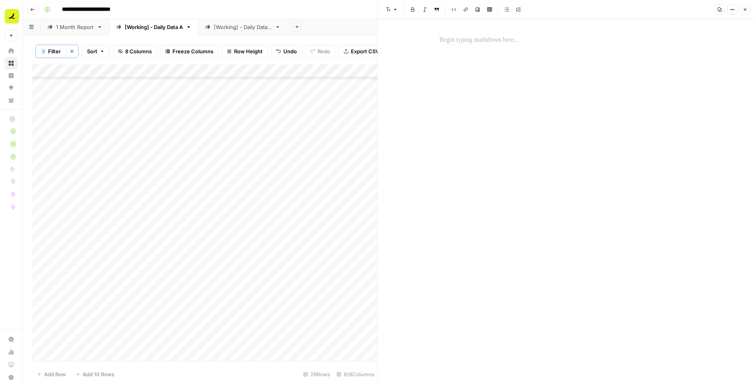
click at [460, 42] on p at bounding box center [566, 40] width 254 height 10
click at [460, 9] on icon "button" at bounding box center [745, 9] width 5 height 5
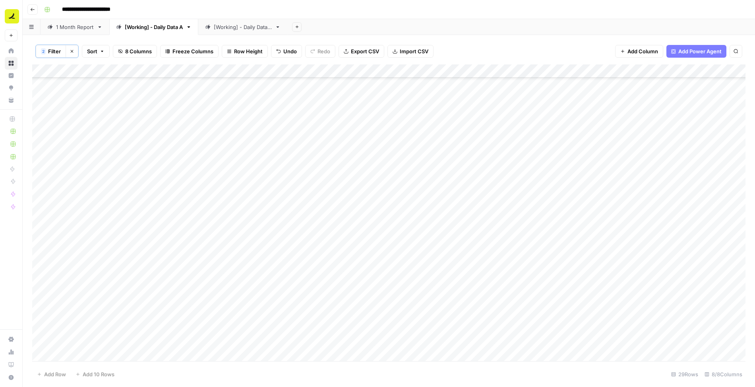
click at [459, 329] on div "Add Column" at bounding box center [388, 213] width 713 height 298
click at [406, 326] on div "Add Column" at bounding box center [388, 213] width 713 height 298
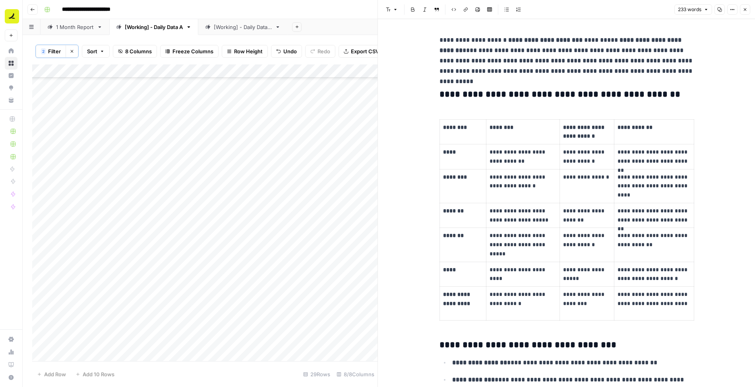
click at [442, 45] on p "**********" at bounding box center [566, 55] width 254 height 41
copy div "**********"
click at [460, 4] on button "Close" at bounding box center [745, 9] width 10 height 10
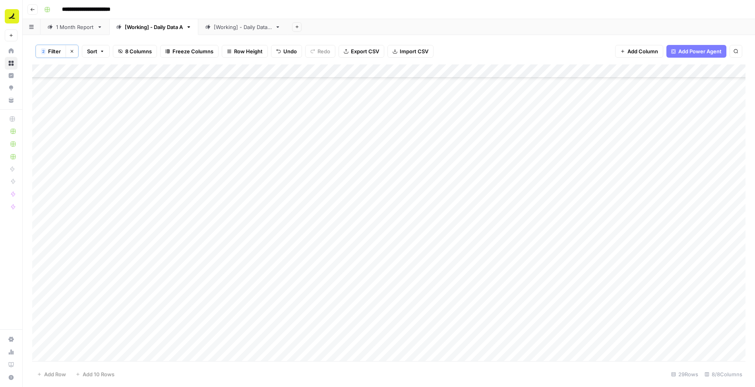
click at [460, 326] on div "Add Column" at bounding box center [388, 213] width 713 height 298
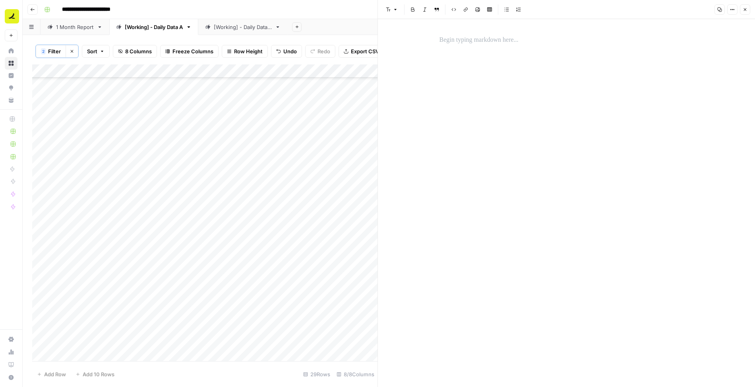
click at [460, 43] on p at bounding box center [566, 40] width 254 height 10
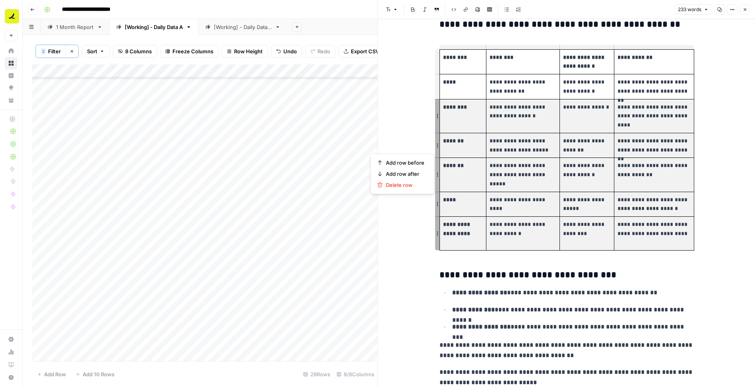
drag, startPoint x: 479, startPoint y: 106, endPoint x: 621, endPoint y: 217, distance: 180.2
click at [460, 217] on tbody "**********" at bounding box center [566, 149] width 255 height 201
click at [390, 184] on span "Delete row" at bounding box center [405, 185] width 39 height 8
click at [403, 185] on span "Delete row" at bounding box center [405, 185] width 39 height 8
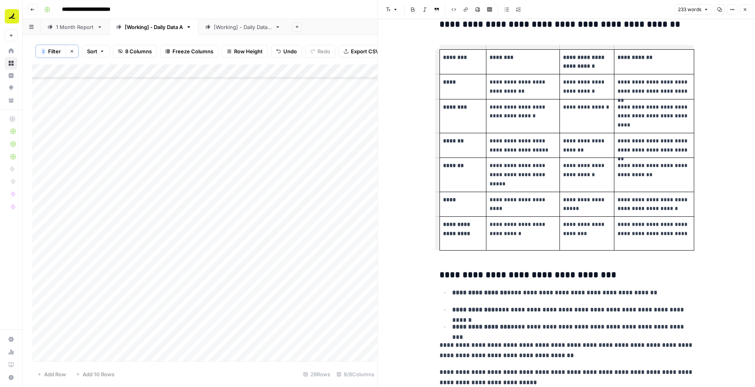
click at [460, 158] on td "**********" at bounding box center [522, 175] width 73 height 34
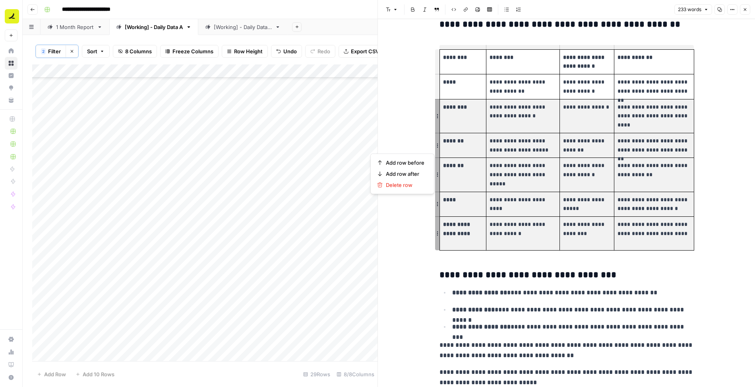
drag, startPoint x: 472, startPoint y: 112, endPoint x: 624, endPoint y: 221, distance: 187.0
click at [460, 221] on tbody "**********" at bounding box center [566, 149] width 255 height 201
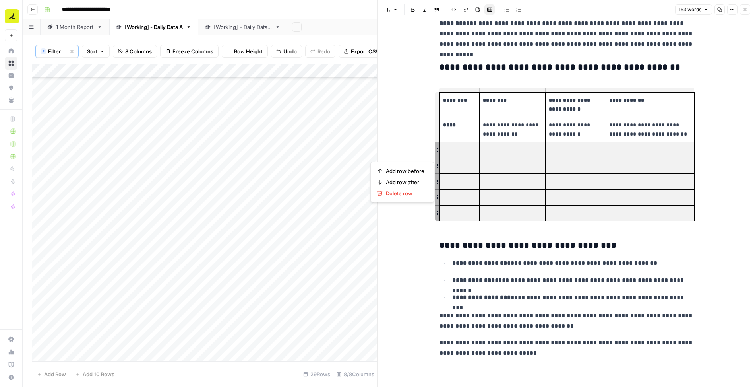
scroll to position [26, 0]
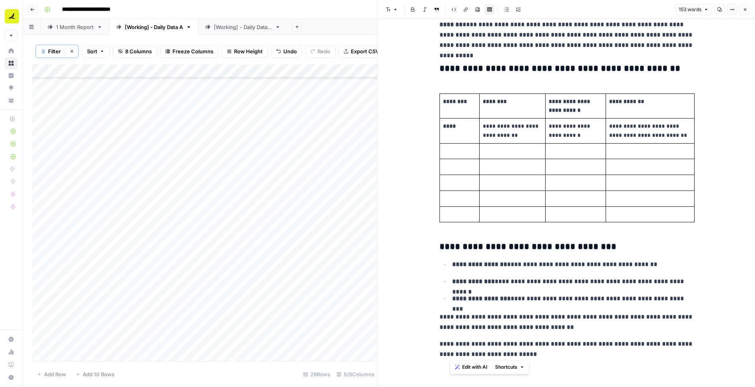
drag, startPoint x: 450, startPoint y: 244, endPoint x: 553, endPoint y: 360, distance: 155.9
click at [460, 360] on div "**********" at bounding box center [567, 184] width 264 height 356
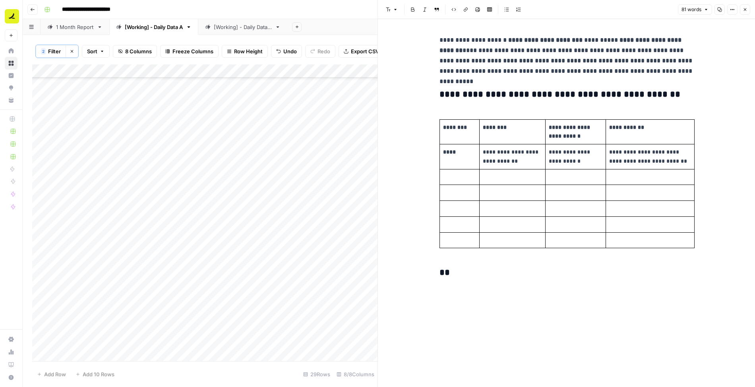
scroll to position [0, 0]
drag, startPoint x: 451, startPoint y: 96, endPoint x: 410, endPoint y: 41, distance: 68.3
click at [410, 41] on div "**********" at bounding box center [566, 202] width 377 height 367
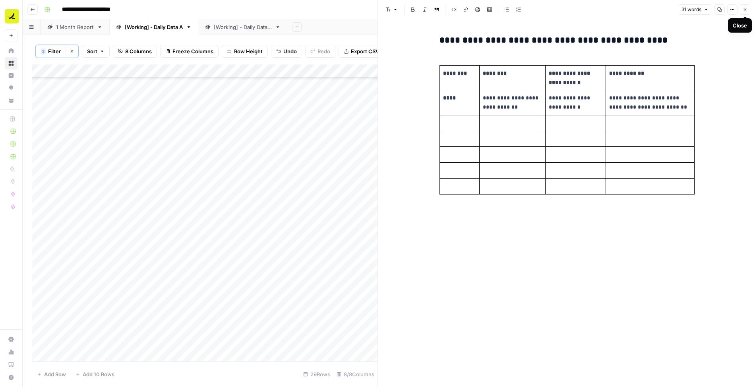
click at [460, 10] on icon "button" at bounding box center [745, 9] width 5 height 5
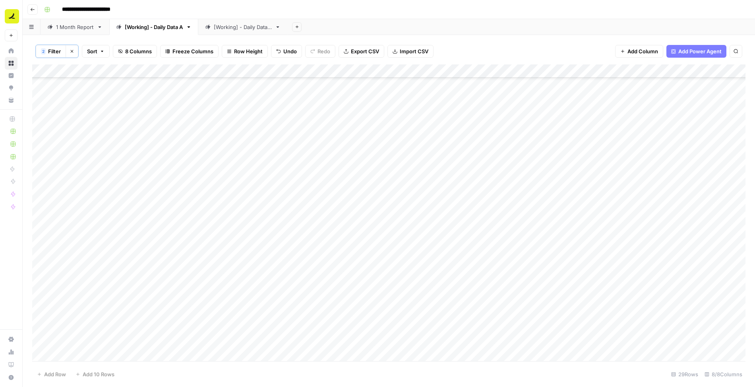
click at [45, 51] on div "2" at bounding box center [43, 51] width 5 height 6
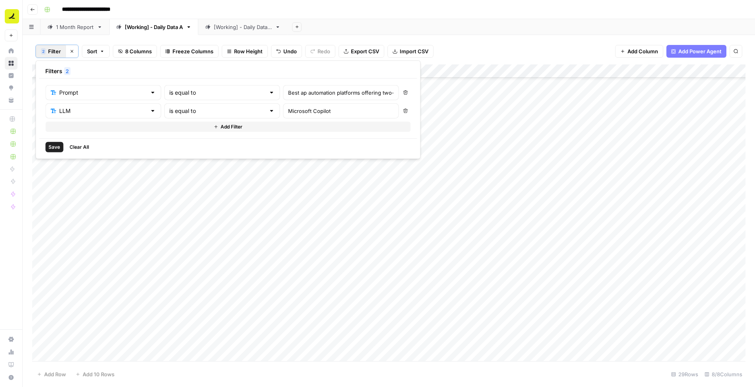
click at [283, 115] on div "Microsoft Copilot" at bounding box center [341, 110] width 116 height 15
type input "Google AI Overviews"
click at [403, 91] on icon "button" at bounding box center [405, 92] width 4 height 4
click at [103, 106] on button "Add Filter" at bounding box center [227, 108] width 365 height 10
click at [81, 108] on input "text" at bounding box center [98, 111] width 96 height 8
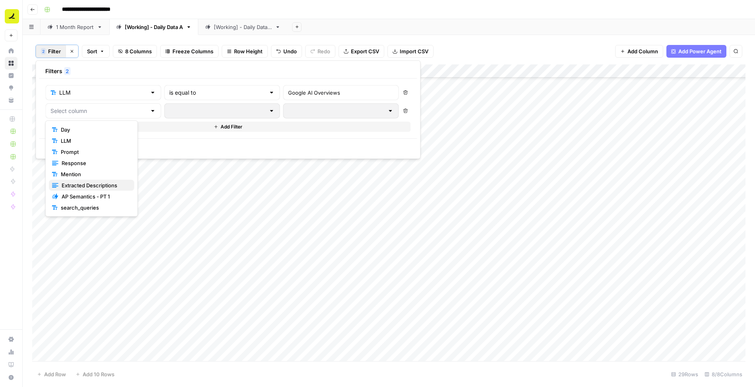
click at [82, 182] on span "Extracted Descriptions" at bounding box center [95, 185] width 66 height 8
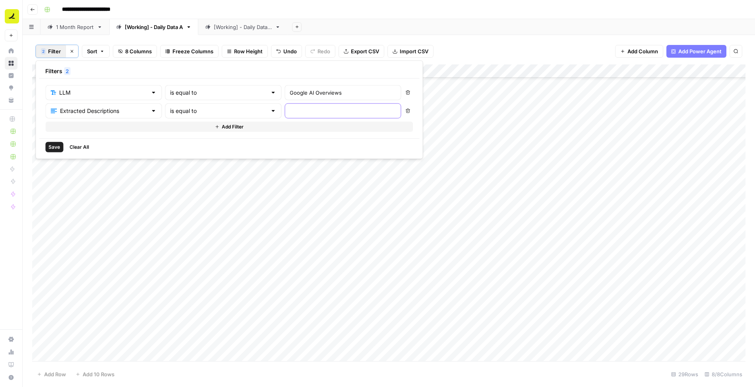
click at [290, 112] on input "text" at bounding box center [343, 111] width 106 height 8
type input "Google"
click at [219, 110] on input "text" at bounding box center [218, 111] width 97 height 8
click at [179, 151] on span "contains" at bounding box center [186, 152] width 76 height 8
type input "contains"
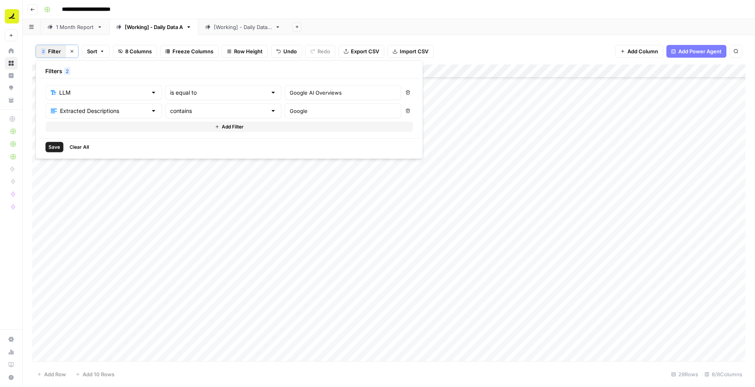
click at [56, 143] on span "Save" at bounding box center [54, 146] width 12 height 7
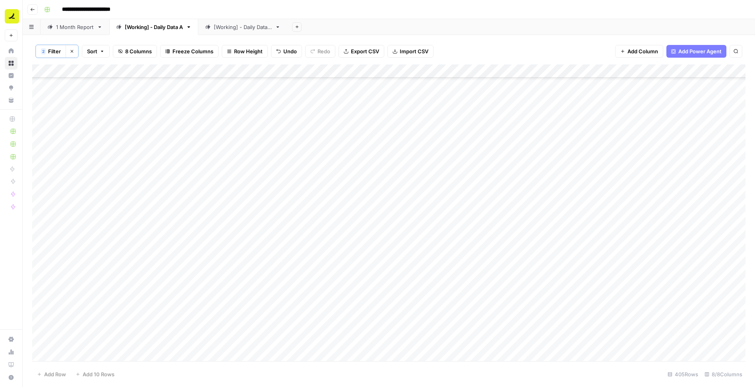
scroll to position [5125, 0]
click at [460, 173] on div "Add Column" at bounding box center [388, 213] width 713 height 298
click at [460, 174] on div "Add Column" at bounding box center [388, 213] width 713 height 298
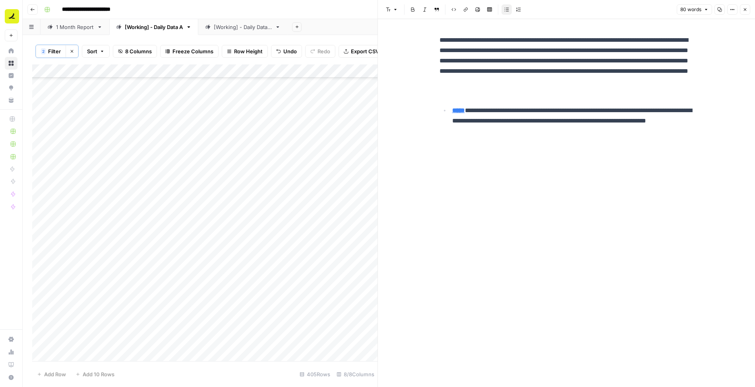
click at [460, 8] on icon "button" at bounding box center [745, 9] width 5 height 5
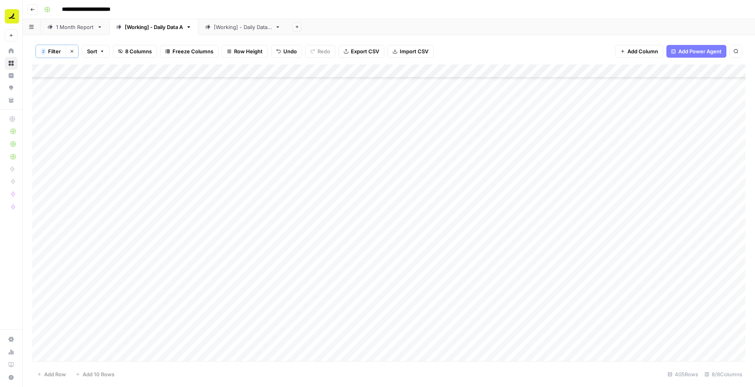
click at [54, 48] on span "Filter" at bounding box center [54, 51] width 13 height 8
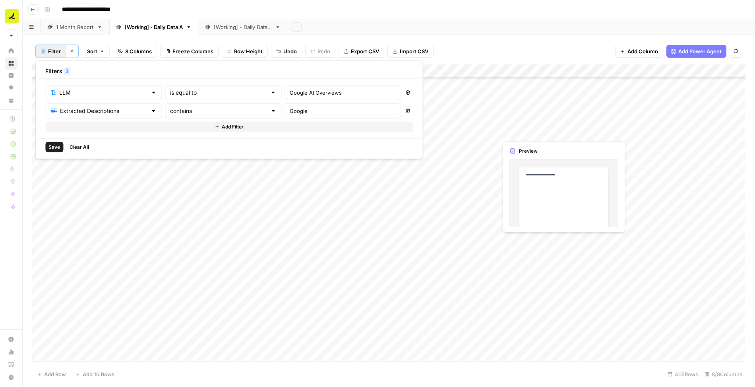
click at [460, 132] on div "Add Column" at bounding box center [388, 213] width 713 height 298
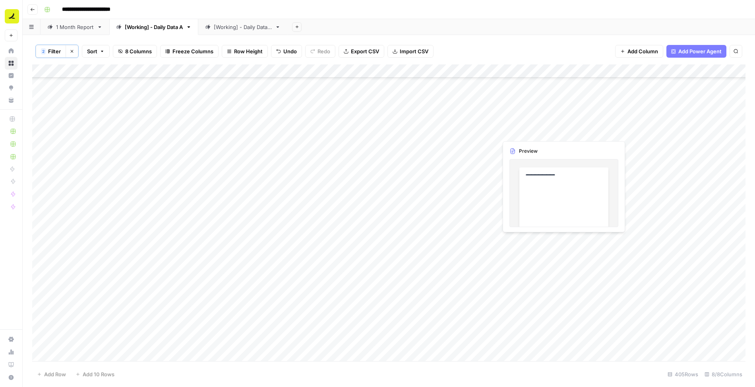
click at [460, 132] on div "Add Column" at bounding box center [388, 213] width 713 height 298
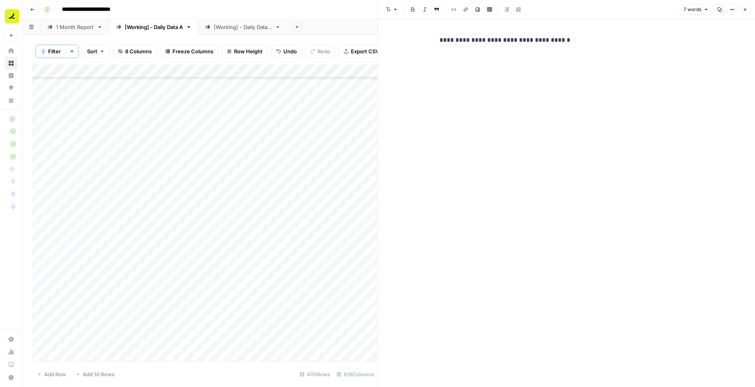
click at [460, 42] on p "**********" at bounding box center [566, 40] width 254 height 10
click at [460, 8] on button "Close" at bounding box center [745, 9] width 10 height 10
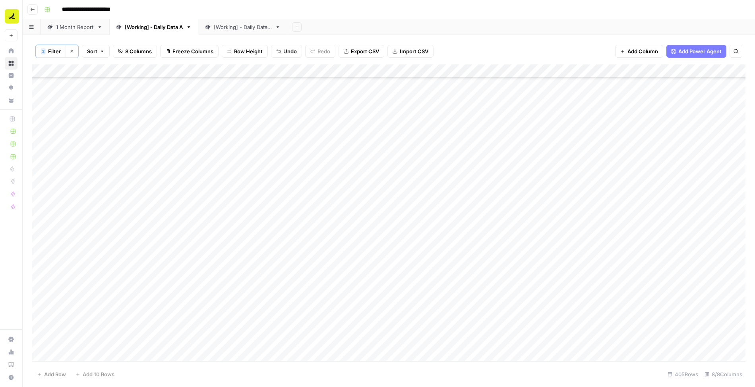
click at [46, 49] on button "2 Filter" at bounding box center [51, 51] width 30 height 13
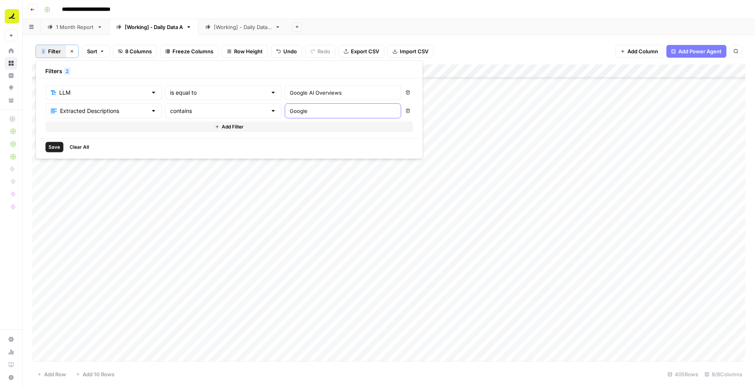
click at [290, 107] on input "Google" at bounding box center [343, 111] width 106 height 8
paste input "*There is no Google AI Overview availab"
type input "*There is no Google AI Overview available"
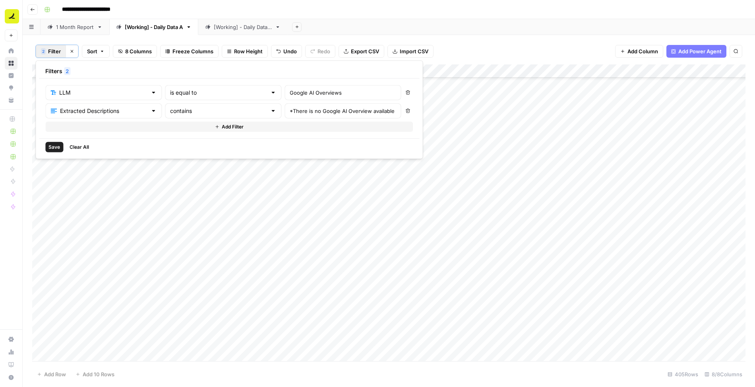
click at [52, 148] on span "Save" at bounding box center [54, 146] width 12 height 7
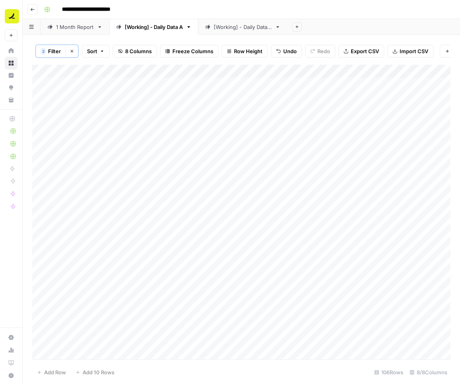
click at [208, 84] on div "Add Column" at bounding box center [241, 212] width 418 height 296
click at [217, 111] on div "Add Column" at bounding box center [241, 212] width 418 height 296
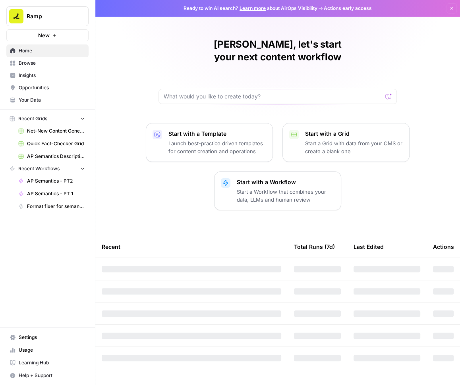
click at [42, 65] on span "Browse" at bounding box center [52, 63] width 66 height 7
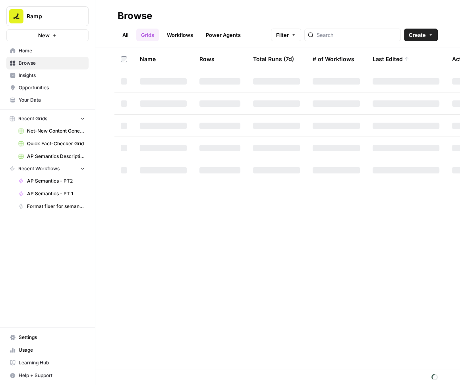
click at [171, 31] on link "Workflows" at bounding box center [180, 35] width 36 height 13
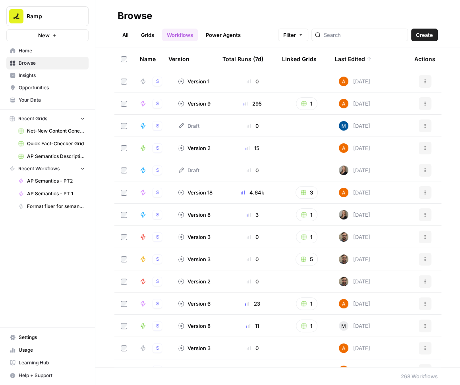
click at [143, 81] on icon at bounding box center [143, 82] width 4 height 6
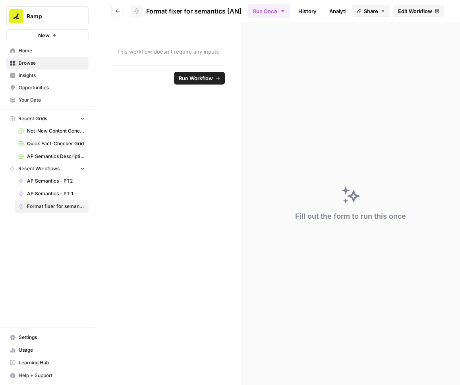
click at [415, 11] on span "Edit Workflow" at bounding box center [415, 11] width 34 height 8
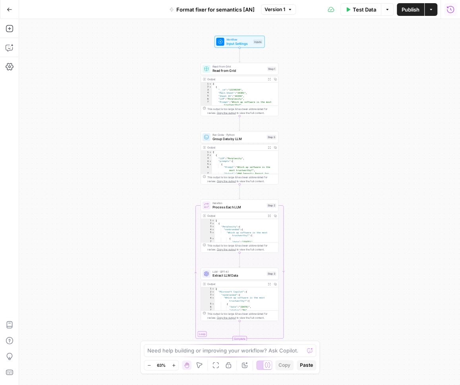
click at [451, 11] on icon "button" at bounding box center [451, 10] width 8 height 8
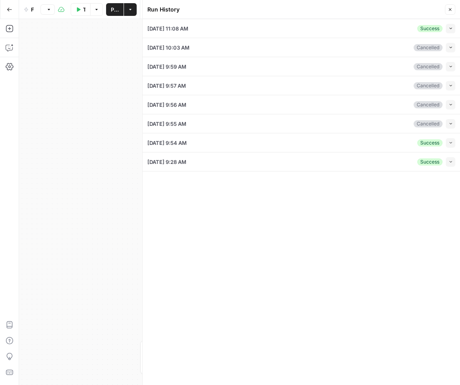
click at [451, 27] on icon "button" at bounding box center [451, 28] width 4 height 4
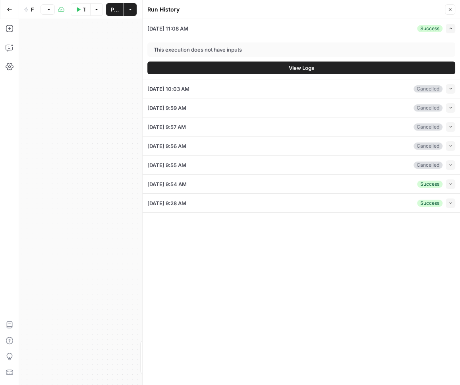
click at [315, 65] on button "View Logs" at bounding box center [301, 68] width 308 height 13
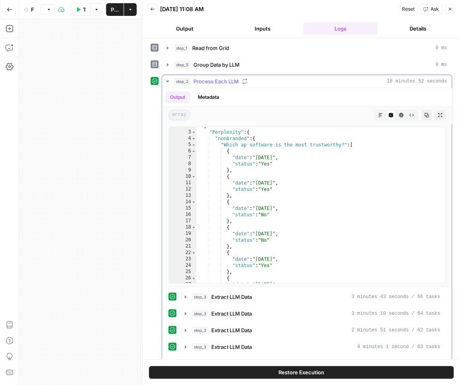
scroll to position [1, 0]
click at [163, 79] on button "step_2 Process Each LLM 18 minutes 52 seconds" at bounding box center [307, 81] width 290 height 13
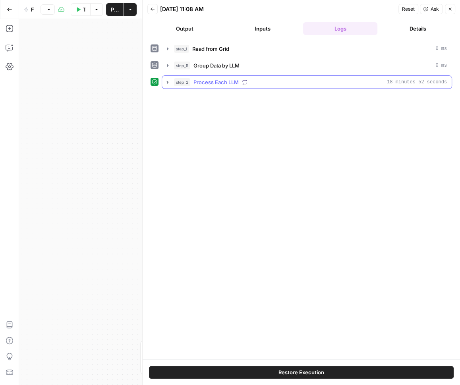
scroll to position [0, 0]
click at [166, 82] on icon "button" at bounding box center [167, 82] width 6 height 6
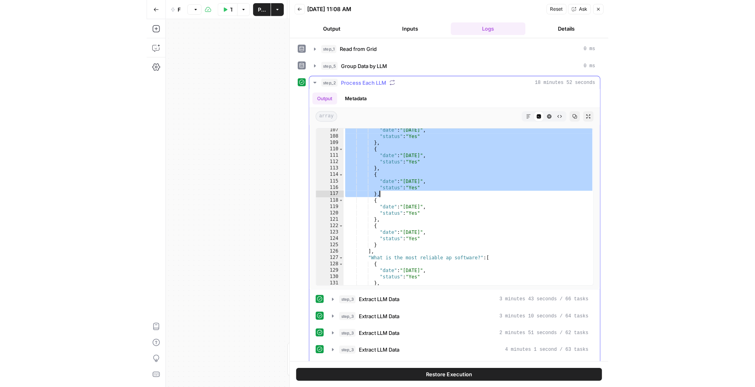
scroll to position [62, 0]
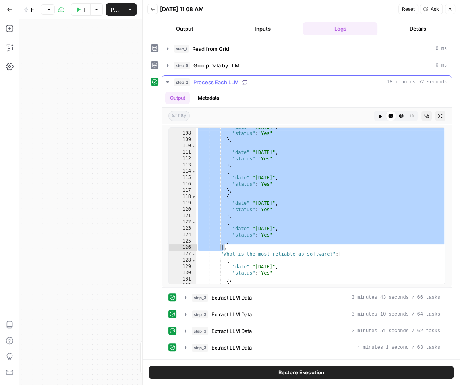
drag, startPoint x: 220, startPoint y: 151, endPoint x: 223, endPoint y: 244, distance: 93.0
click at [223, 244] on div ""date" : "2025-09-05" , "status" : "Yes" } , { "date" : "2025-09-06" , "status"…" at bounding box center [321, 208] width 250 height 169
type textarea "**********"
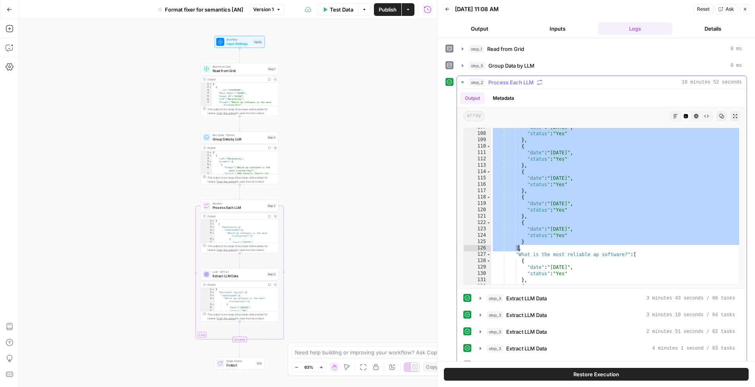
click at [459, 80] on icon "button" at bounding box center [462, 82] width 6 height 6
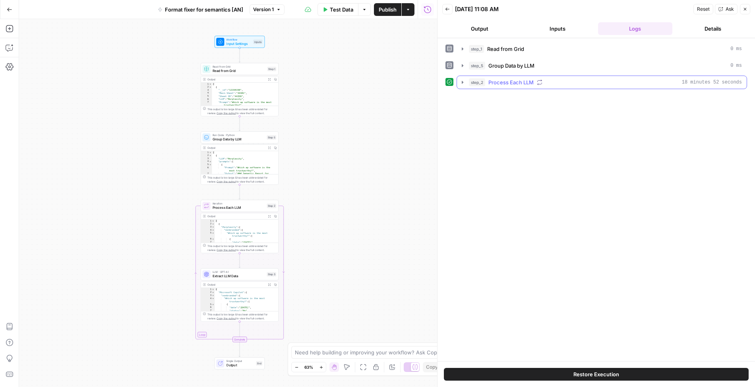
click at [459, 80] on icon "button" at bounding box center [462, 82] width 6 height 6
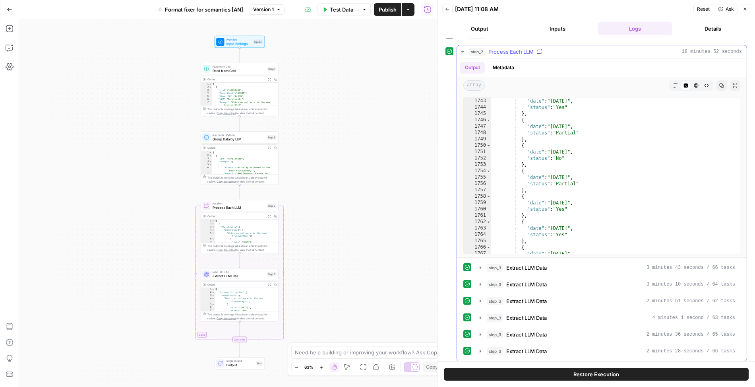
scroll to position [1024, 0]
click at [460, 267] on icon "button" at bounding box center [480, 267] width 6 height 6
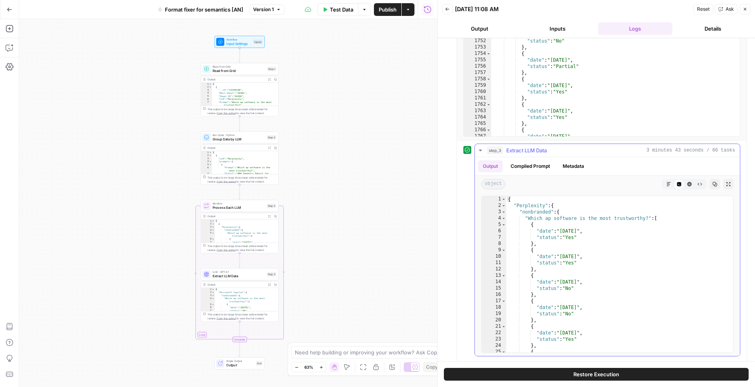
click at [460, 148] on icon "button" at bounding box center [480, 150] width 6 height 6
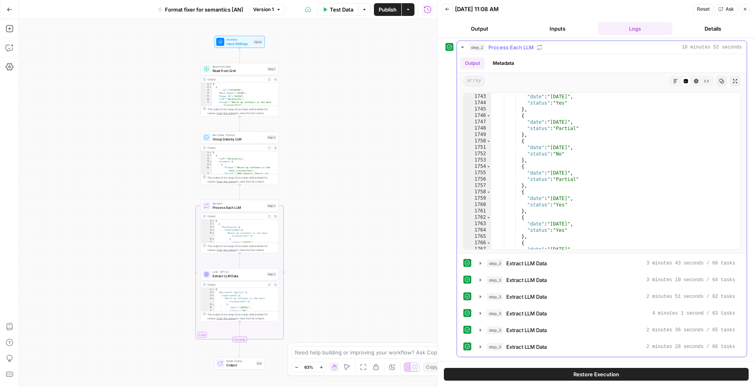
scroll to position [31, 0]
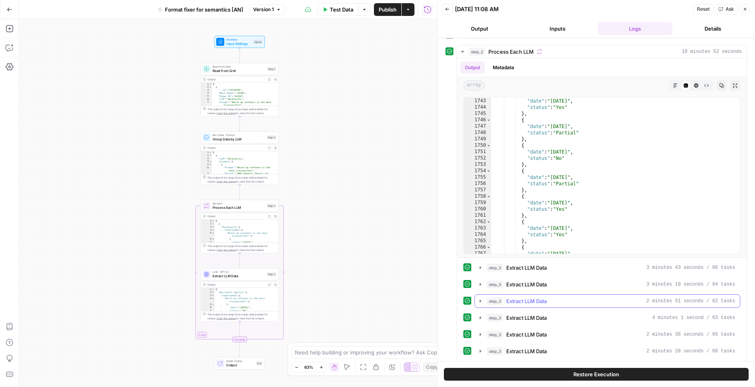
click at [460, 294] on button "step_3 Extract LLM Data 2 minutes 51 seconds / 62 tasks" at bounding box center [607, 300] width 265 height 13
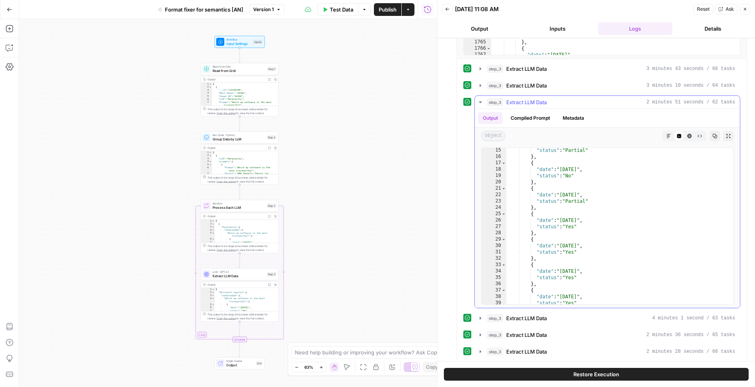
scroll to position [189, 0]
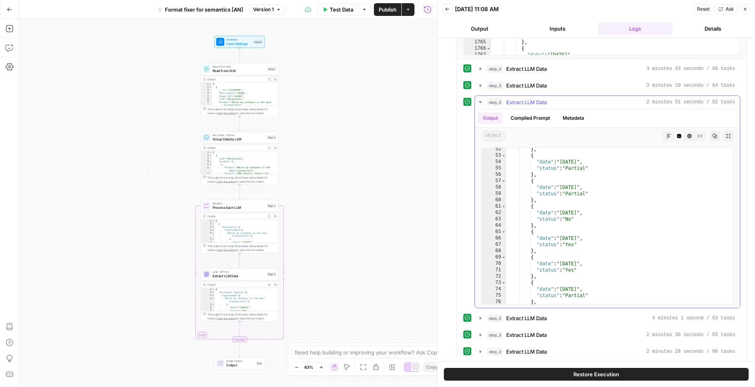
type textarea "**"
click at [460, 193] on div "} , { "date" : "2025-08-23" , "status" : "Partial" } , { "date" : "2025-08-24" …" at bounding box center [620, 230] width 228 height 169
click at [460, 195] on div "} , { "date" : "2025-08-23" , "status" : "Partial" } , { "date" : "2025-08-24" …" at bounding box center [620, 230] width 228 height 169
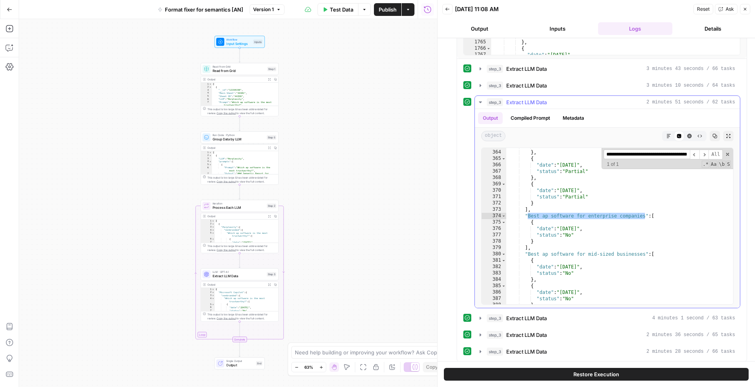
scroll to position [1338, 0]
type input "**********"
click at [246, 71] on span "Read from Grid" at bounding box center [239, 70] width 53 height 5
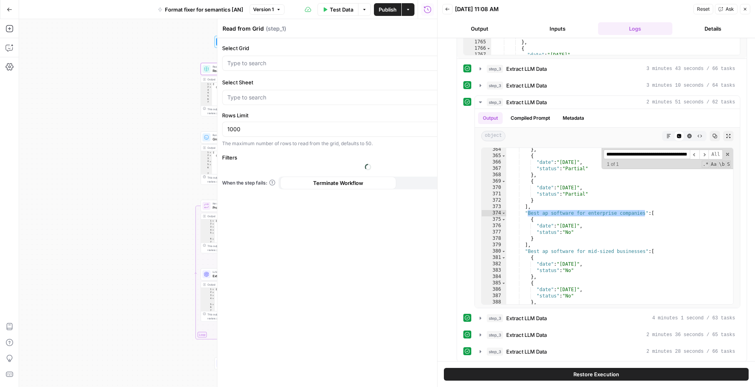
type input "[Working] - Daily Data B"
type input "AP Semantics - Reporting"
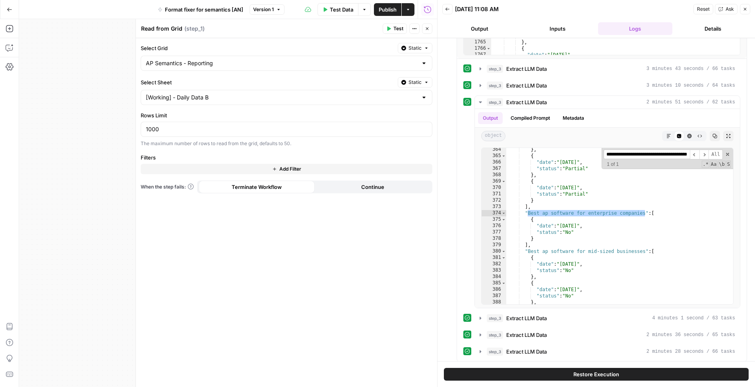
click at [294, 165] on span "Add Filter" at bounding box center [290, 168] width 22 height 7
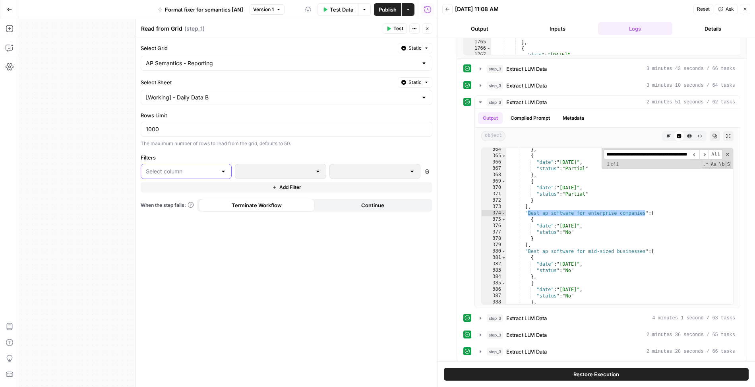
click at [197, 167] on input "text" at bounding box center [181, 171] width 71 height 8
click at [188, 213] on span "LLM" at bounding box center [189, 211] width 66 height 8
click at [351, 168] on p at bounding box center [369, 171] width 68 height 8
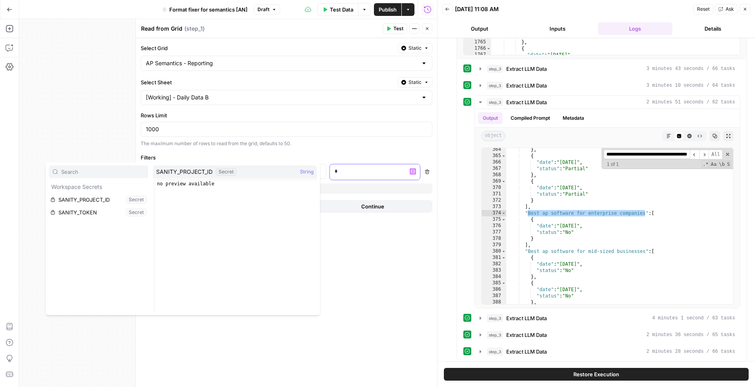
click at [350, 168] on p "*" at bounding box center [375, 171] width 81 height 8
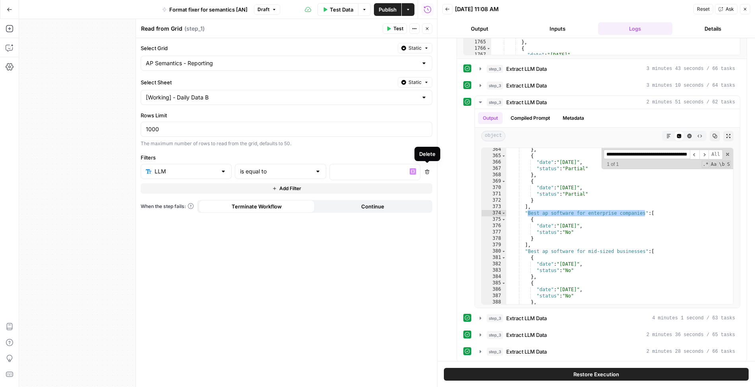
click at [426, 169] on icon "button" at bounding box center [427, 171] width 5 height 5
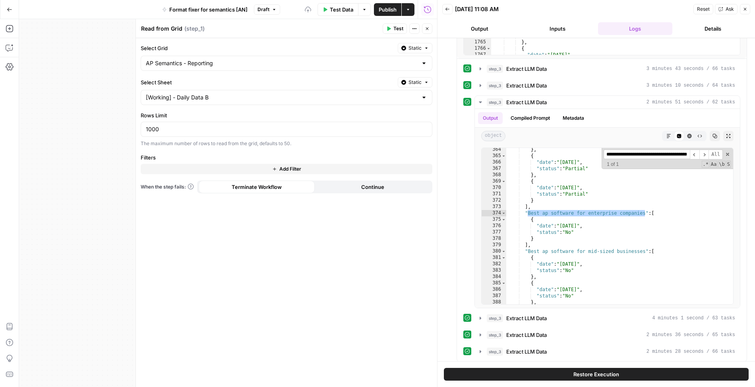
click at [425, 30] on icon "button" at bounding box center [427, 28] width 5 height 5
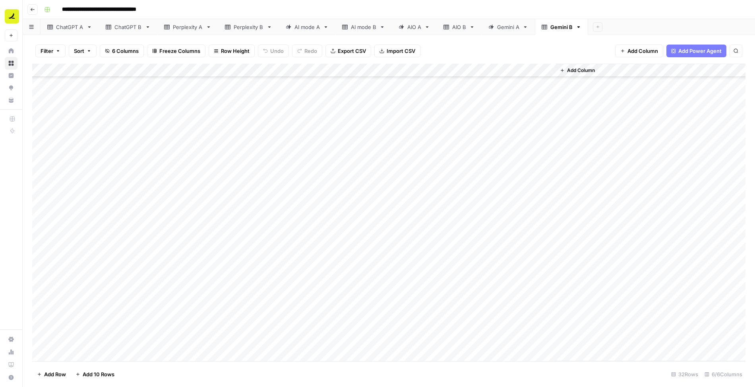
scroll to position [161, 0]
click at [75, 27] on div "ChatGPT A" at bounding box center [69, 27] width 27 height 8
click at [165, 230] on div "Add Column" at bounding box center [388, 213] width 713 height 298
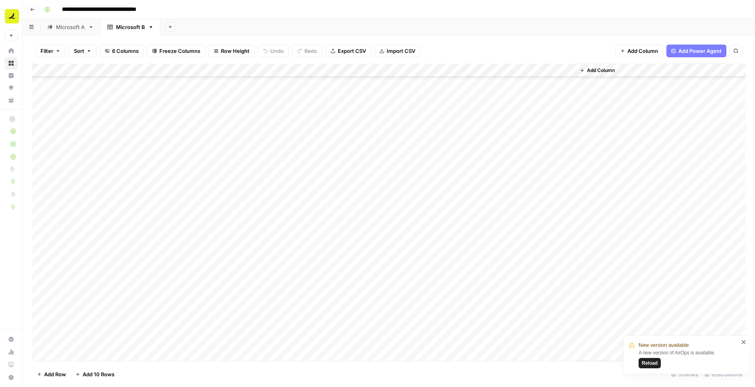
scroll to position [161, 0]
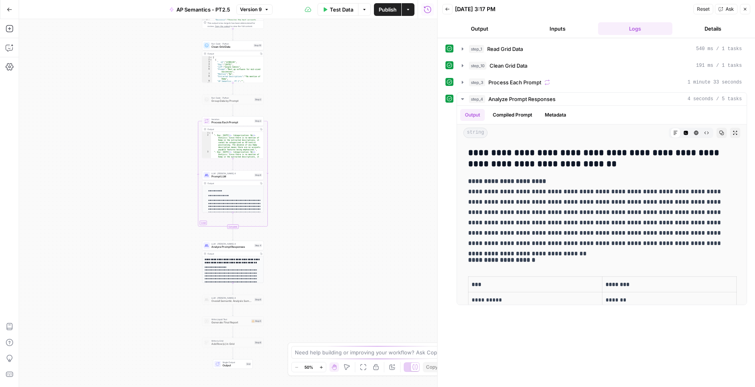
drag, startPoint x: 318, startPoint y: 248, endPoint x: 323, endPoint y: 168, distance: 79.6
click at [323, 169] on div "Workflow Input Settings Inputs Read from Grid Read Grid Data Step 1 Output Copy…" at bounding box center [228, 202] width 418 height 367
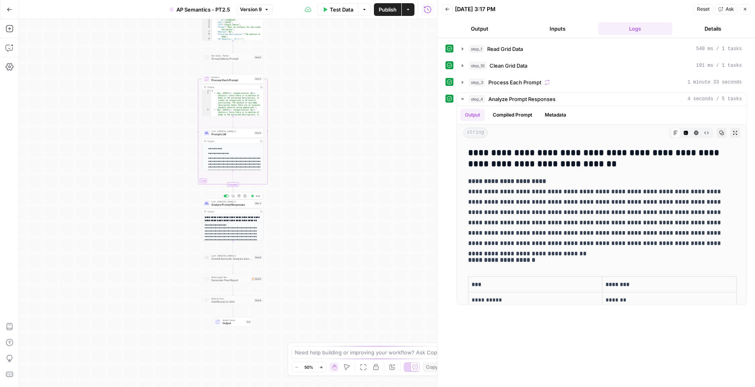
click at [232, 204] on span "Analyze Prompt Responses" at bounding box center [231, 205] width 41 height 4
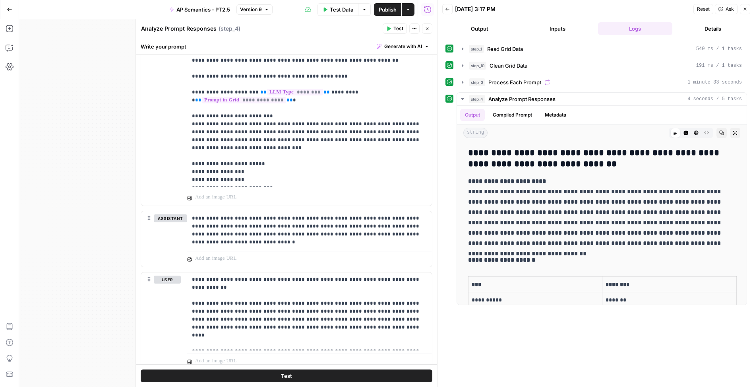
scroll to position [398, 0]
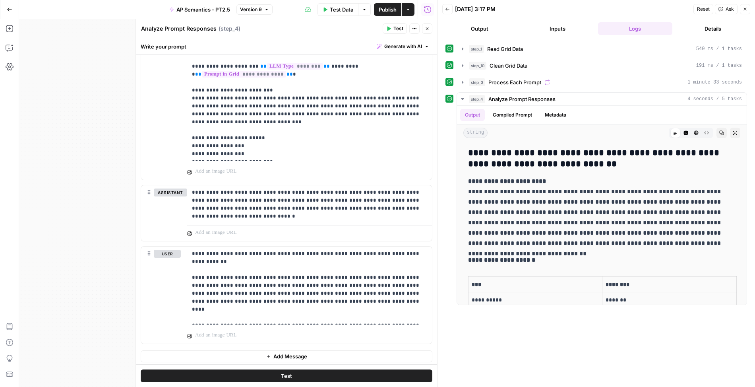
click at [398, 29] on span "Test" at bounding box center [398, 28] width 10 height 7
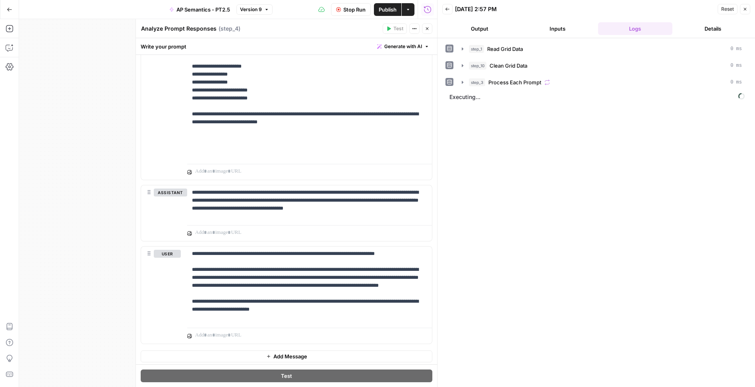
click at [480, 30] on button "Output" at bounding box center [479, 28] width 75 height 13
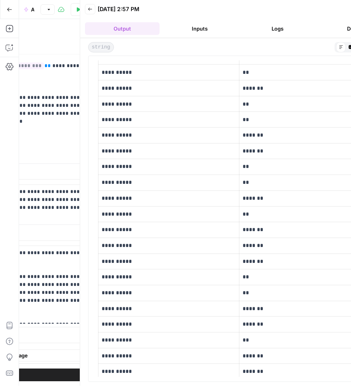
scroll to position [323, 0]
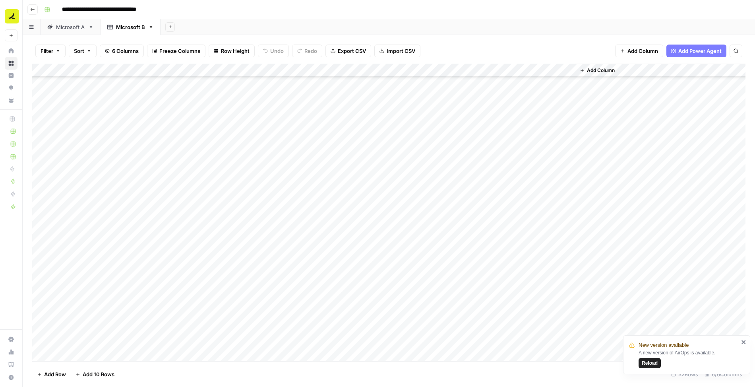
scroll to position [161, 0]
click at [84, 27] on div "Microsoft A" at bounding box center [70, 27] width 29 height 8
click at [251, 202] on div "Add Column" at bounding box center [388, 213] width 713 height 298
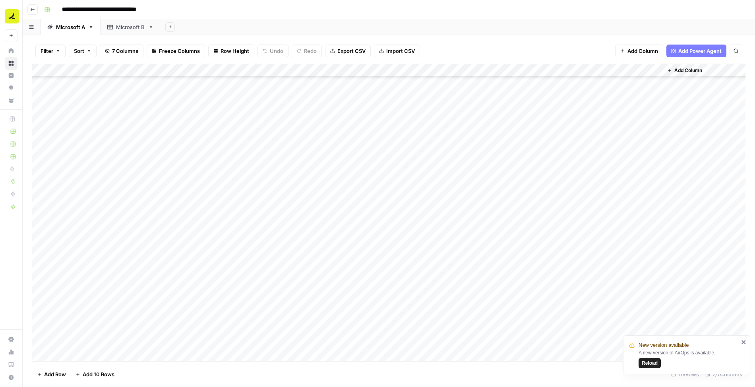
click at [242, 202] on div "Add Column" at bounding box center [388, 213] width 713 height 298
click at [243, 240] on div "Add Column" at bounding box center [388, 213] width 713 height 298
click at [51, 50] on span "Filter" at bounding box center [47, 51] width 13 height 8
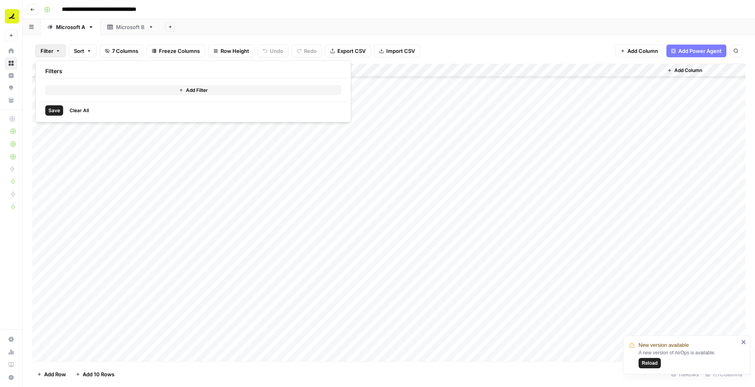
click at [65, 91] on button "Add Filter" at bounding box center [193, 90] width 296 height 10
click at [75, 99] on div at bounding box center [98, 92] width 107 height 15
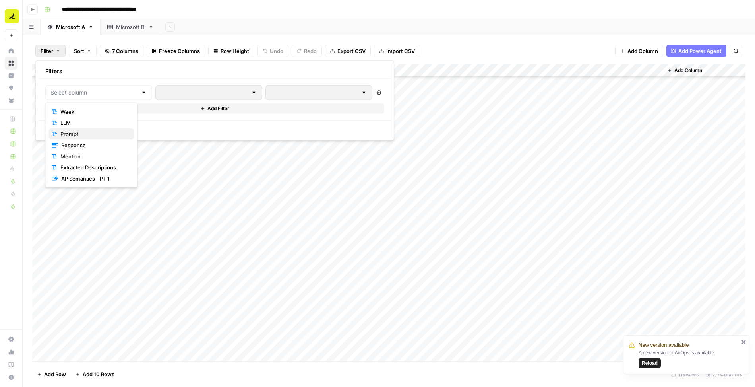
click at [85, 130] on span "Prompt" at bounding box center [93, 134] width 67 height 8
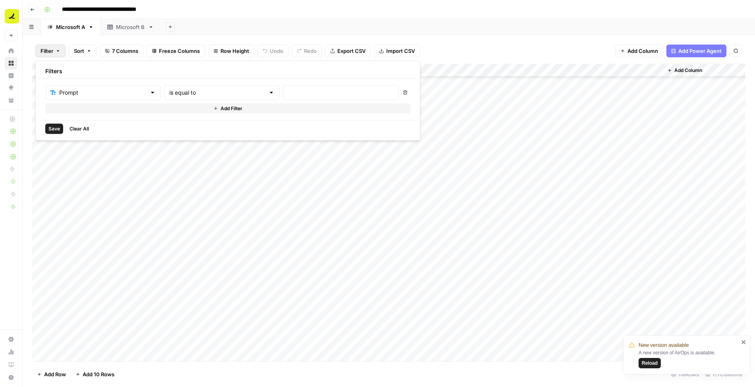
click at [294, 85] on div at bounding box center [341, 92] width 116 height 15
paste input "Best ap software for mid-sized businesses"
type input "Best ap software for mid-sized businesses"
click at [53, 131] on button "Save" at bounding box center [54, 129] width 18 height 10
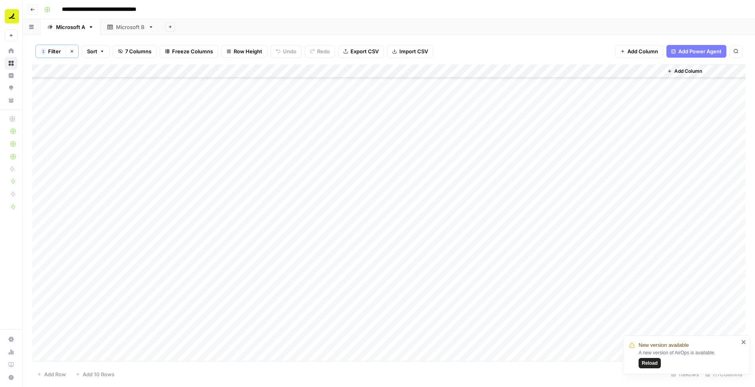
scroll to position [0, 0]
click at [493, 81] on div "Add Column" at bounding box center [388, 111] width 713 height 94
click at [519, 206] on div "Add Column" at bounding box center [388, 212] width 713 height 296
click at [568, 70] on div "Add Column" at bounding box center [388, 111] width 713 height 94
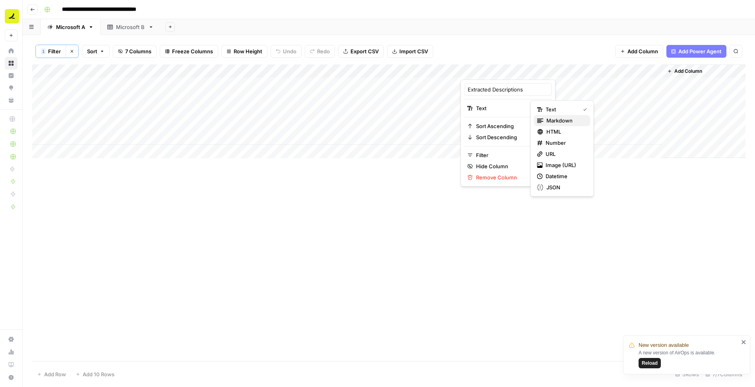
click at [551, 120] on span "Markdown" at bounding box center [564, 120] width 37 height 8
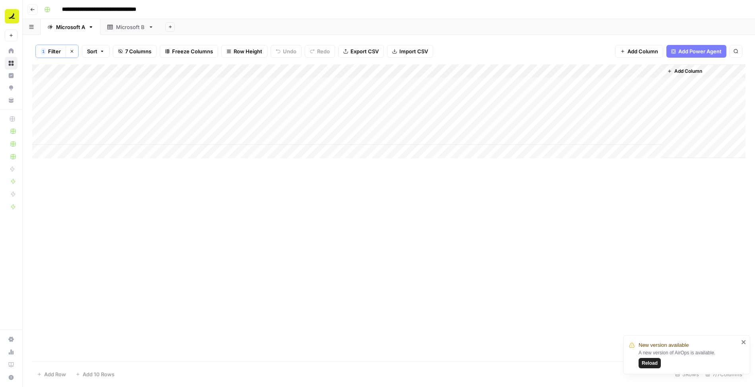
click at [478, 83] on div "Add Column" at bounding box center [388, 111] width 713 height 94
click at [747, 11] on icon "button" at bounding box center [745, 9] width 5 height 5
click at [333, 84] on div "Add Column" at bounding box center [388, 111] width 713 height 94
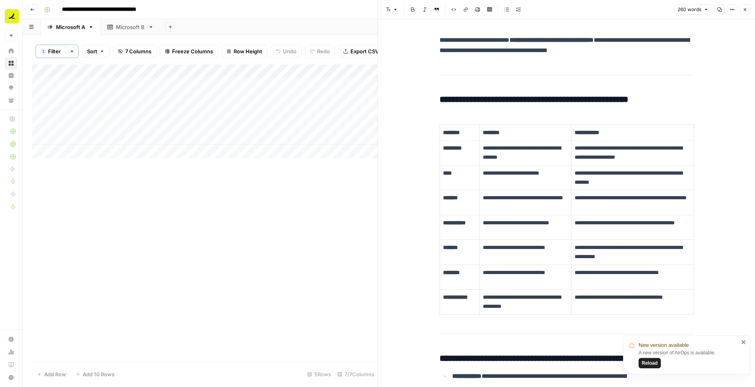
click at [482, 44] on p "**********" at bounding box center [566, 45] width 254 height 21
click at [484, 52] on p "**********" at bounding box center [566, 45] width 254 height 21
copy div "**********"
click at [338, 212] on div "Add Column" at bounding box center [204, 212] width 345 height 296
click at [743, 12] on button "Close" at bounding box center [745, 9] width 10 height 10
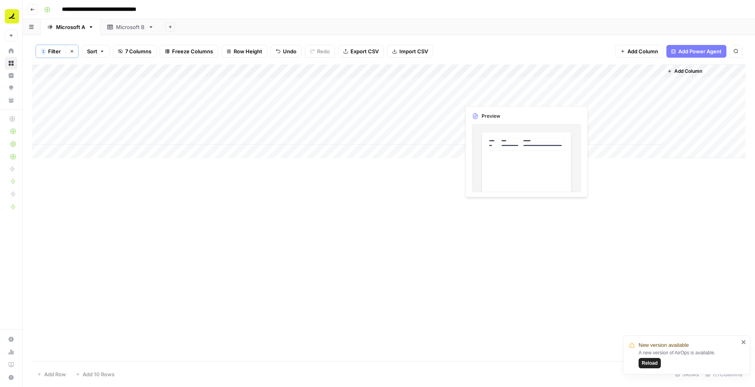
click at [500, 85] on div "Add Column" at bounding box center [388, 111] width 713 height 94
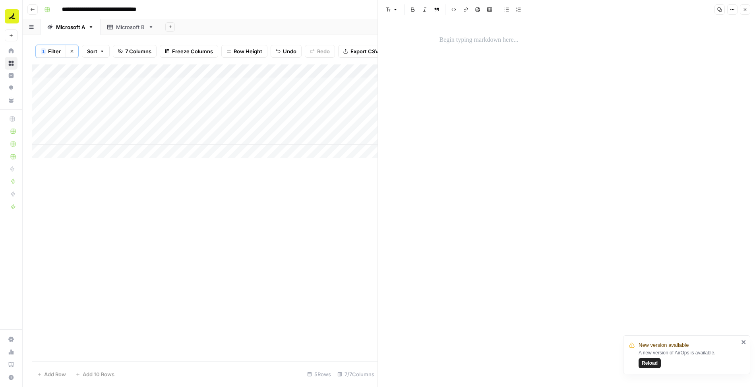
click at [451, 41] on p at bounding box center [566, 40] width 254 height 10
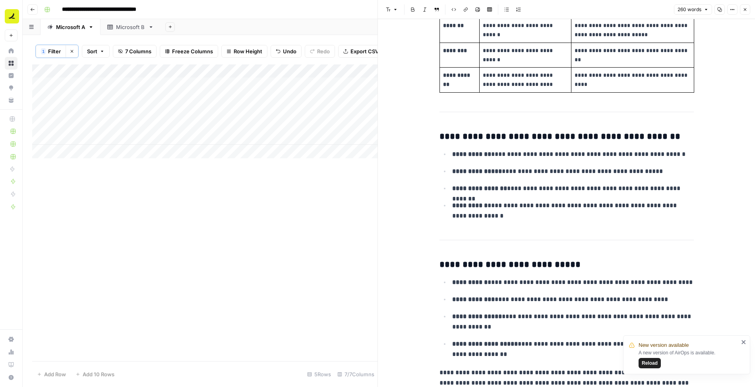
scroll to position [250, 0]
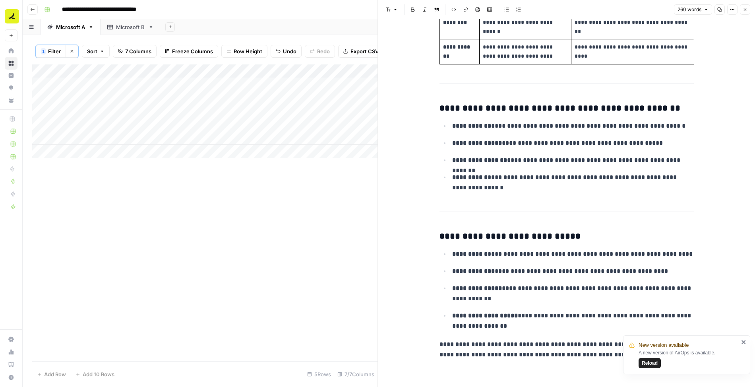
click at [744, 341] on icon "close" at bounding box center [743, 342] width 4 height 4
drag, startPoint x: 666, startPoint y: 352, endPoint x: 434, endPoint y: 81, distance: 356.1
click at [434, 81] on div "**********" at bounding box center [566, 78] width 377 height 619
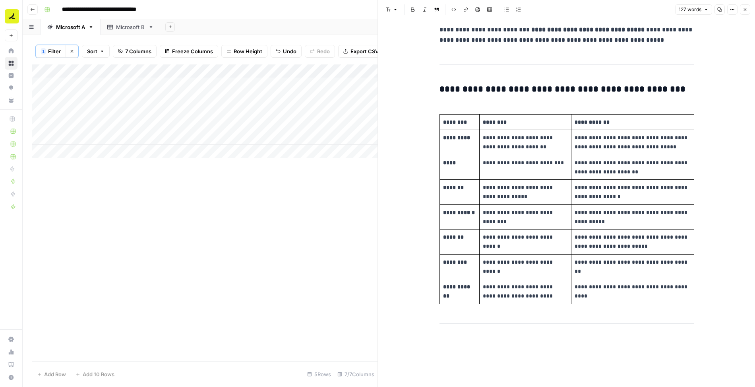
scroll to position [0, 0]
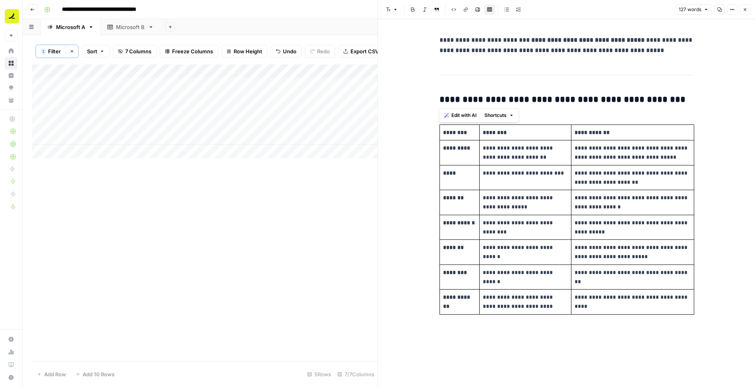
drag, startPoint x: 450, startPoint y: 100, endPoint x: 433, endPoint y: 41, distance: 61.7
click at [433, 41] on div "**********" at bounding box center [566, 202] width 377 height 367
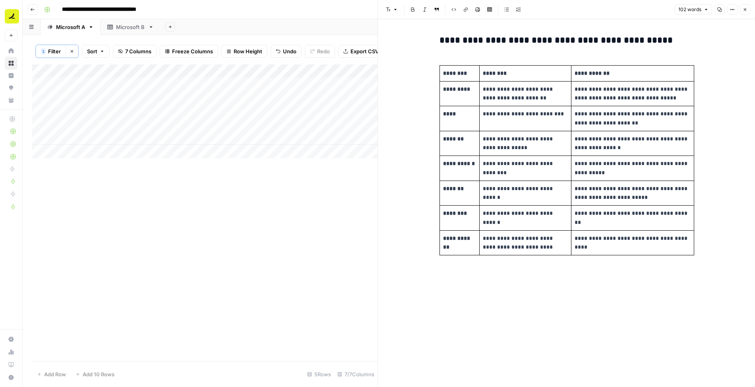
click at [444, 117] on p "****" at bounding box center [459, 113] width 33 height 9
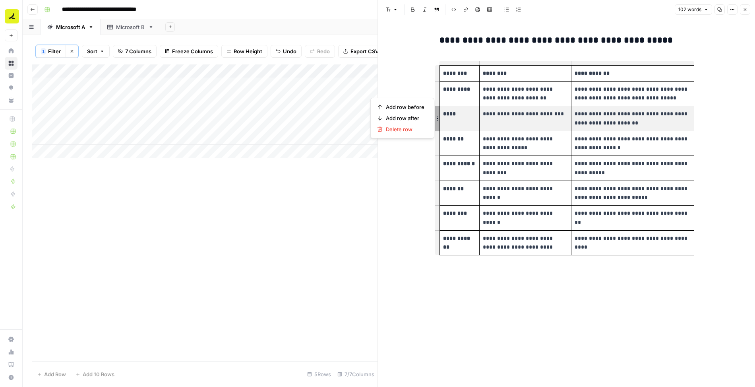
drag, startPoint x: 437, startPoint y: 116, endPoint x: 441, endPoint y: 84, distance: 32.4
click at [412, 106] on span "Add row before" at bounding box center [405, 107] width 39 height 8
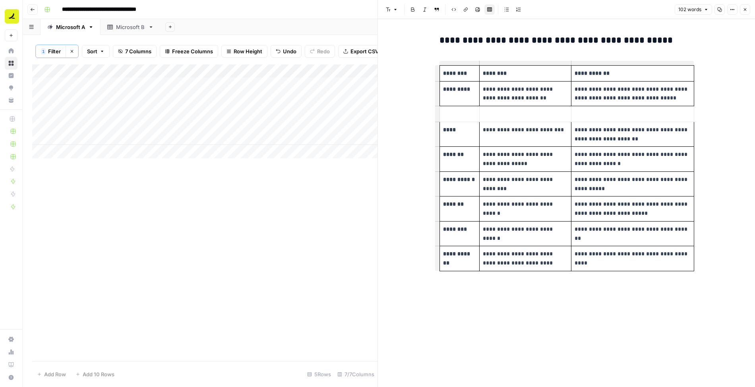
click at [456, 127] on strong "****" at bounding box center [449, 130] width 13 height 6
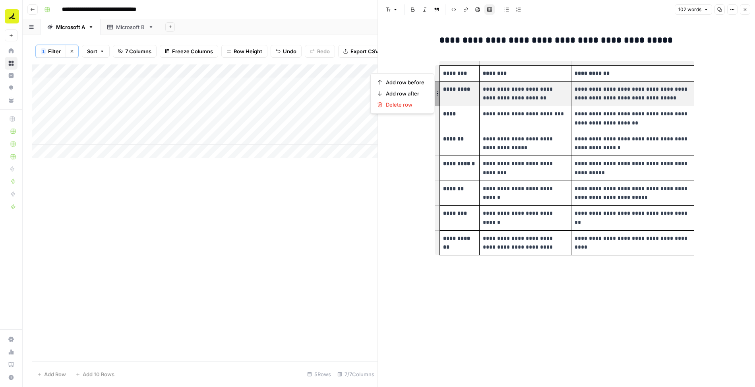
drag, startPoint x: 468, startPoint y: 93, endPoint x: 600, endPoint y: 93, distance: 131.5
click at [600, 93] on tr "**********" at bounding box center [566, 93] width 255 height 25
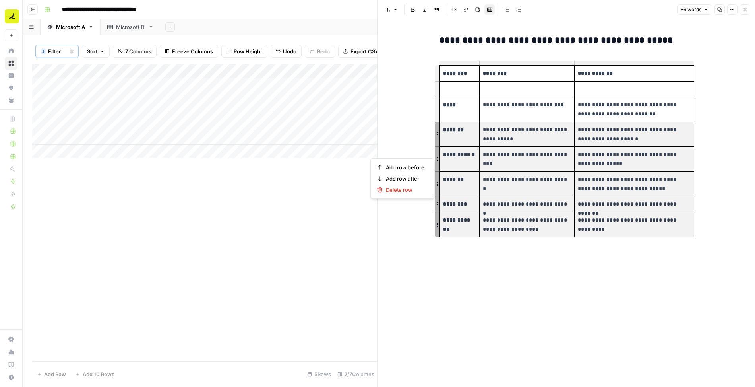
drag, startPoint x: 462, startPoint y: 127, endPoint x: 601, endPoint y: 221, distance: 167.7
click at [601, 221] on tbody "**********" at bounding box center [566, 151] width 255 height 172
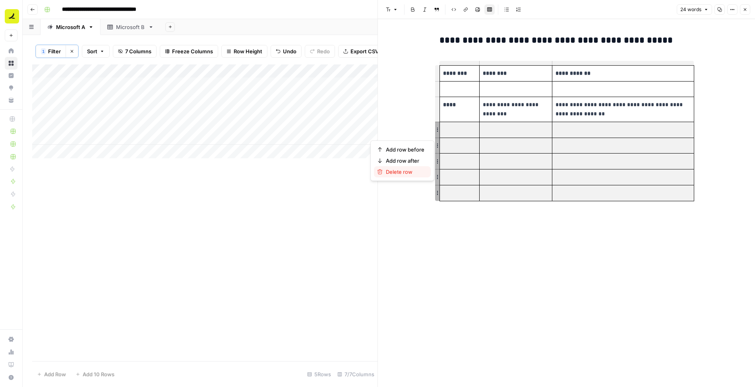
click at [401, 172] on span "Delete row" at bounding box center [405, 172] width 39 height 8
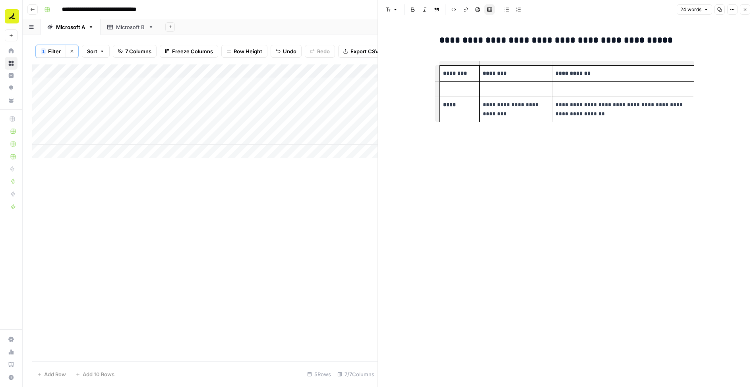
click at [450, 95] on td at bounding box center [459, 89] width 40 height 16
click at [410, 98] on span "Delete row" at bounding box center [405, 100] width 39 height 8
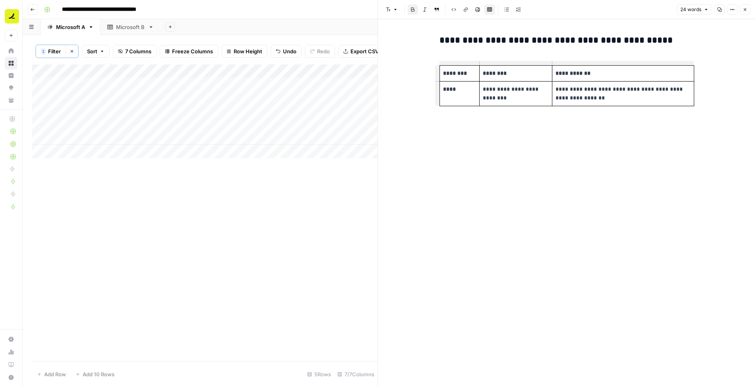
click at [607, 36] on h3 "**********" at bounding box center [566, 40] width 254 height 11
copy h3 "**********"
click at [744, 8] on icon "button" at bounding box center [745, 9] width 5 height 5
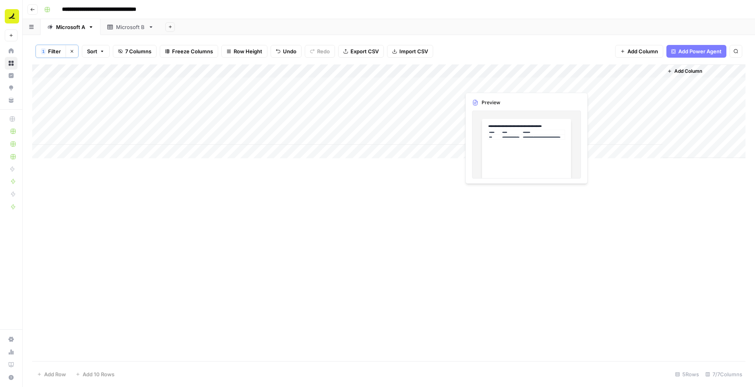
click at [499, 83] on div "Add Column" at bounding box center [388, 111] width 713 height 94
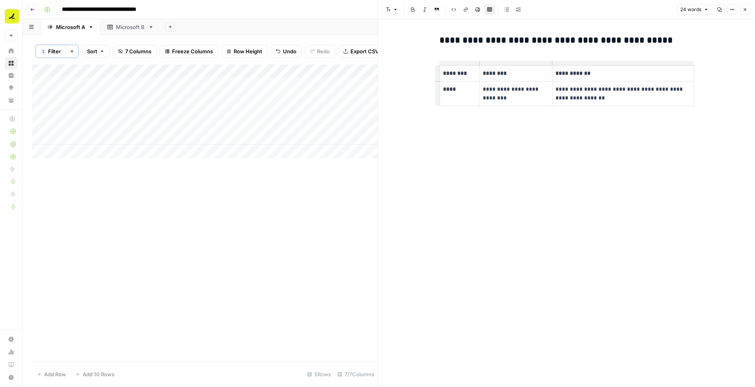
click at [742, 10] on button "Close" at bounding box center [745, 9] width 10 height 10
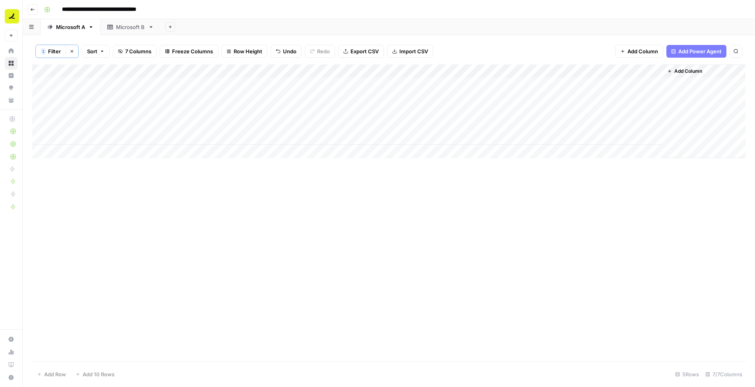
click at [52, 49] on span "Filter" at bounding box center [54, 51] width 13 height 8
click at [288, 92] on input "Best ap software for mid-sized businesses" at bounding box center [340, 93] width 105 height 8
paste input "What are the top 5 best AP softwares available and why?"
type input "What are the top 5 best AP softwares available and why?"
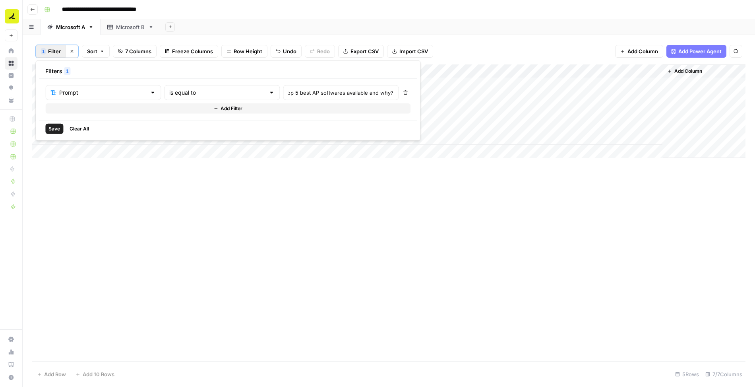
scroll to position [0, 0]
click at [54, 129] on span "Save" at bounding box center [54, 128] width 12 height 7
click at [124, 26] on div "Microsoft B" at bounding box center [130, 27] width 29 height 8
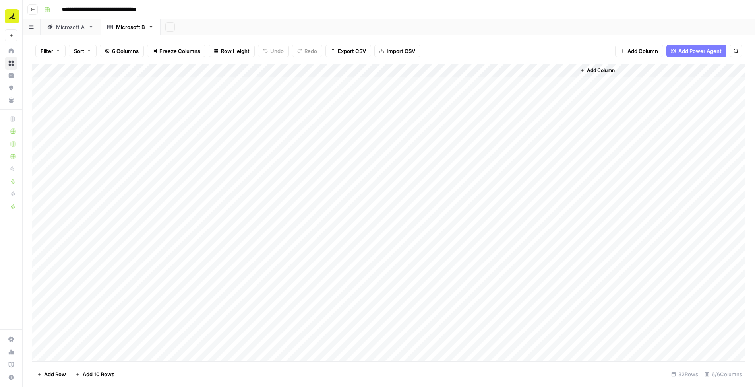
click at [81, 27] on div "Microsoft A" at bounding box center [70, 27] width 29 height 8
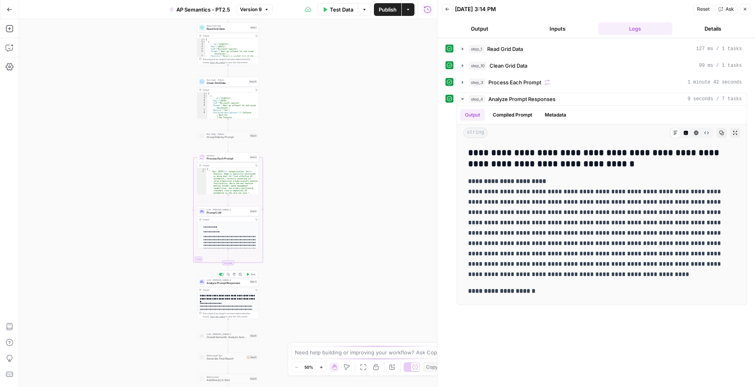
click at [253, 275] on span "Test" at bounding box center [253, 274] width 5 height 4
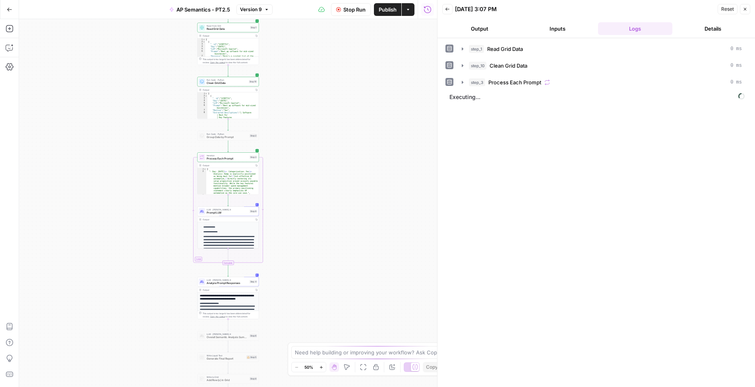
click at [480, 29] on button "Output" at bounding box center [479, 28] width 75 height 13
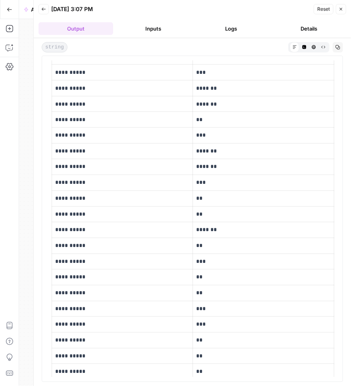
scroll to position [323, 0]
